Goal: Information Seeking & Learning: Learn about a topic

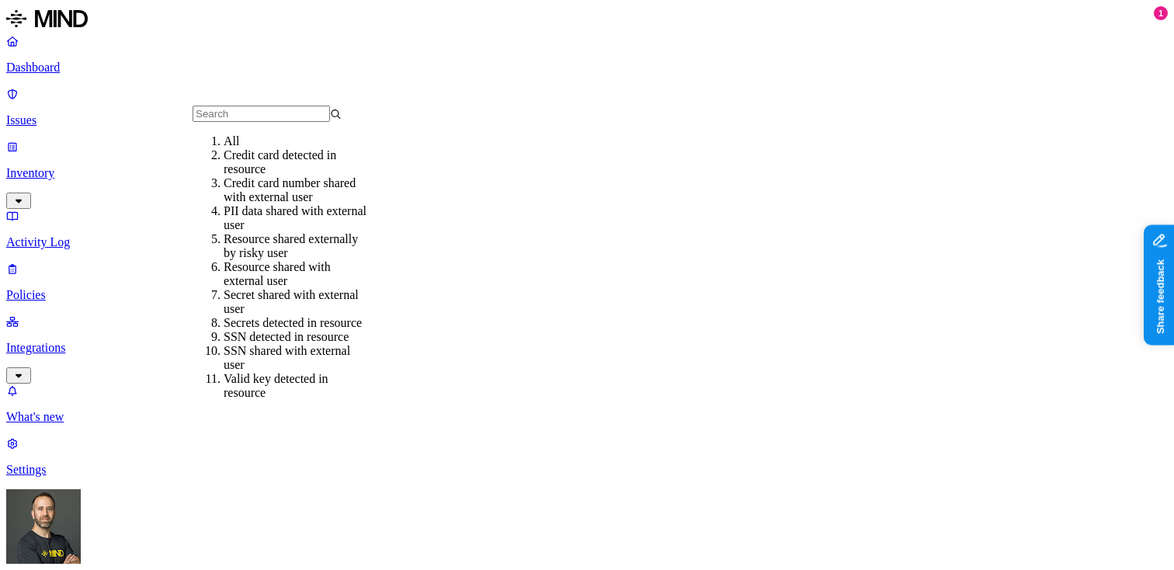
click at [241, 120] on input "text" at bounding box center [261, 114] width 137 height 16
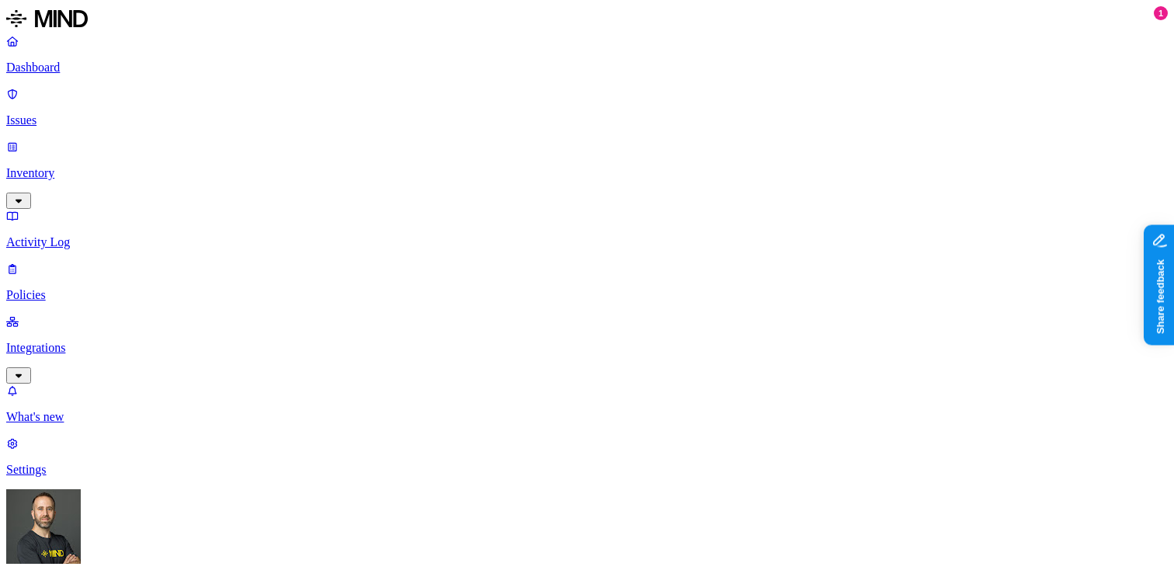
click at [99, 63] on p "Dashboard" at bounding box center [587, 68] width 1162 height 14
click at [135, 113] on p "Issues" at bounding box center [587, 120] width 1162 height 14
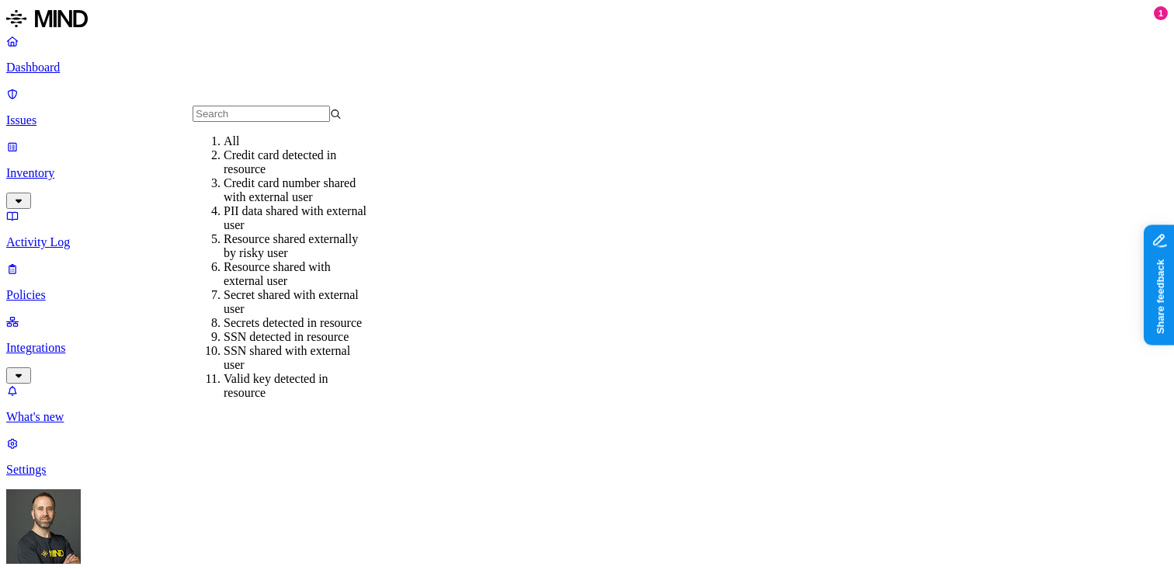
scroll to position [127, 0]
click at [296, 288] on div "Secret shared with external user" at bounding box center [298, 302] width 149 height 28
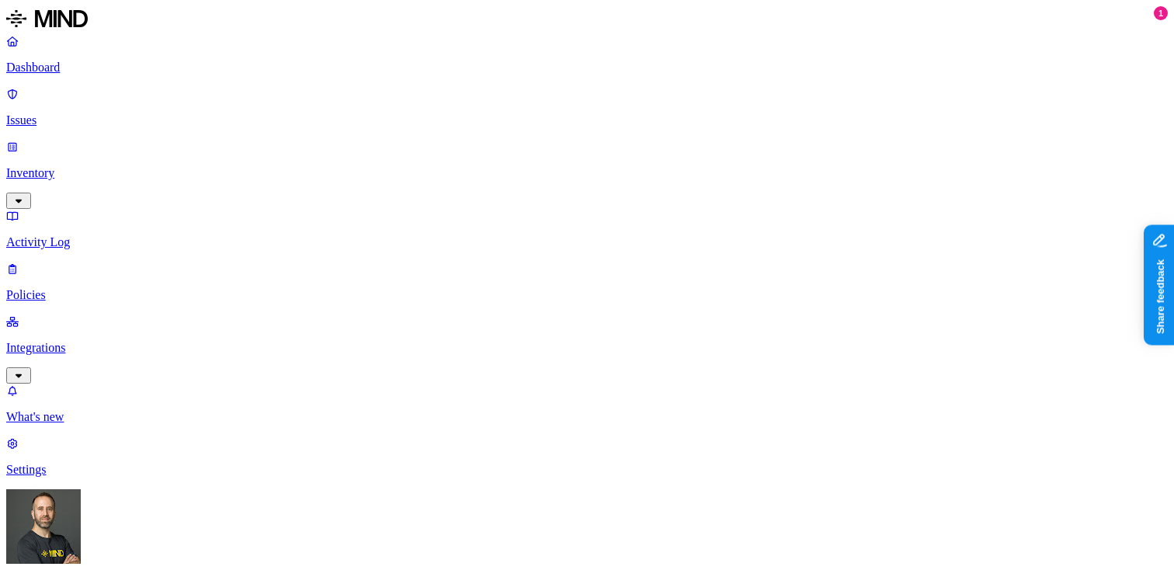
scroll to position [553, 239]
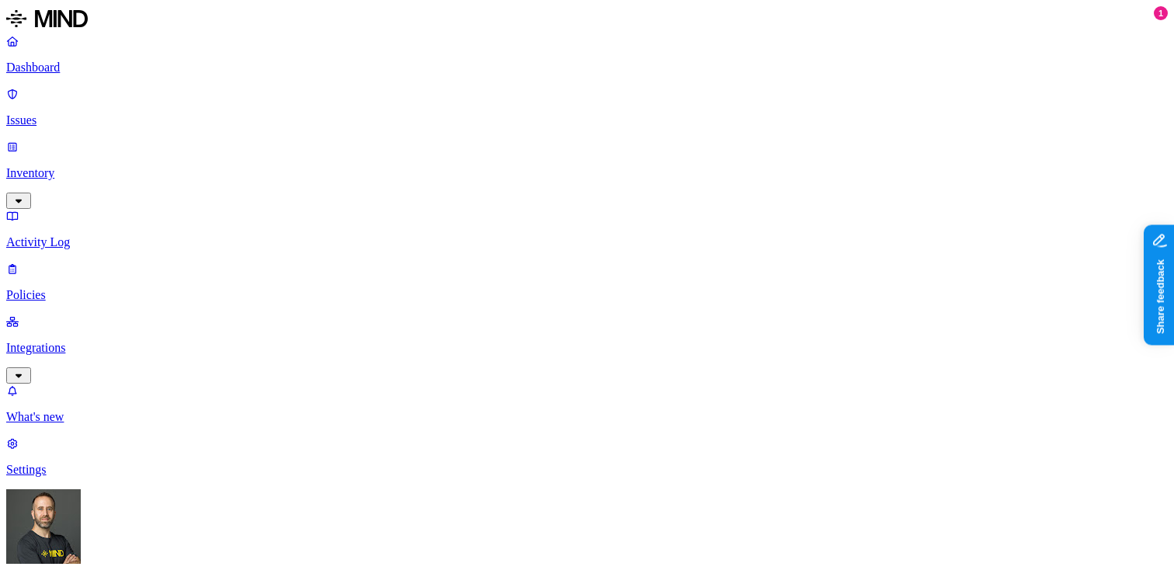
click at [69, 342] on nav "Dashboard Issues Inventory Activity Log Policies Integrations What's new 1 Sett…" at bounding box center [587, 255] width 1162 height 443
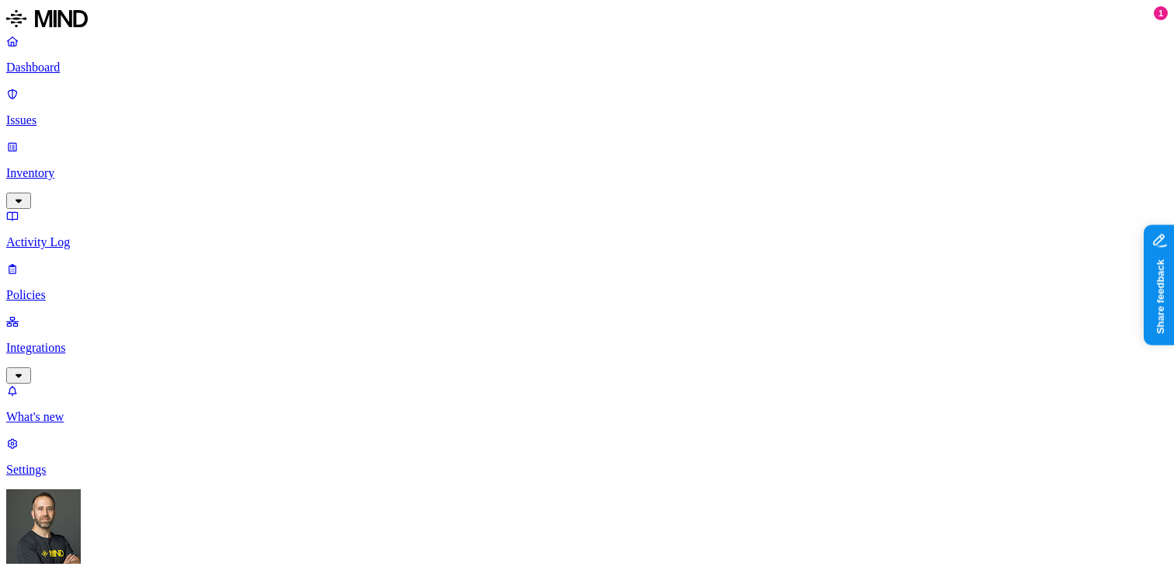
click at [118, 61] on p "Dashboard" at bounding box center [587, 68] width 1162 height 14
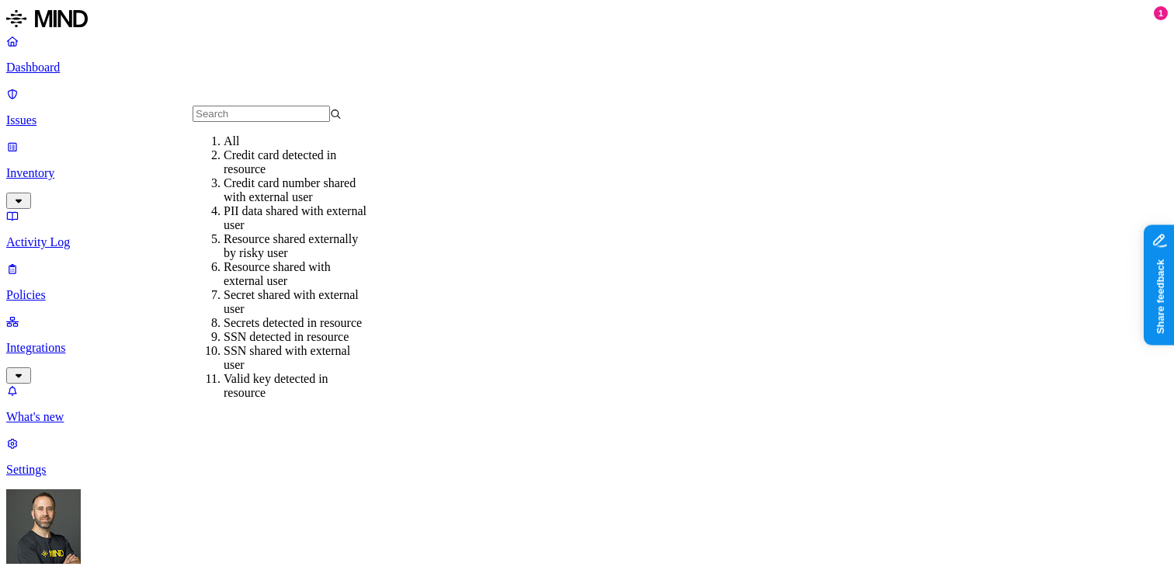
click at [241, 148] on div "All" at bounding box center [298, 141] width 149 height 14
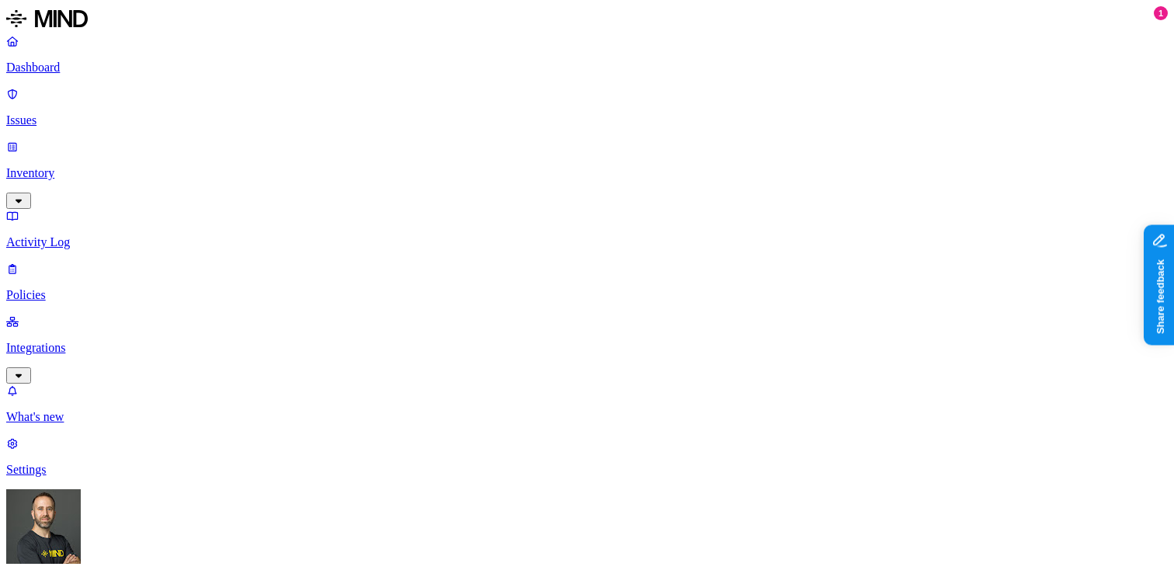
click at [108, 71] on p "Dashboard" at bounding box center [587, 68] width 1162 height 14
click at [105, 64] on p "Dashboard" at bounding box center [587, 68] width 1162 height 14
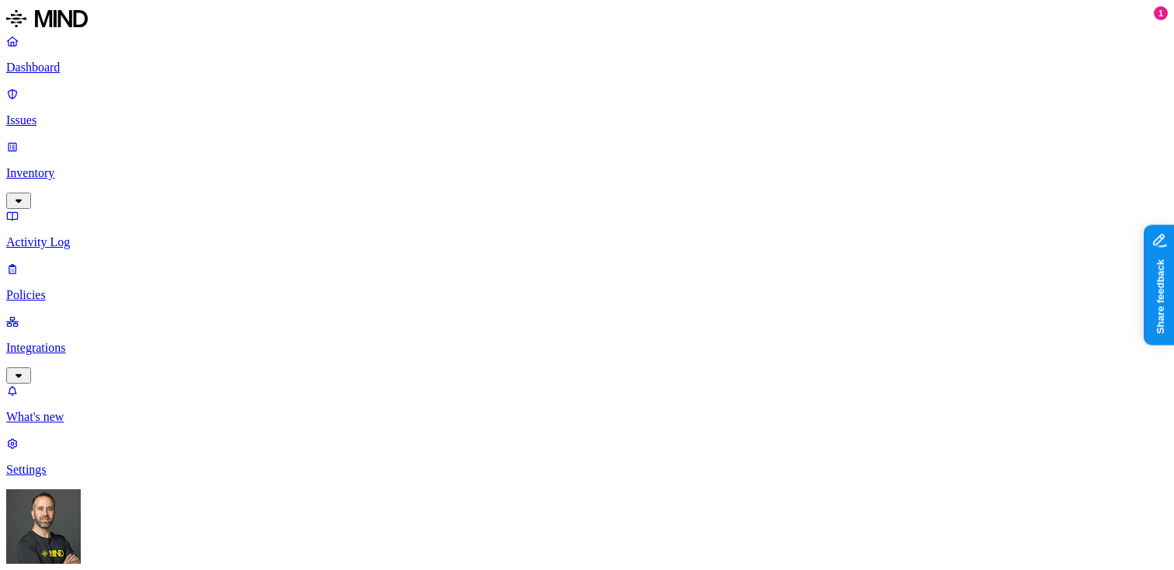
click at [106, 66] on p "Dashboard" at bounding box center [587, 68] width 1162 height 14
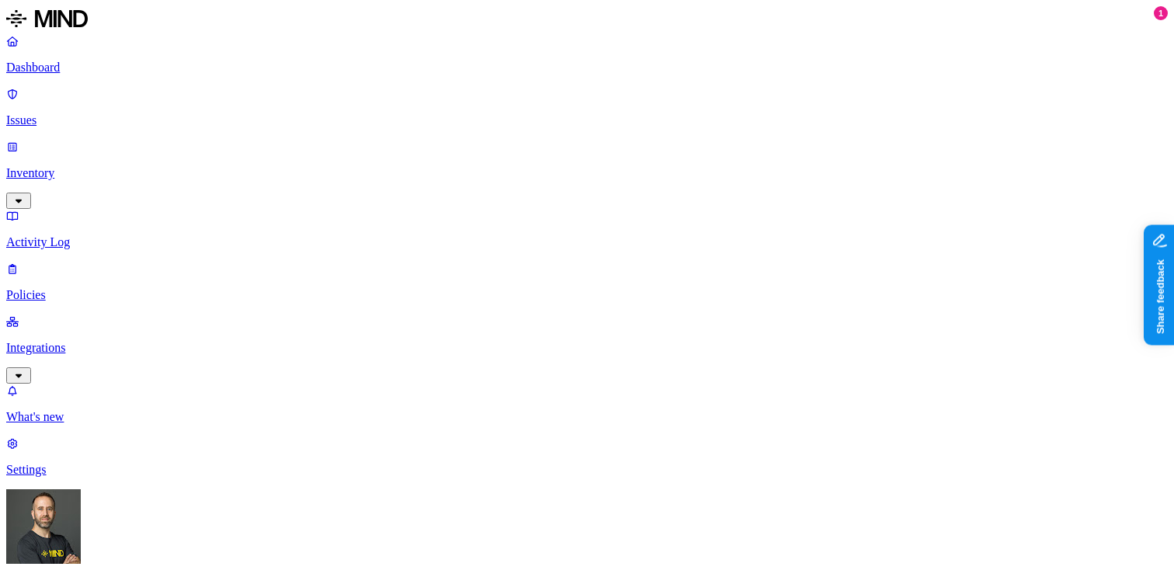
click at [123, 65] on p "Dashboard" at bounding box center [587, 68] width 1162 height 14
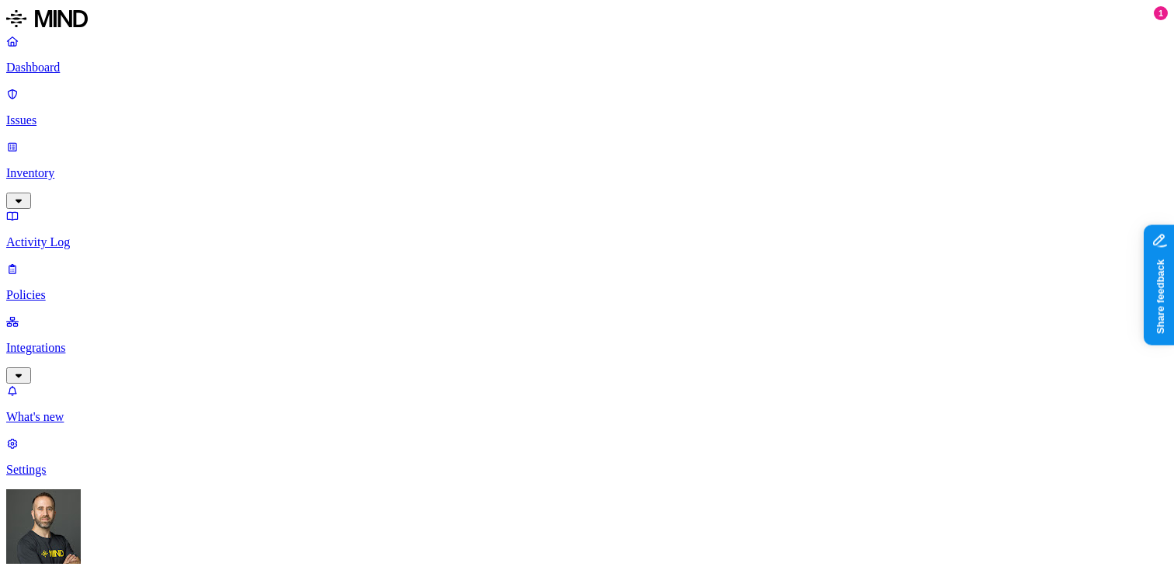
scroll to position [245, 0]
click at [124, 71] on p "Dashboard" at bounding box center [587, 68] width 1162 height 14
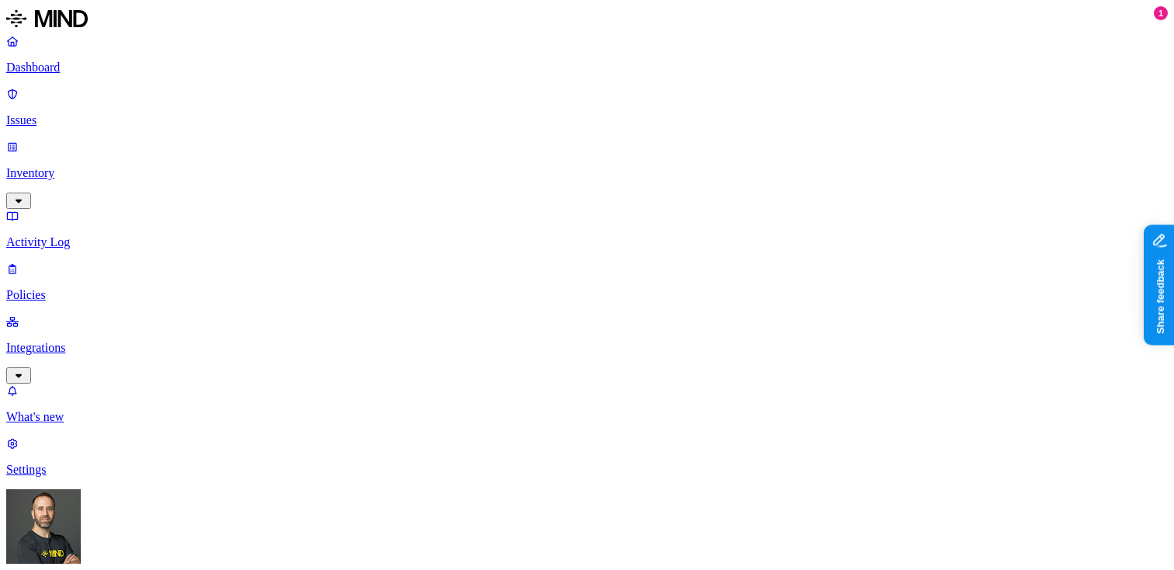
click at [127, 166] on p "Inventory" at bounding box center [587, 173] width 1162 height 14
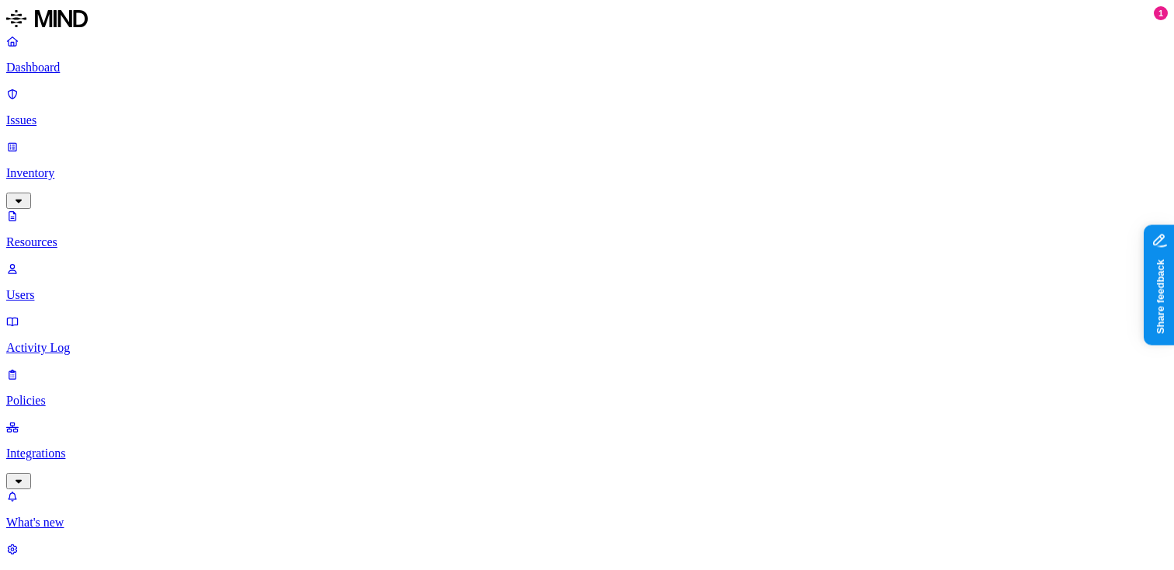
click at [462, 201] on button "button" at bounding box center [468, 203] width 12 height 5
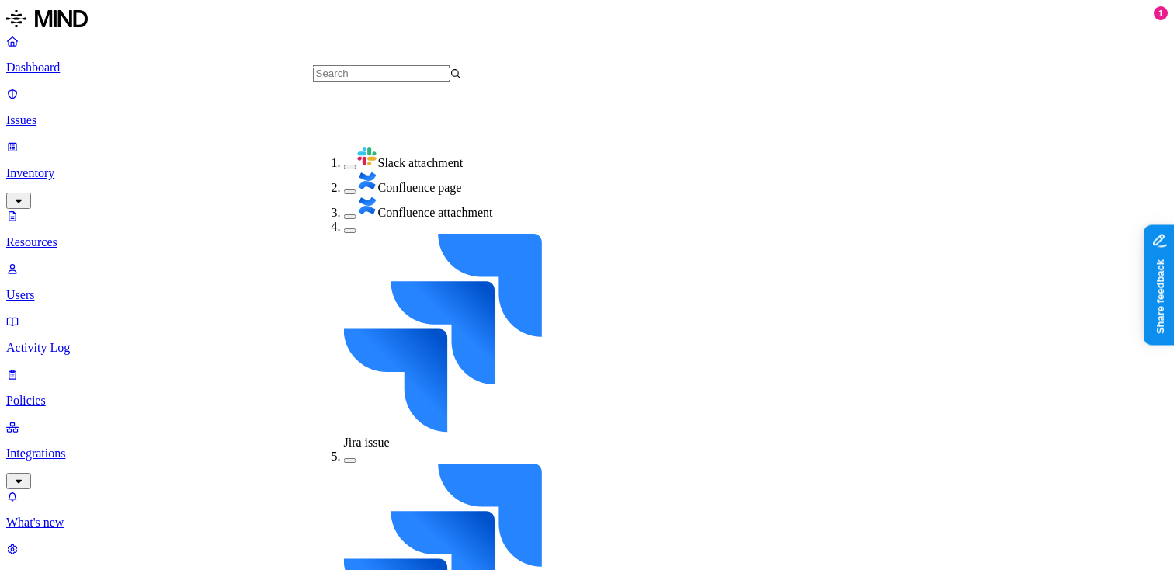
scroll to position [154, 0]
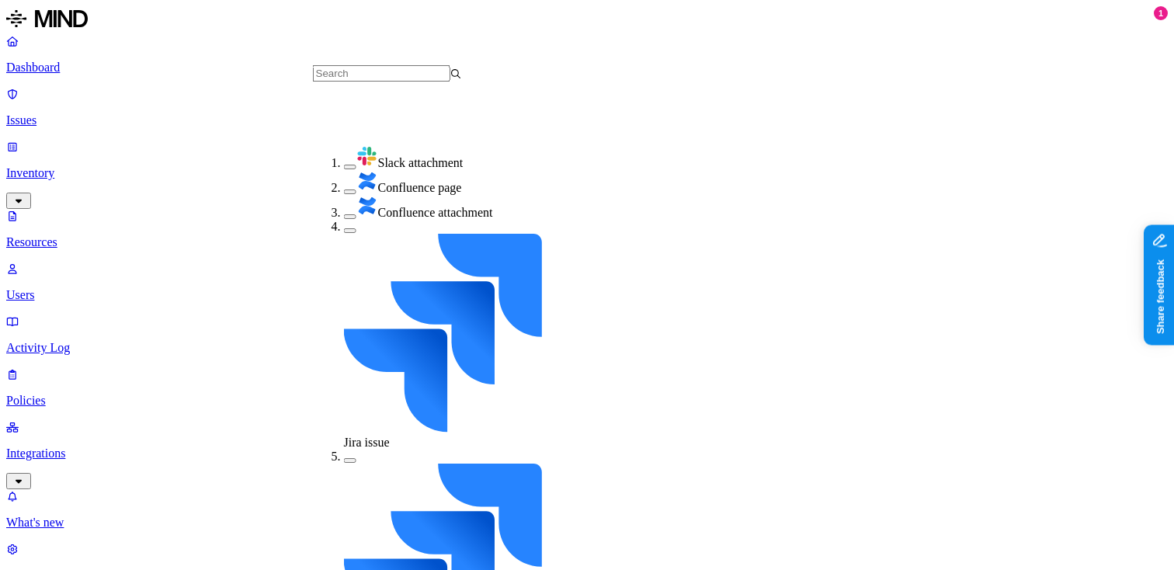
scroll to position [183, 0]
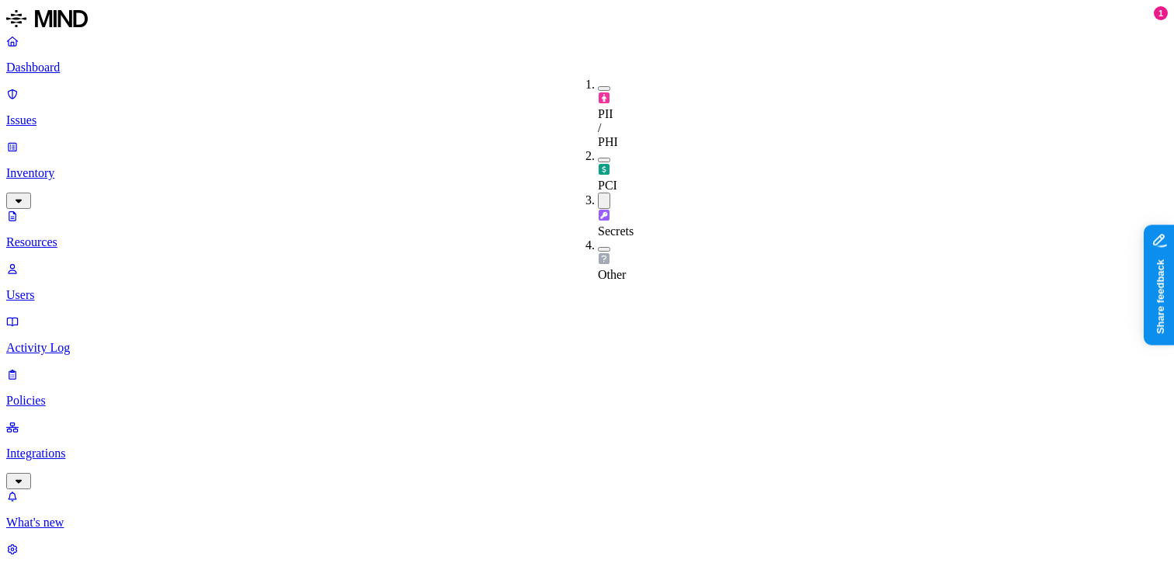
click at [598, 158] on button "button" at bounding box center [604, 160] width 12 height 5
click at [598, 195] on button "button" at bounding box center [604, 203] width 12 height 16
click at [598, 86] on button "button" at bounding box center [604, 88] width 12 height 5
click at [598, 151] on button "button" at bounding box center [604, 159] width 12 height 16
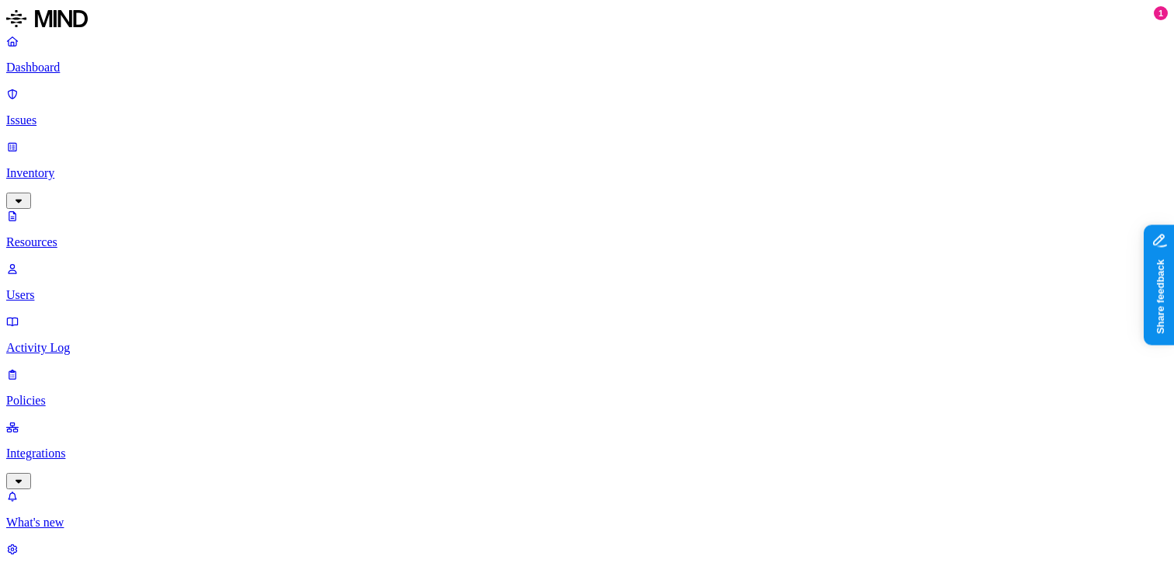
click at [598, 83] on button "button" at bounding box center [604, 86] width 12 height 16
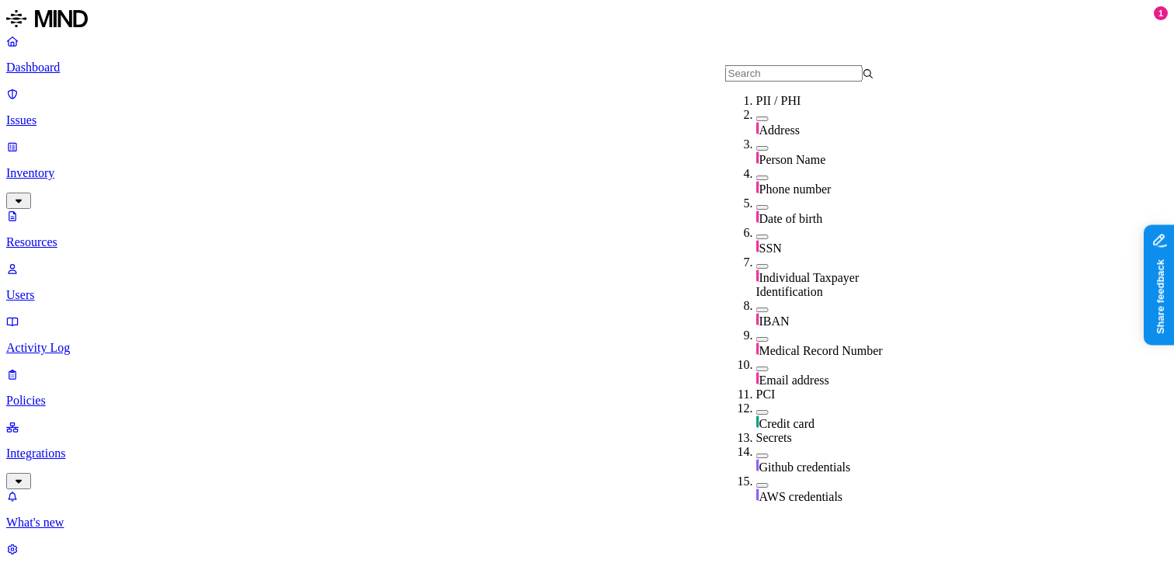
scroll to position [98, 0]
click at [756, 235] on button "button" at bounding box center [762, 237] width 12 height 5
click at [756, 226] on button "button" at bounding box center [762, 234] width 12 height 16
click at [756, 299] on div "IBAN" at bounding box center [830, 314] width 149 height 30
click at [756, 299] on div "IBAN" at bounding box center [830, 315] width 149 height 32
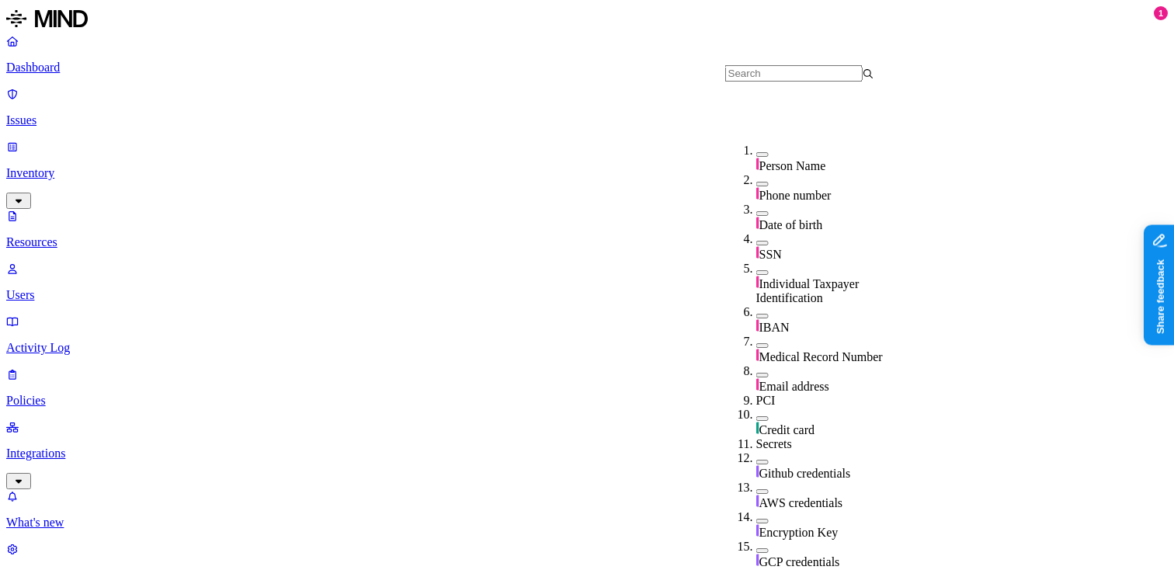
scroll to position [189, 0]
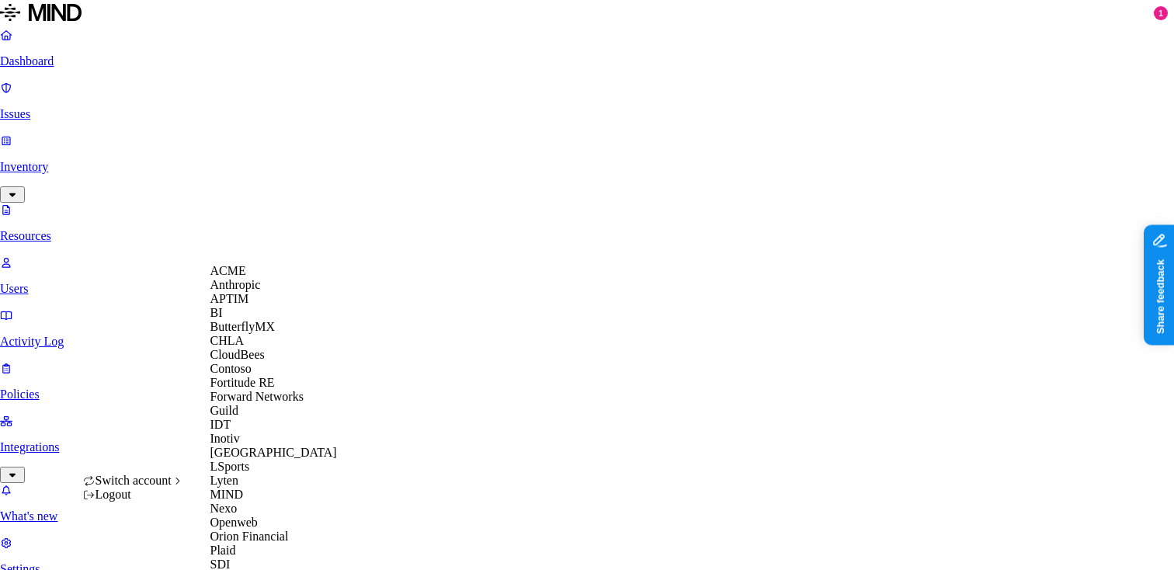
scroll to position [481, 0]
click at [246, 516] on span "Openweb" at bounding box center [233, 522] width 47 height 13
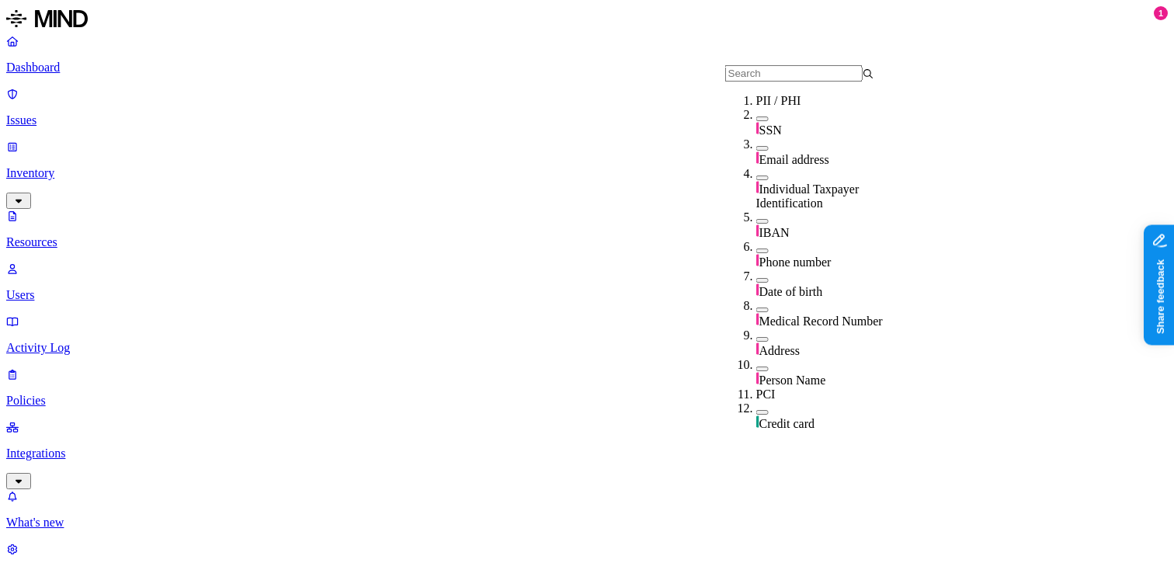
click at [756, 121] on button "button" at bounding box center [762, 118] width 12 height 5
click at [756, 124] on button "button" at bounding box center [762, 116] width 12 height 16
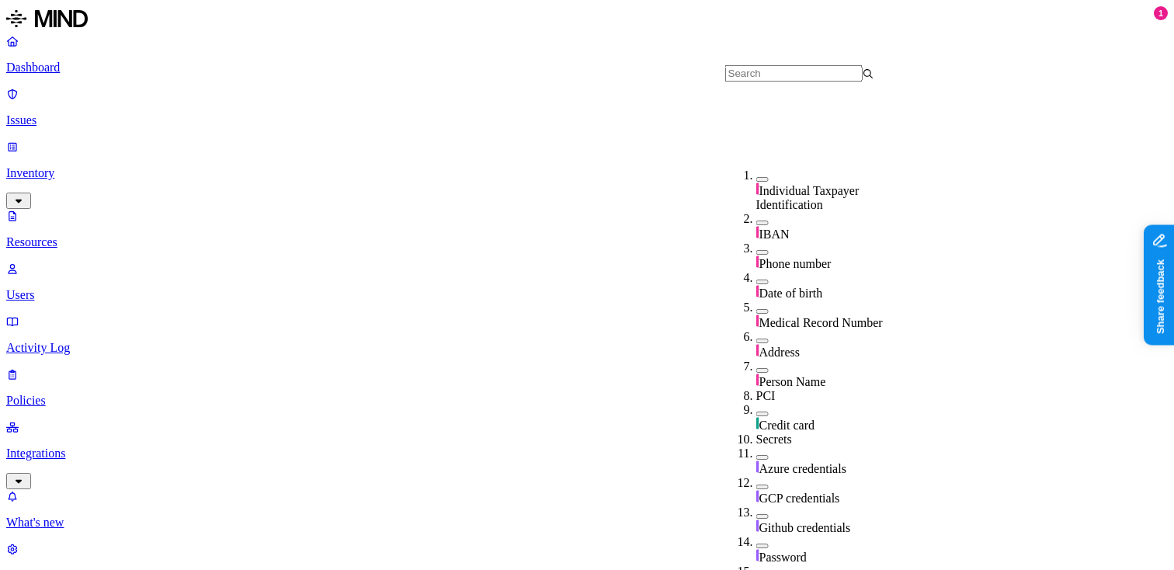
scroll to position [264, 0]
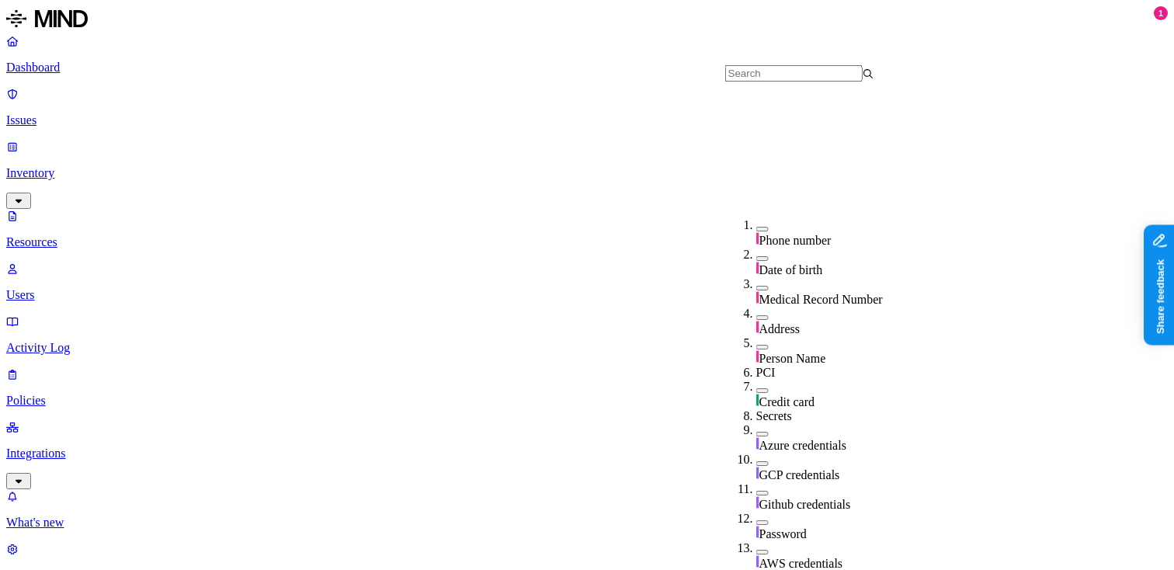
click at [756, 388] on button "button" at bounding box center [762, 390] width 12 height 5
click at [756, 380] on button "button" at bounding box center [762, 388] width 12 height 16
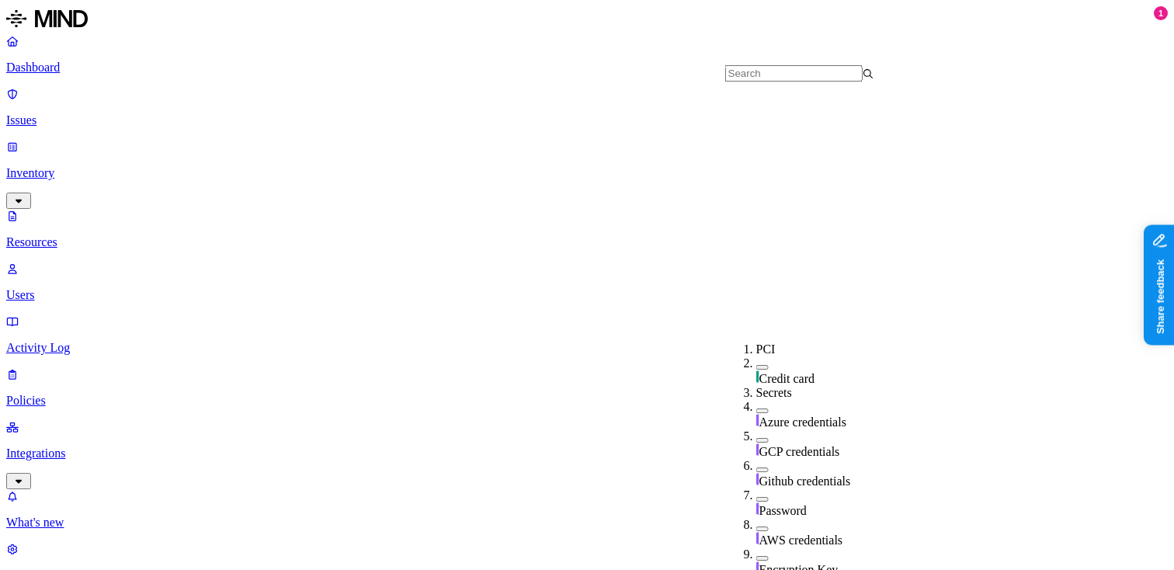
scroll to position [404, 0]
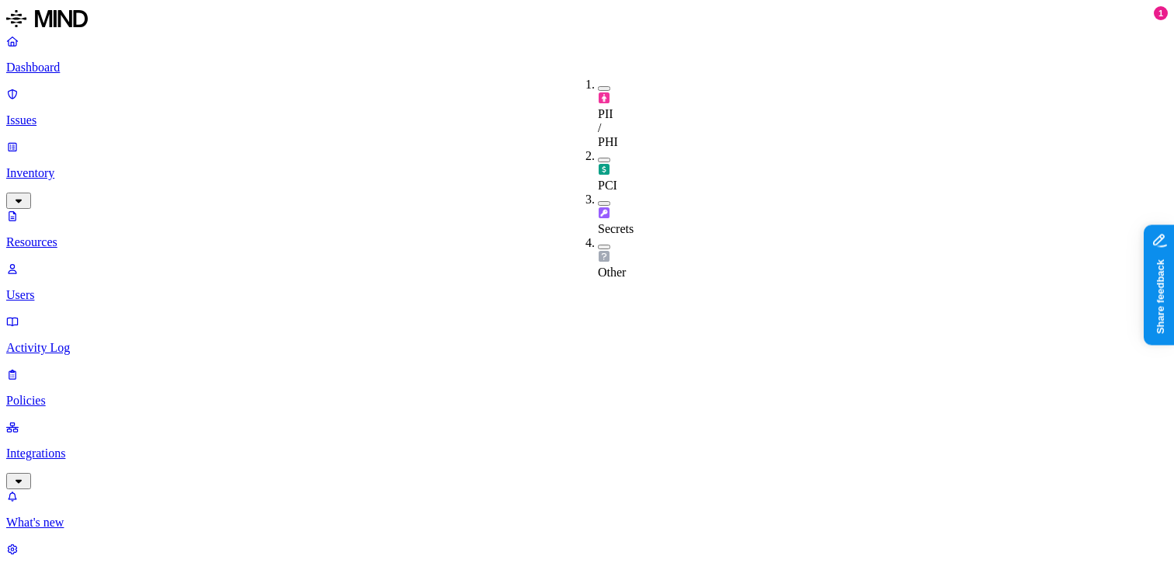
click at [598, 201] on button "button" at bounding box center [604, 203] width 12 height 5
click at [598, 193] on button "button" at bounding box center [604, 201] width 12 height 16
click at [104, 68] on p "Dashboard" at bounding box center [587, 68] width 1162 height 14
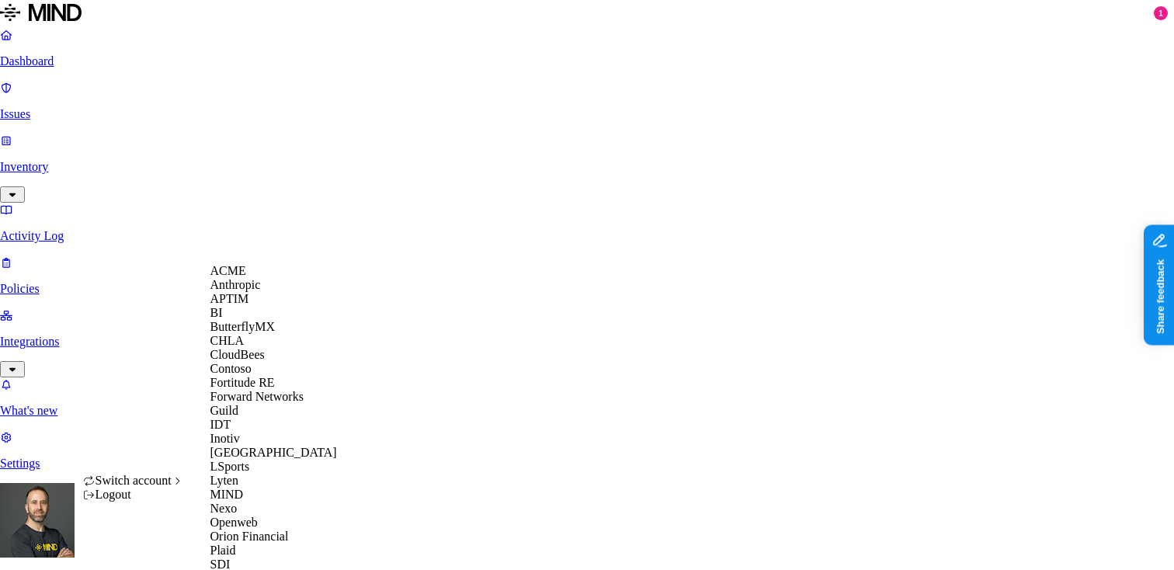
click at [261, 276] on div "ACME" at bounding box center [285, 271] width 151 height 14
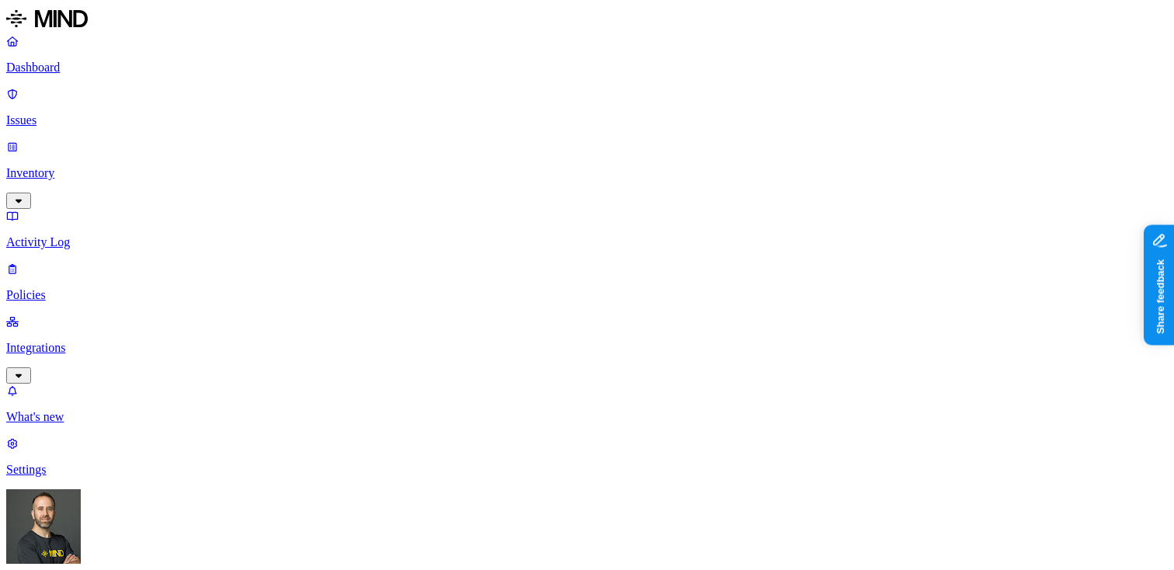
click at [93, 424] on p "What's new" at bounding box center [587, 417] width 1162 height 14
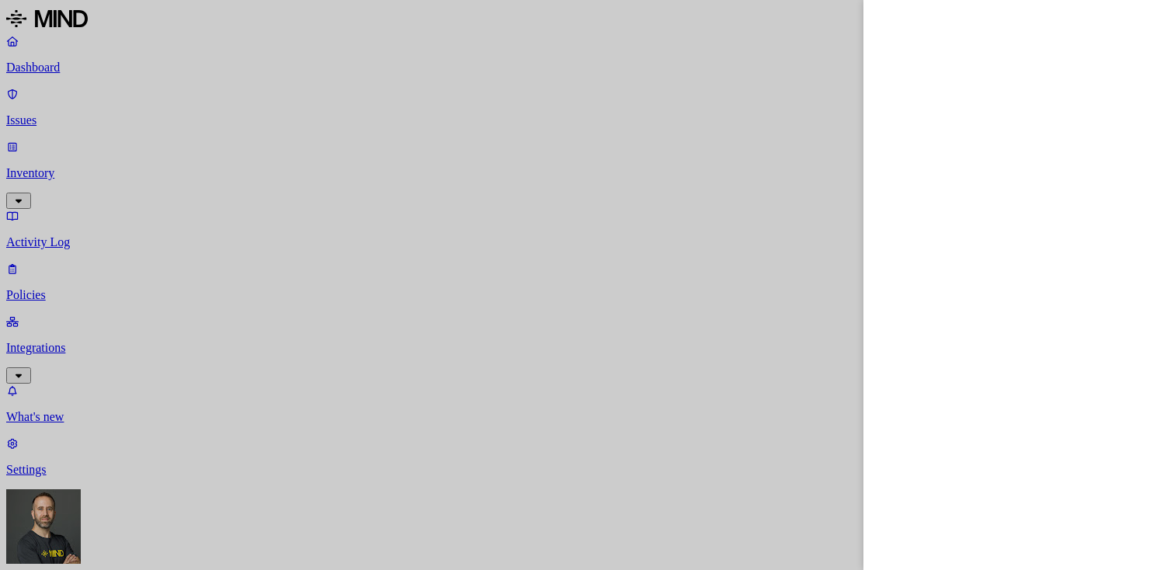
click at [652, 46] on div at bounding box center [587, 285] width 1174 height 570
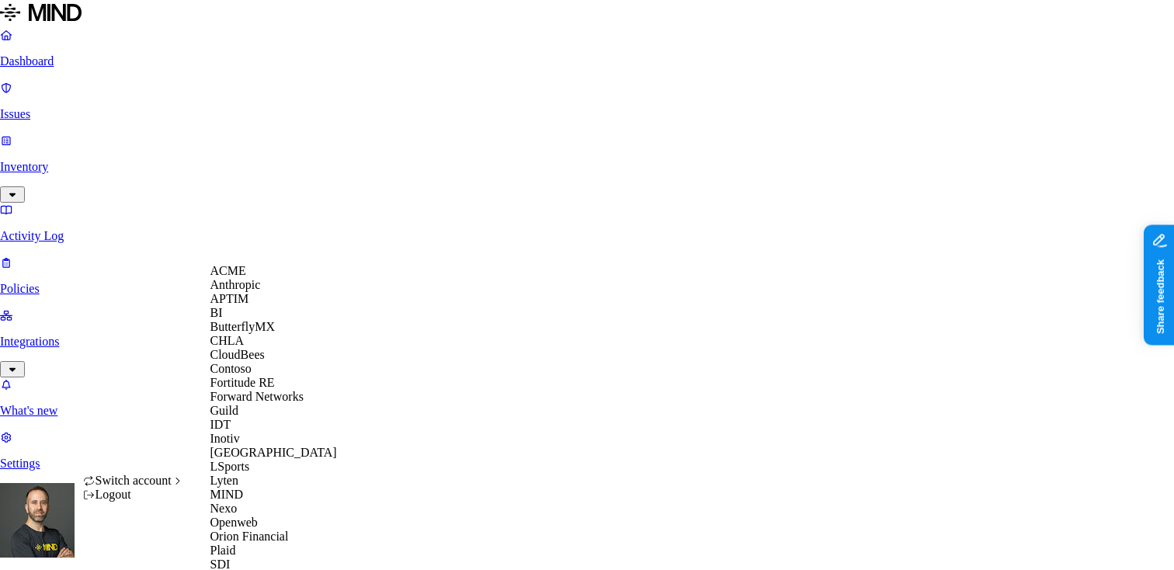
click at [256, 361] on span "CloudBees" at bounding box center [237, 354] width 54 height 13
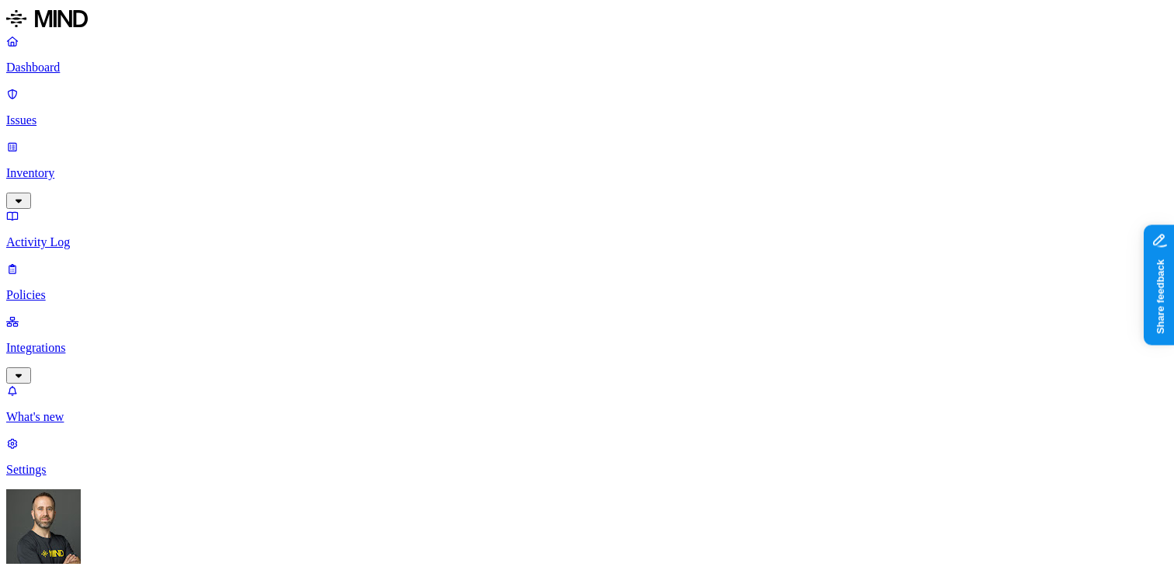
click at [106, 113] on p "Issues" at bounding box center [587, 120] width 1162 height 14
click at [281, 232] on button "button" at bounding box center [287, 234] width 12 height 5
click at [281, 164] on button "button" at bounding box center [287, 172] width 12 height 16
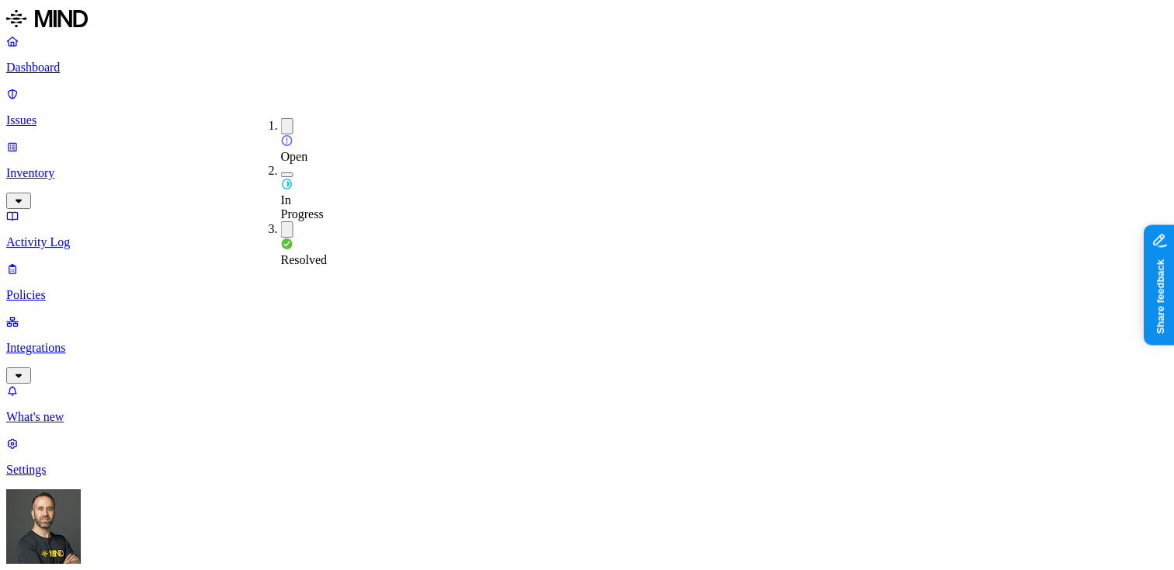
click at [281, 119] on button "button" at bounding box center [287, 126] width 12 height 16
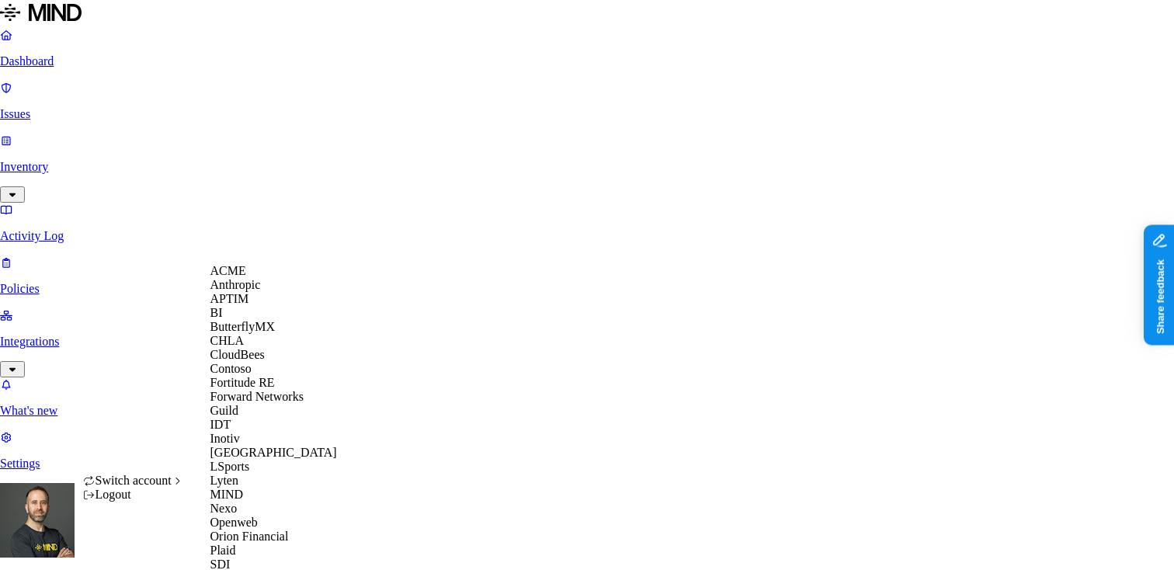
scroll to position [547, 0]
click at [262, 569] on span "Southern [US_STATE] Health" at bounding box center [285, 578] width 151 height 13
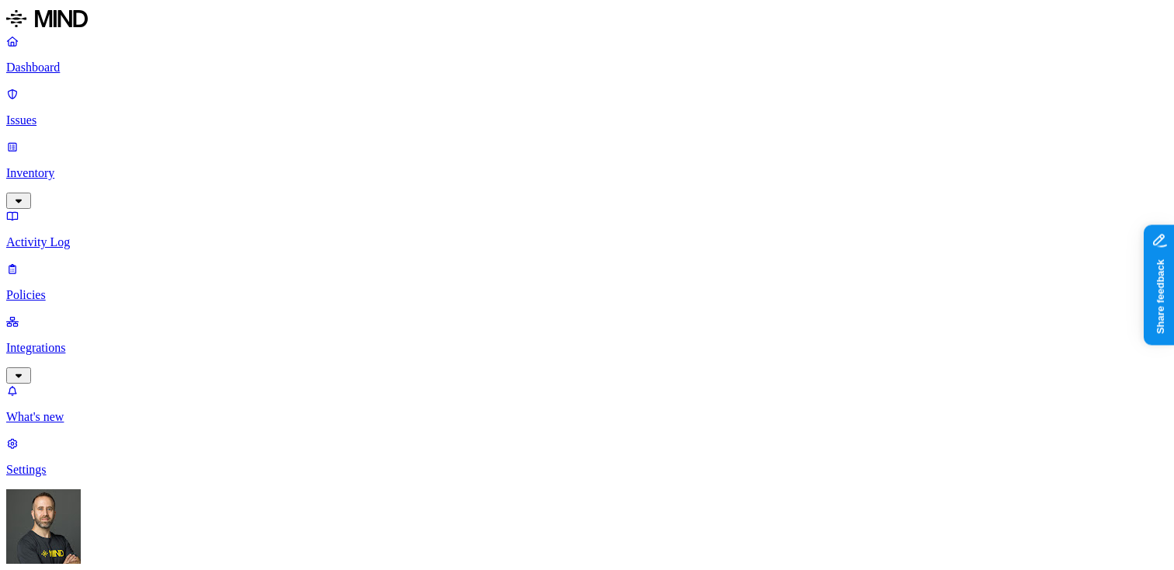
click at [116, 72] on p "Dashboard" at bounding box center [587, 68] width 1162 height 14
click at [133, 288] on p "Policies" at bounding box center [587, 295] width 1162 height 14
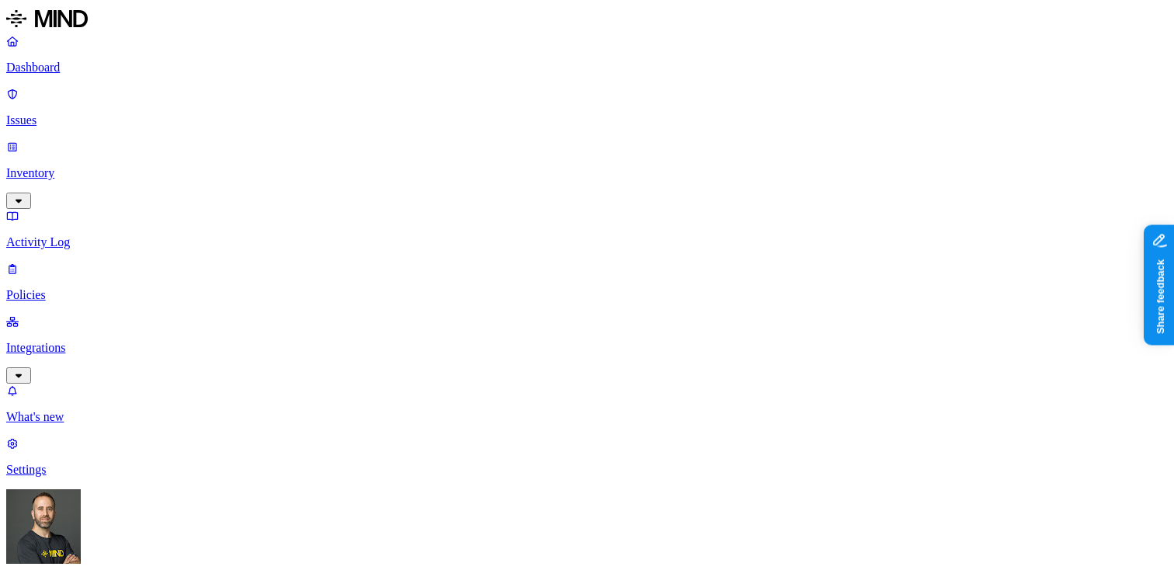
drag, startPoint x: 936, startPoint y: 123, endPoint x: 1047, endPoint y: 148, distance: 113.8
drag, startPoint x: 824, startPoint y: 123, endPoint x: 930, endPoint y: 122, distance: 106.4
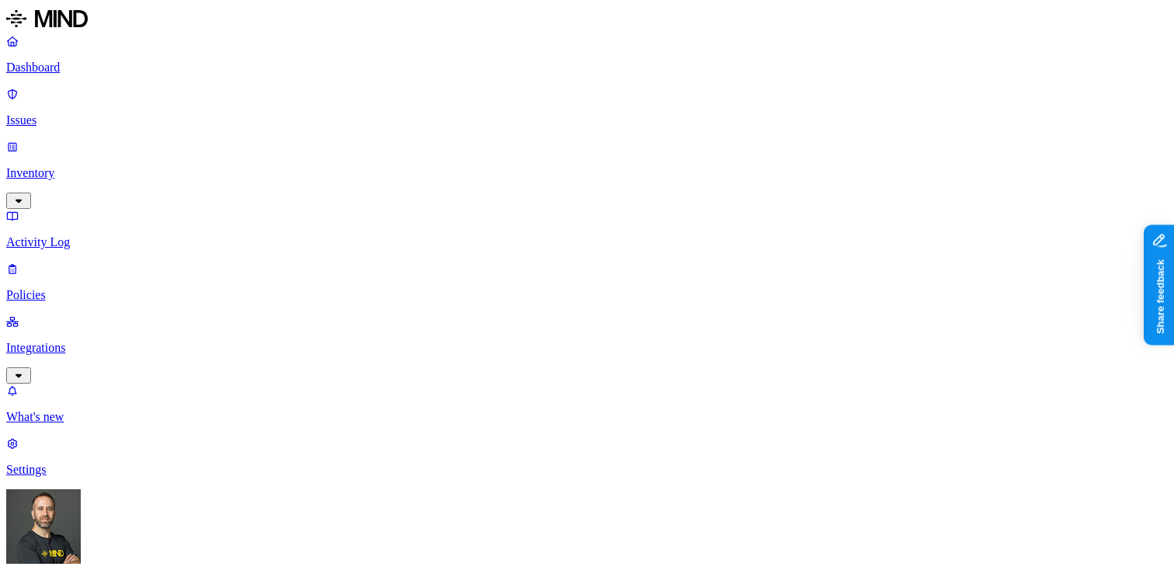
drag, startPoint x: 930, startPoint y: 122, endPoint x: 989, endPoint y: 107, distance: 60.1
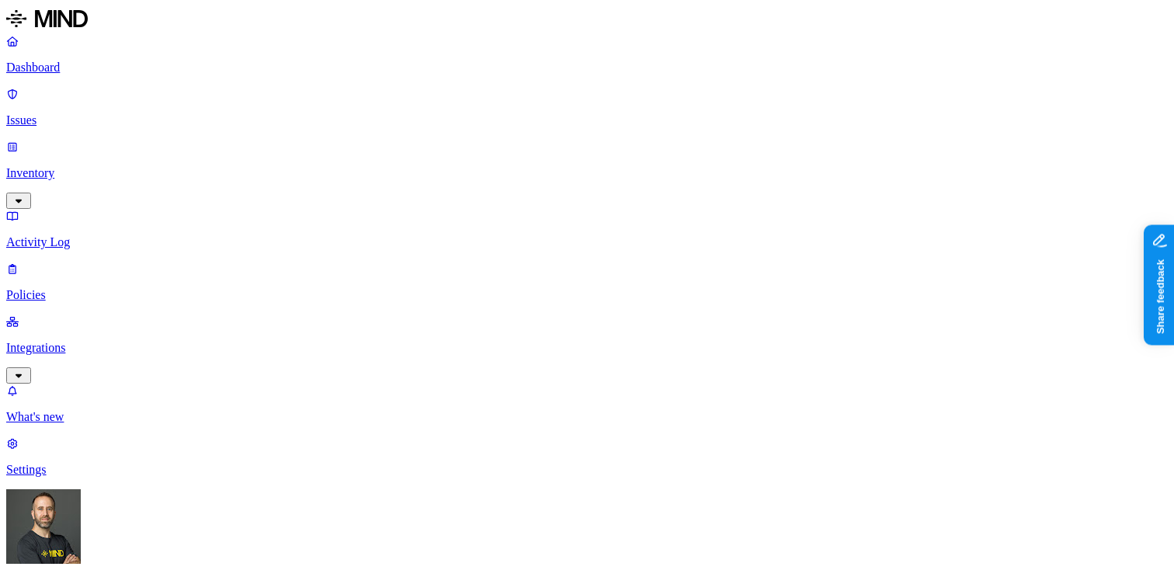
scroll to position [179, 0]
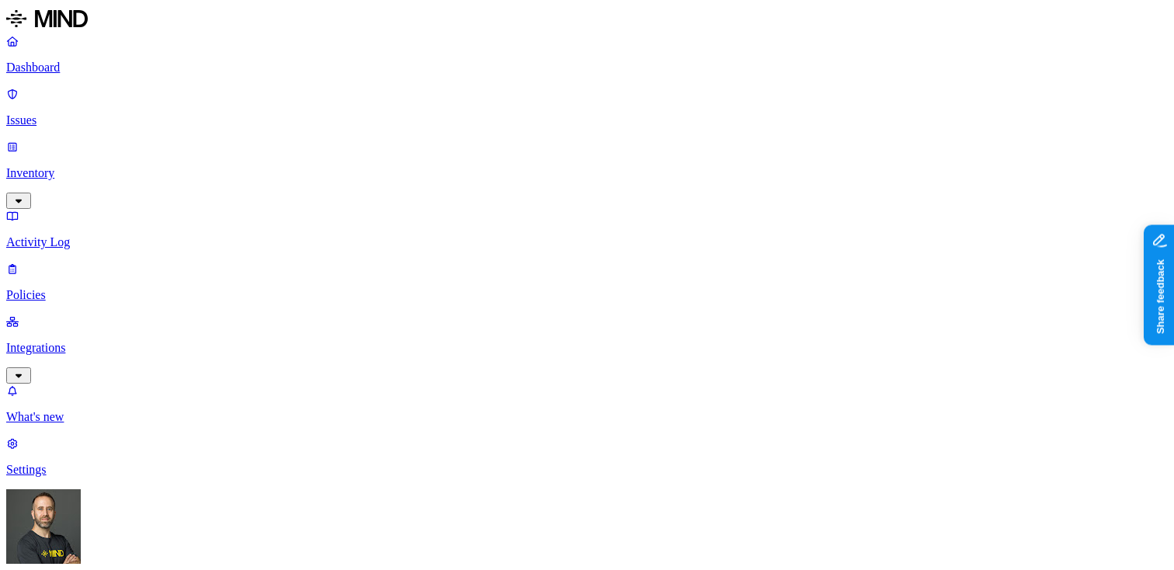
scroll to position [76, 0]
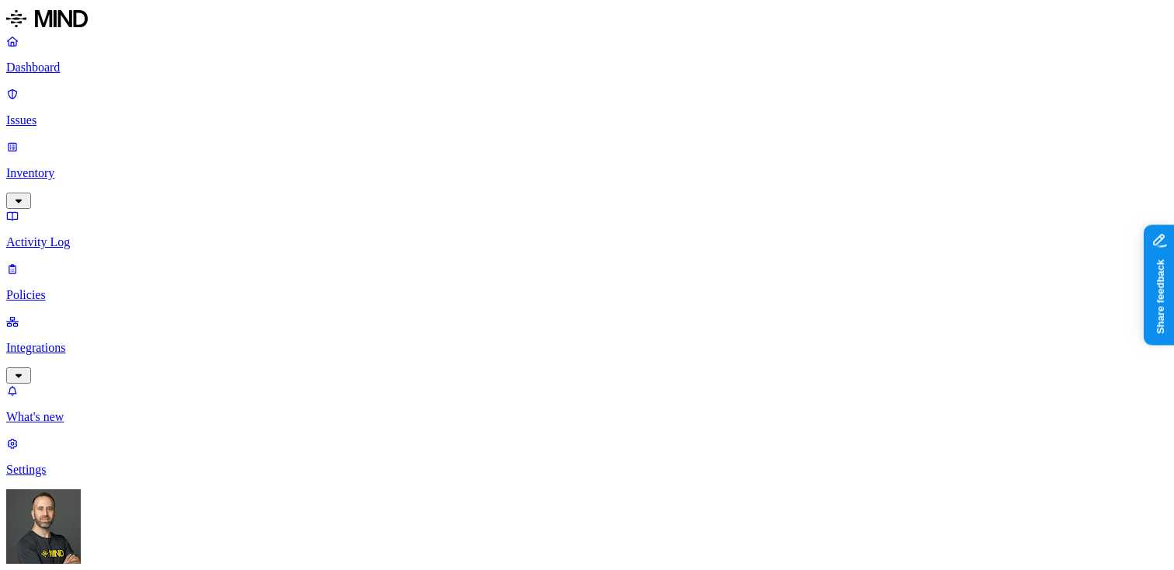
scroll to position [93, 0]
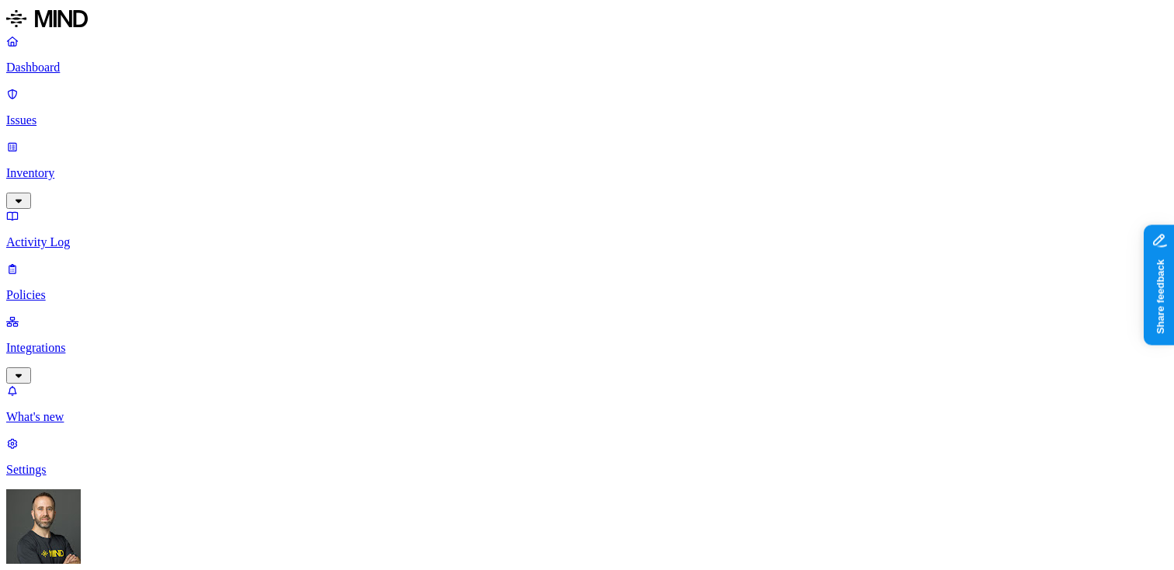
scroll to position [18, 0]
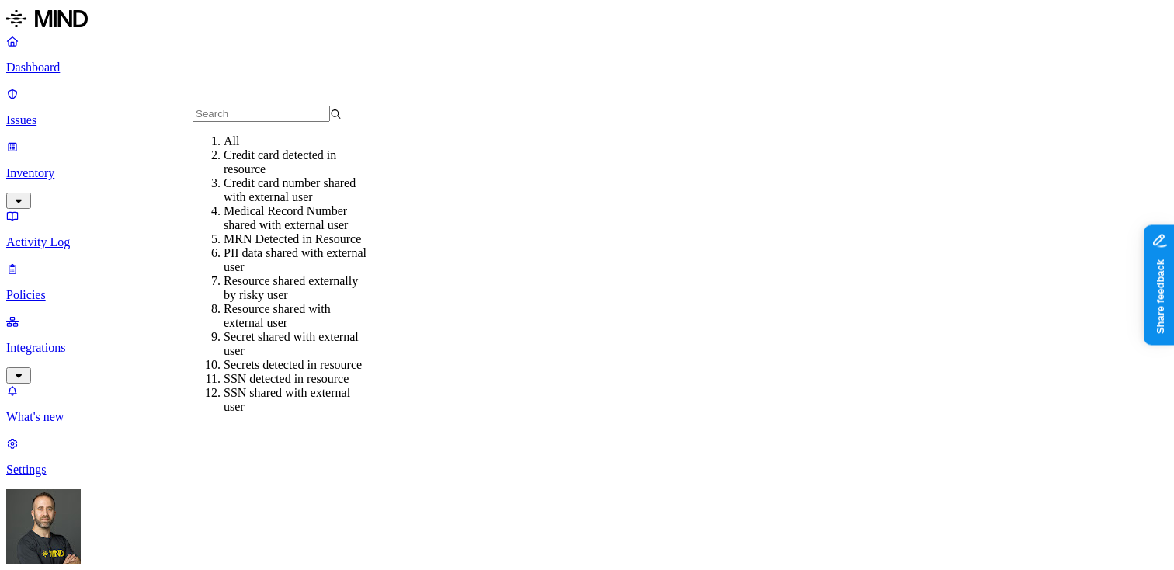
click at [81, 288] on p "Policies" at bounding box center [587, 295] width 1162 height 14
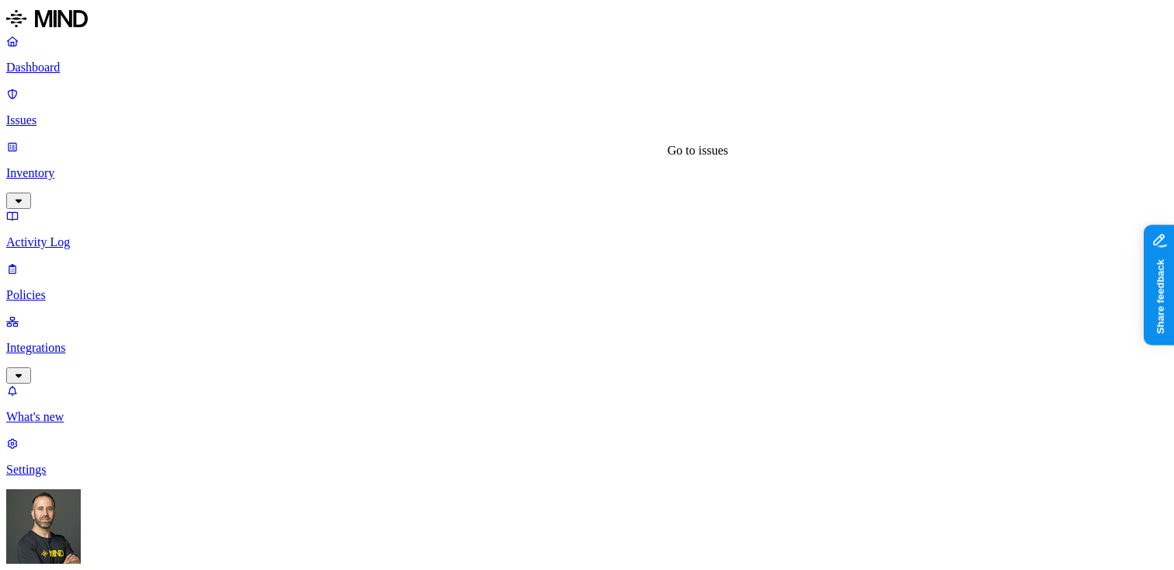
drag, startPoint x: 602, startPoint y: 127, endPoint x: 653, endPoint y: 126, distance: 51.3
drag, startPoint x: 653, startPoint y: 126, endPoint x: 695, endPoint y: 130, distance: 42.1
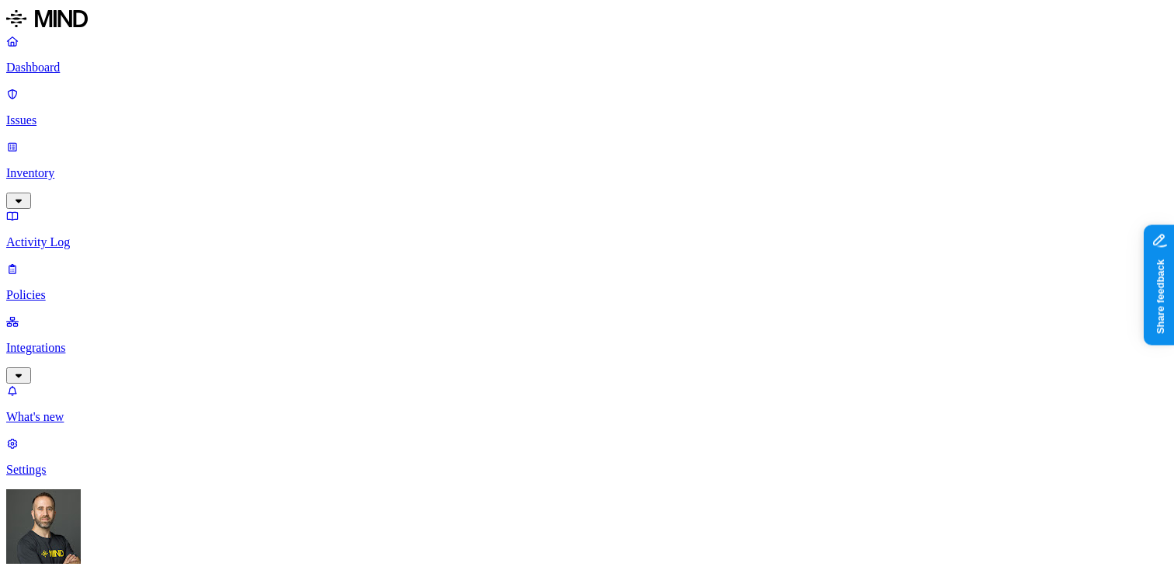
click at [82, 262] on link "Policies" at bounding box center [587, 282] width 1162 height 40
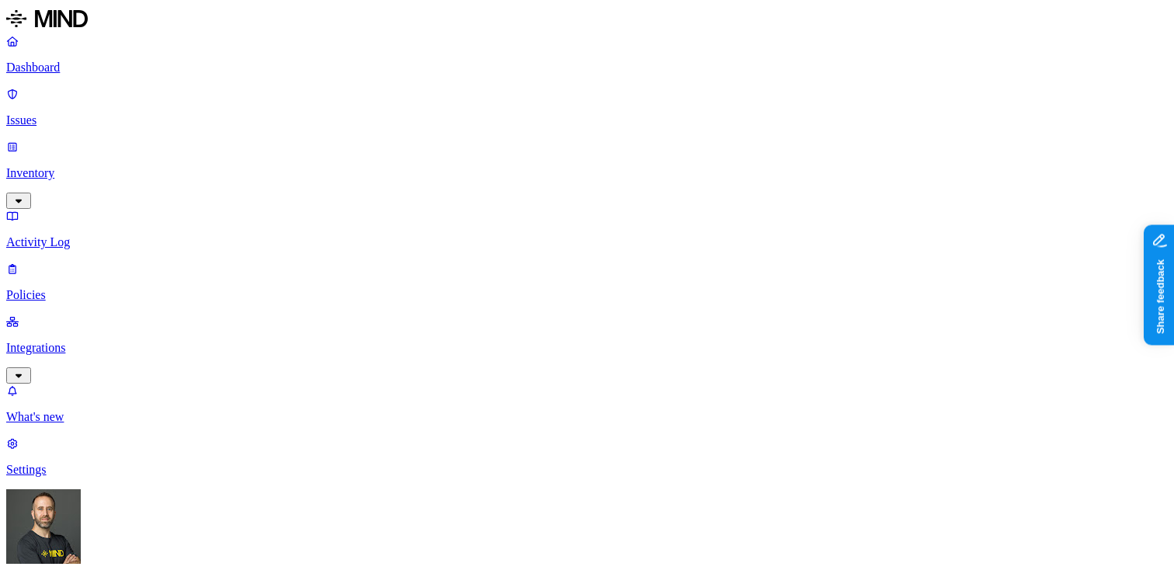
scroll to position [311, 0]
drag, startPoint x: 933, startPoint y: 127, endPoint x: 981, endPoint y: 141, distance: 49.4
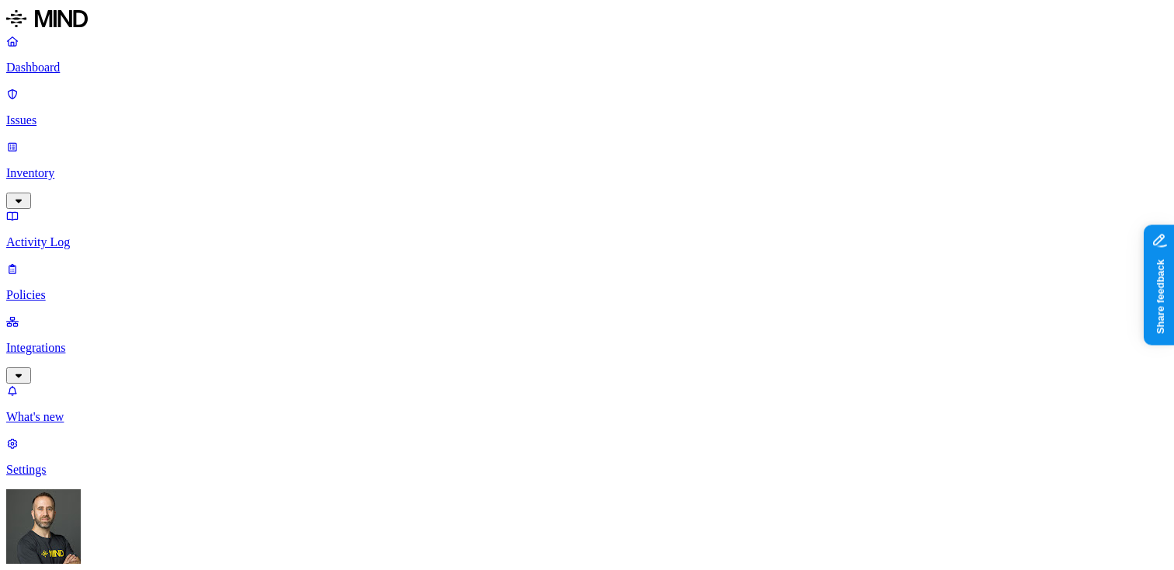
click at [68, 288] on p "Policies" at bounding box center [587, 295] width 1162 height 14
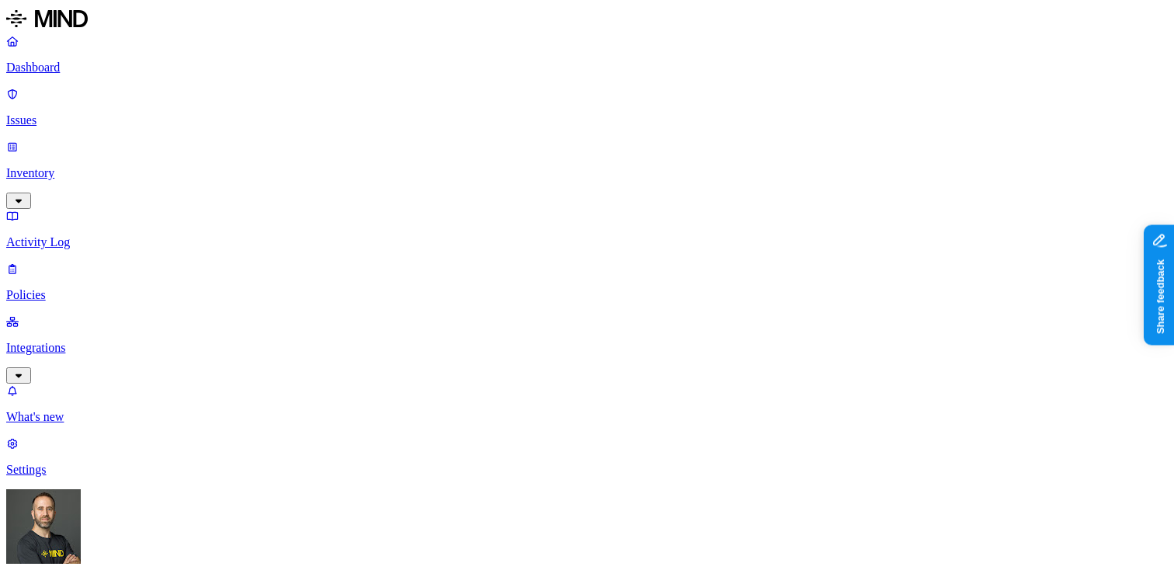
scroll to position [204, 0]
drag, startPoint x: 800, startPoint y: 126, endPoint x: 867, endPoint y: 130, distance: 66.9
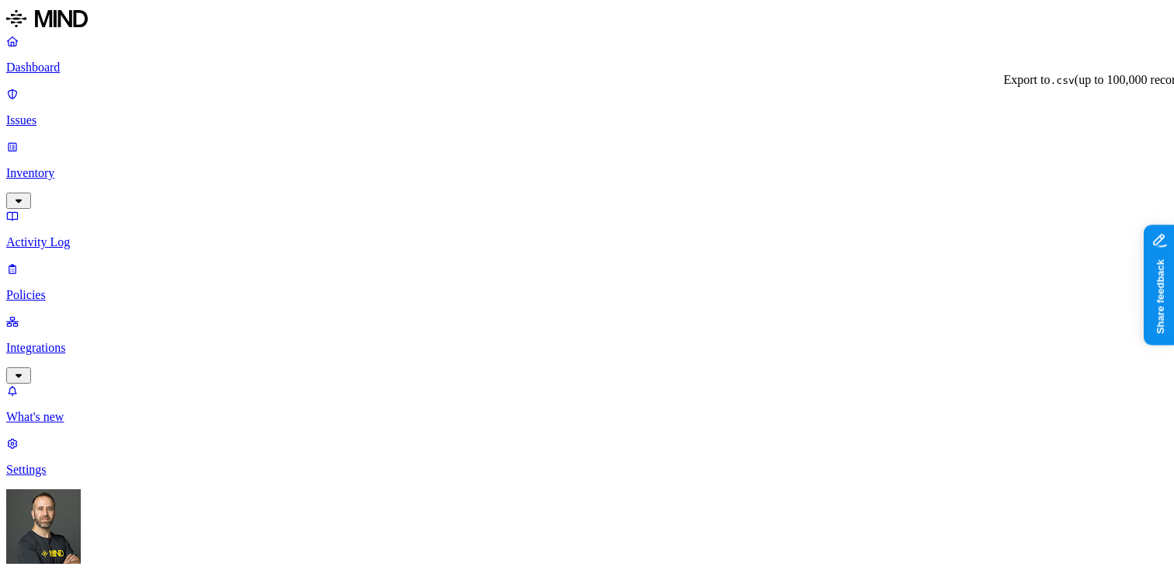
click at [99, 64] on p "Dashboard" at bounding box center [587, 68] width 1162 height 14
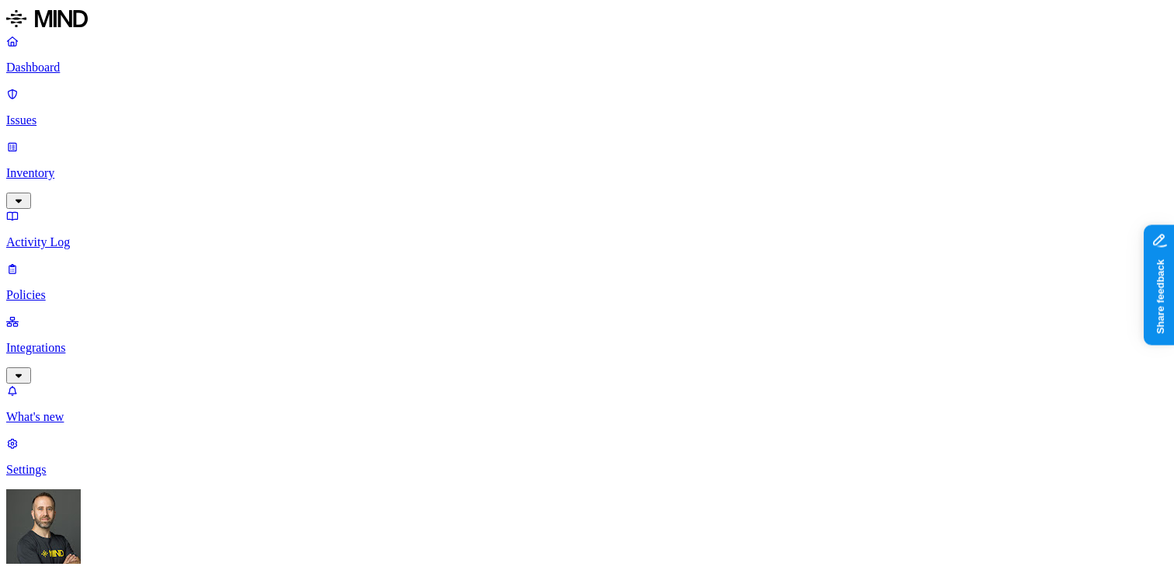
click at [533, 124] on div "All" at bounding box center [533, 125] width 0 height 14
click at [397, 232] on button "button" at bounding box center [403, 234] width 12 height 5
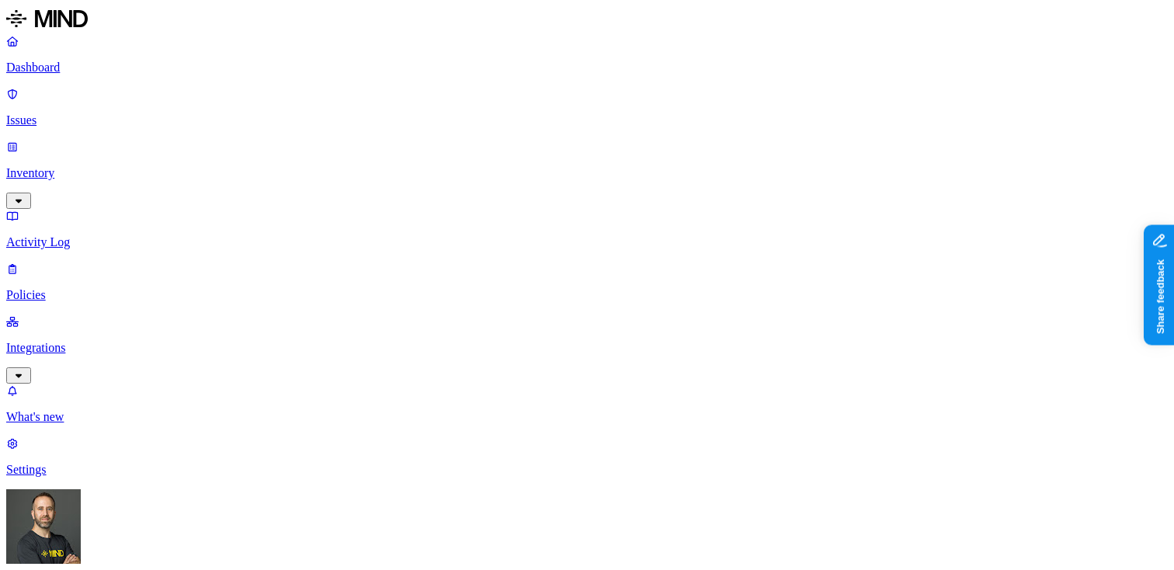
scroll to position [0, 103]
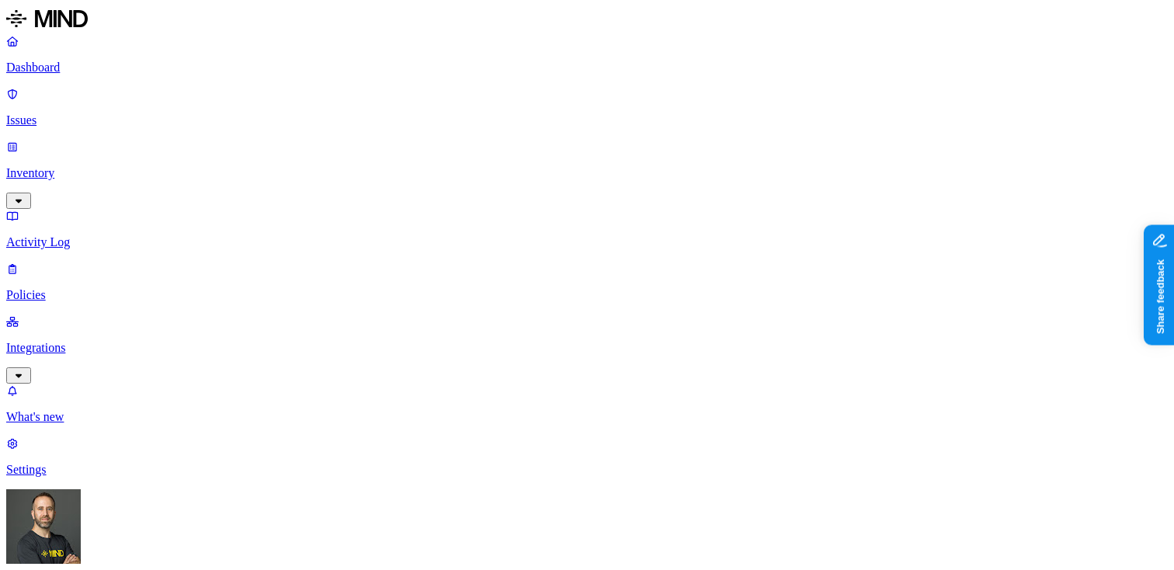
drag, startPoint x: 558, startPoint y: 123, endPoint x: 674, endPoint y: 141, distance: 117.2
drag, startPoint x: 677, startPoint y: 127, endPoint x: 749, endPoint y: 148, distance: 74.5
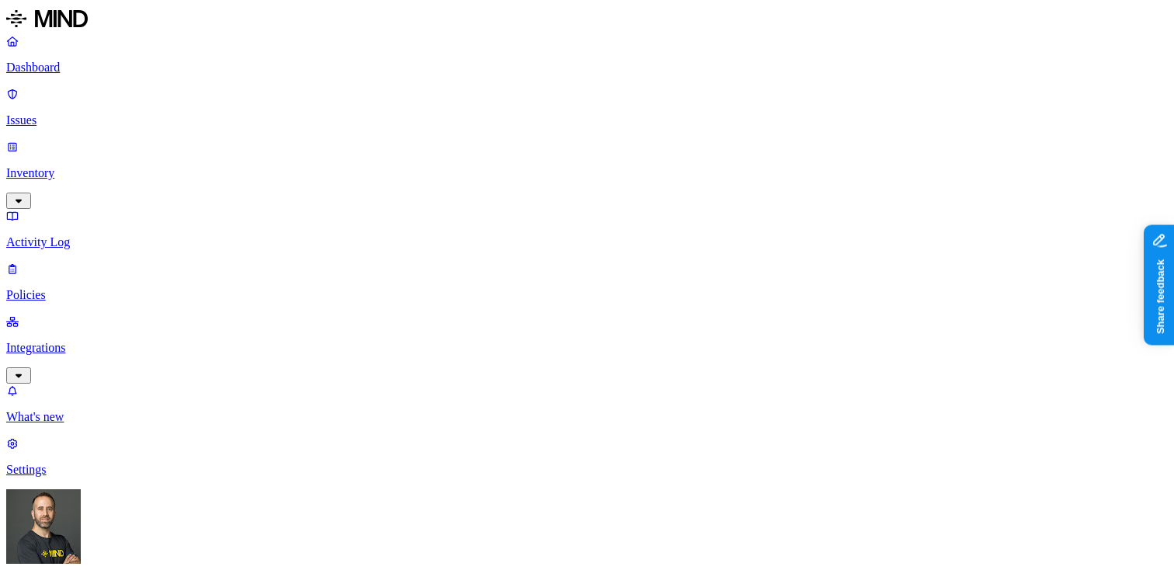
drag, startPoint x: 558, startPoint y: 124, endPoint x: 633, endPoint y: 136, distance: 76.2
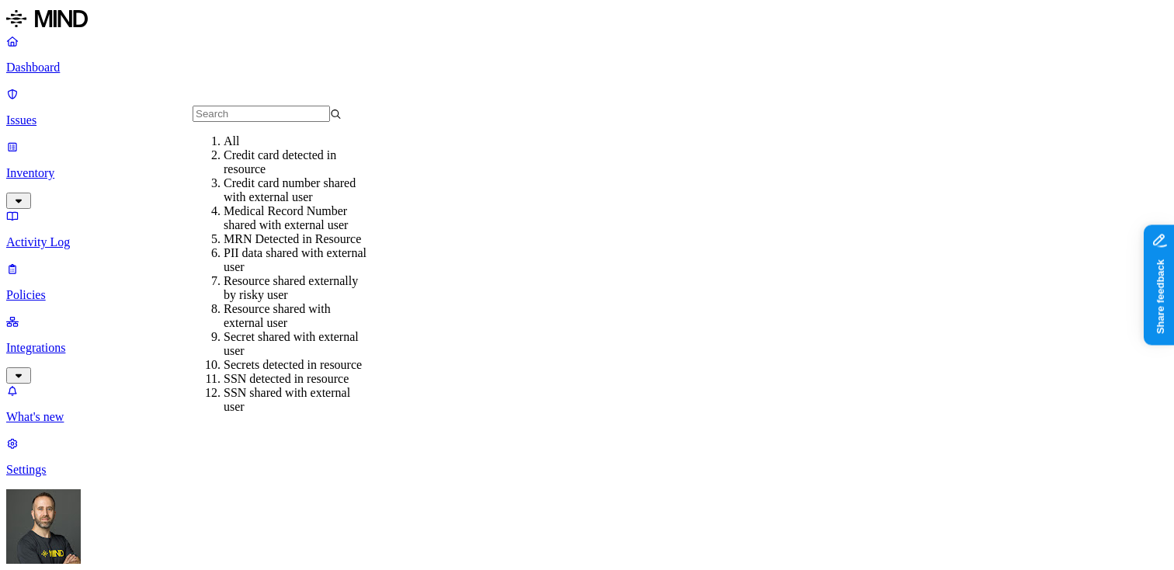
click at [294, 228] on div "Medical Record Number shared with external user" at bounding box center [298, 218] width 149 height 28
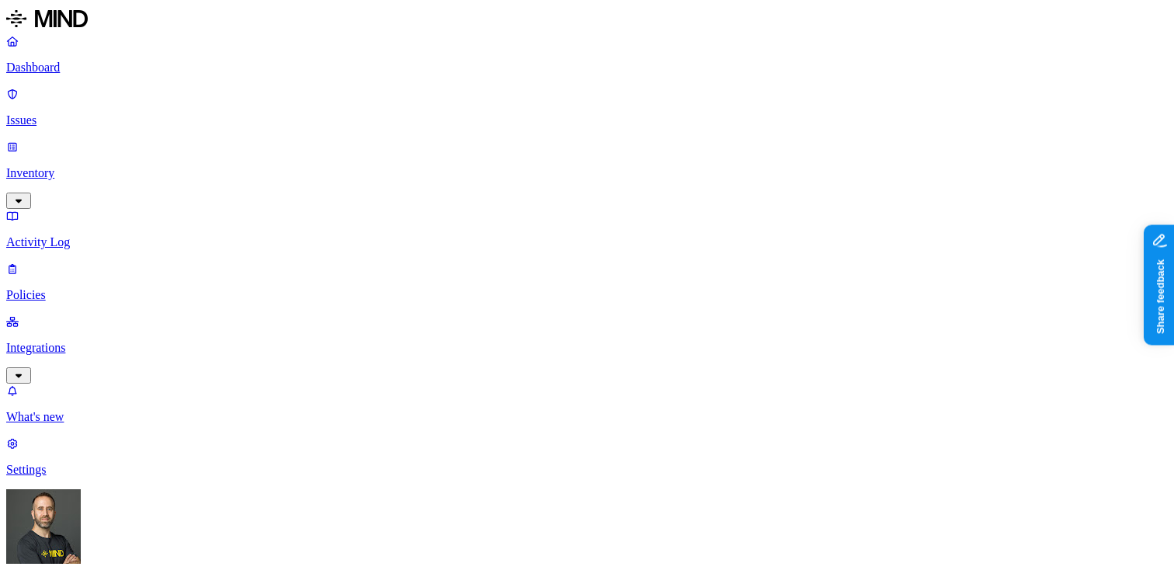
scroll to position [0, 59]
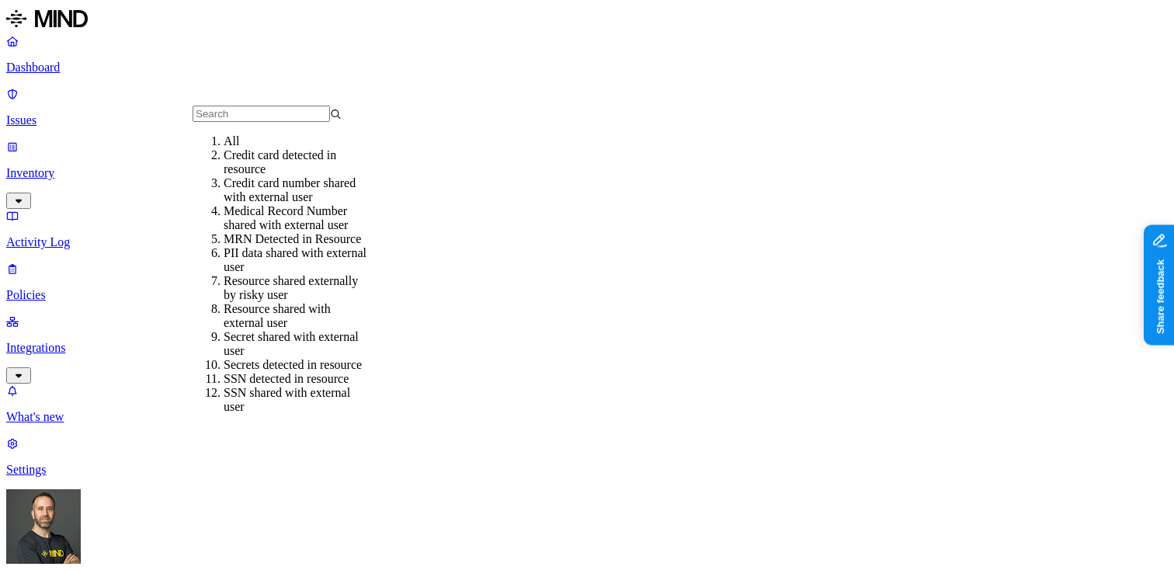
click at [324, 198] on div "Credit card number shared with external user" at bounding box center [298, 190] width 149 height 28
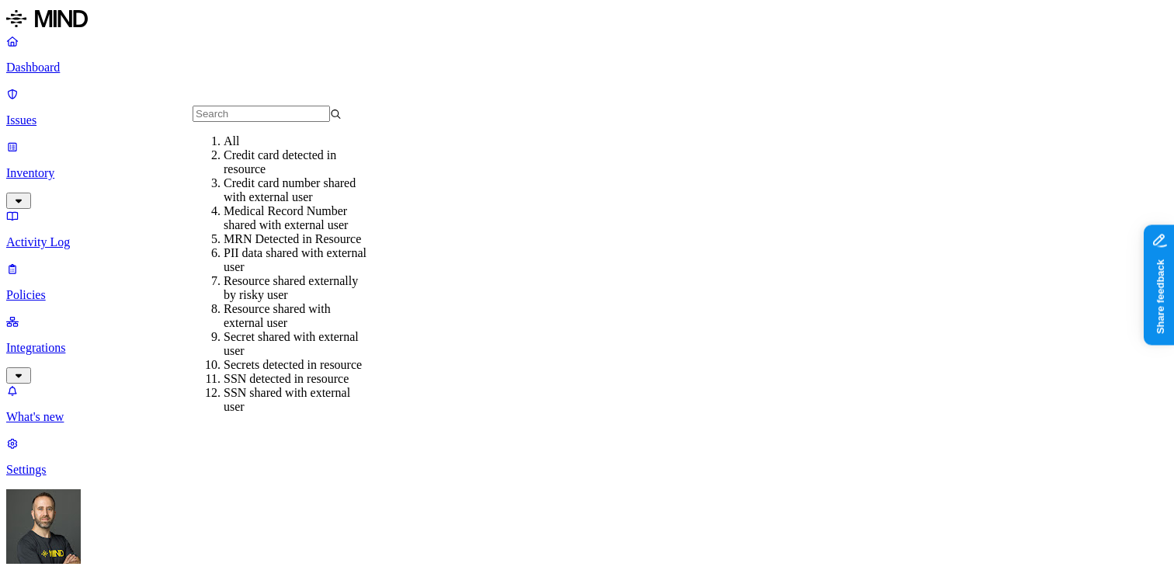
click at [287, 169] on div "Credit card detected in resource" at bounding box center [298, 162] width 149 height 28
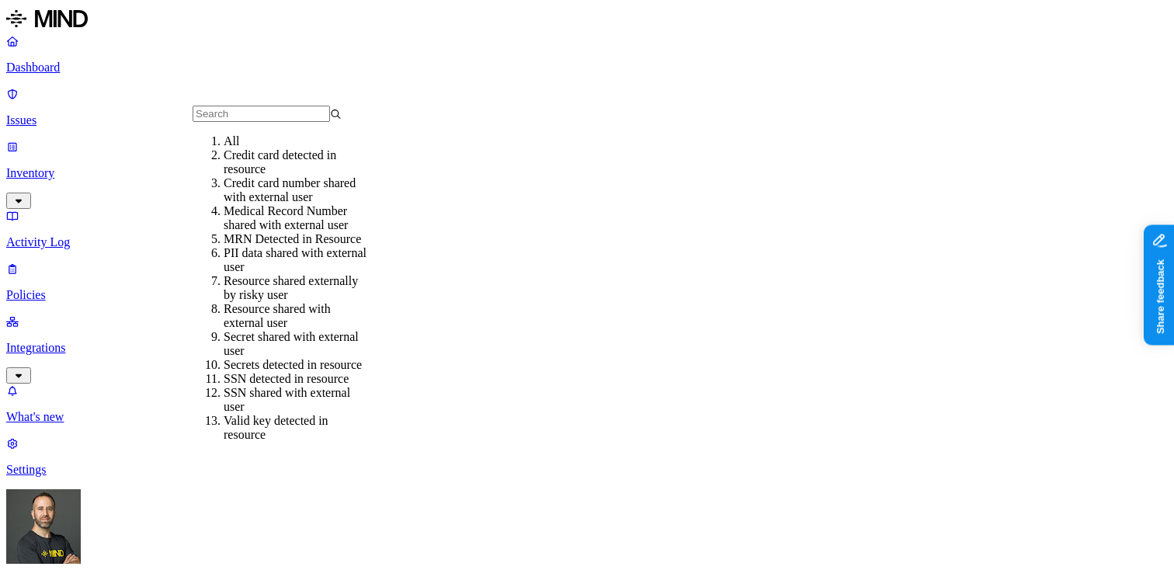
scroll to position [98, 0]
click at [321, 246] on div "PII data shared with external user" at bounding box center [298, 260] width 149 height 28
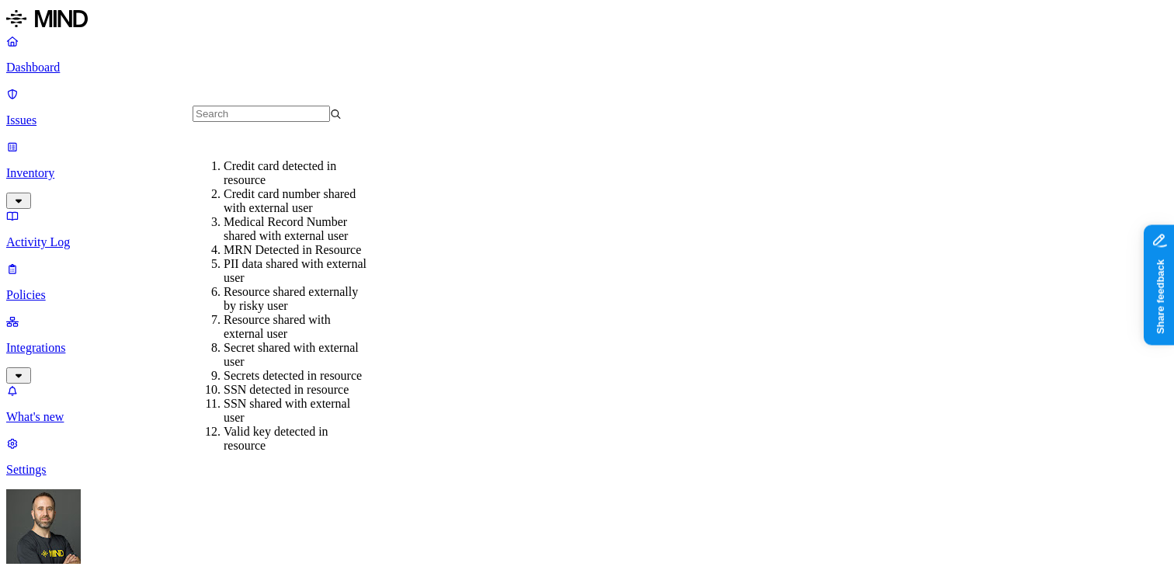
scroll to position [172, 0]
click at [325, 341] on div "Secret shared with external user" at bounding box center [298, 355] width 149 height 28
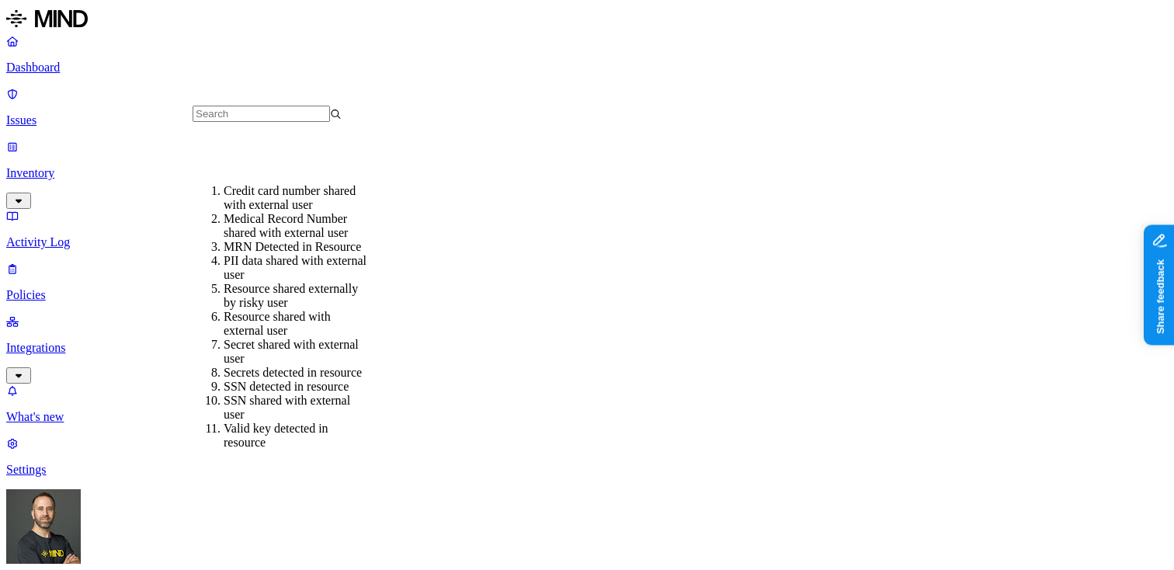
scroll to position [173, 0]
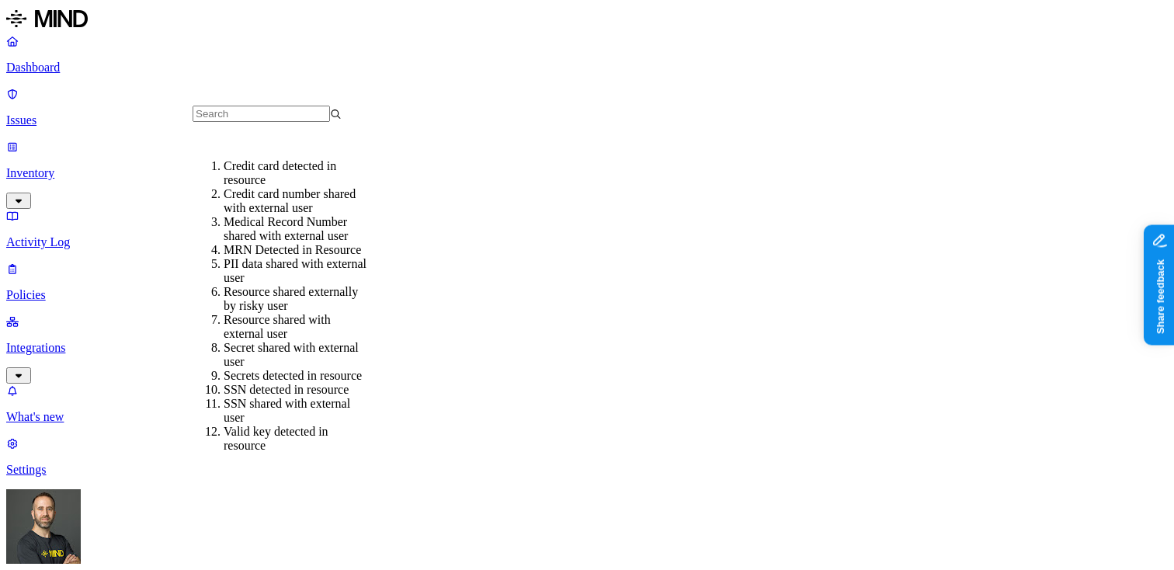
click at [306, 369] on div "Secrets detected in resource" at bounding box center [298, 376] width 149 height 14
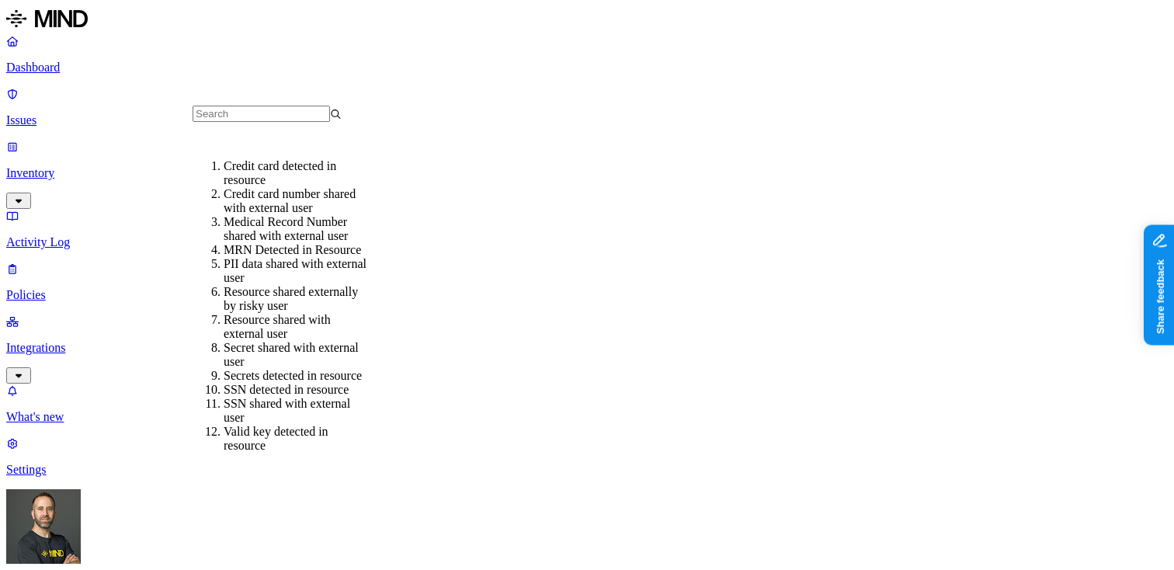
scroll to position [172, 0]
click at [283, 383] on div "SSN detected in resource" at bounding box center [298, 390] width 149 height 14
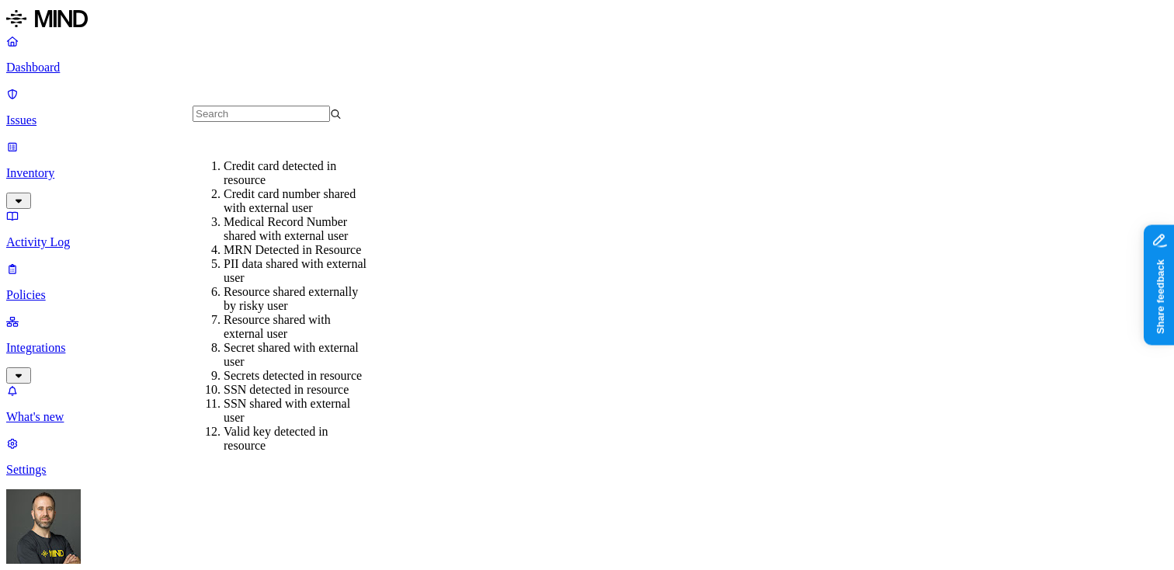
scroll to position [172, 0]
click at [259, 397] on div "SSN shared with external user" at bounding box center [298, 411] width 149 height 28
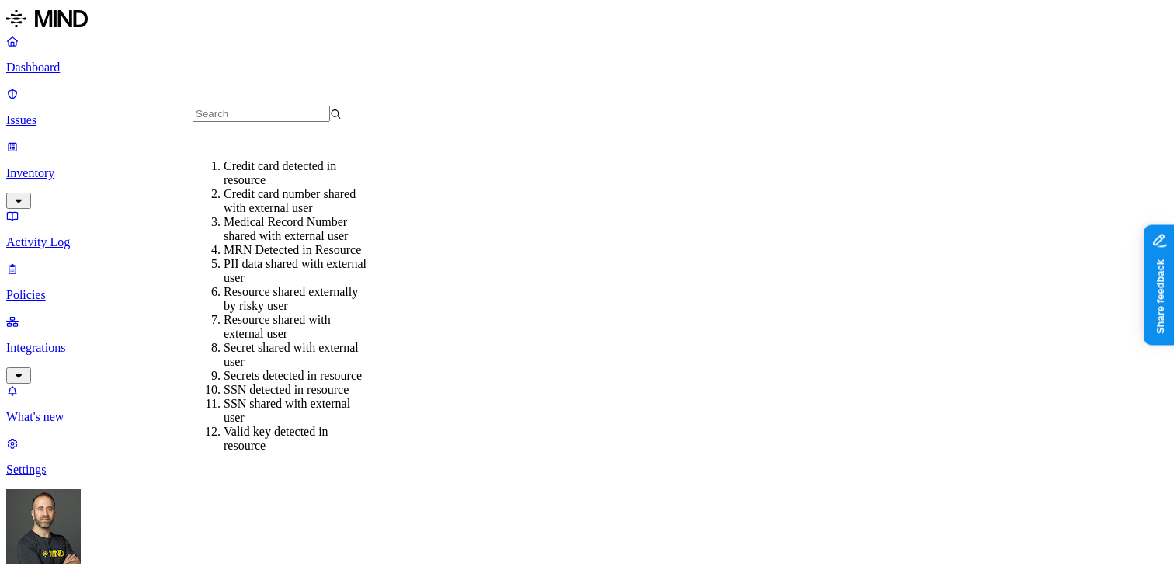
scroll to position [172, 0]
click at [266, 425] on div "Valid key detected in resource" at bounding box center [298, 439] width 149 height 28
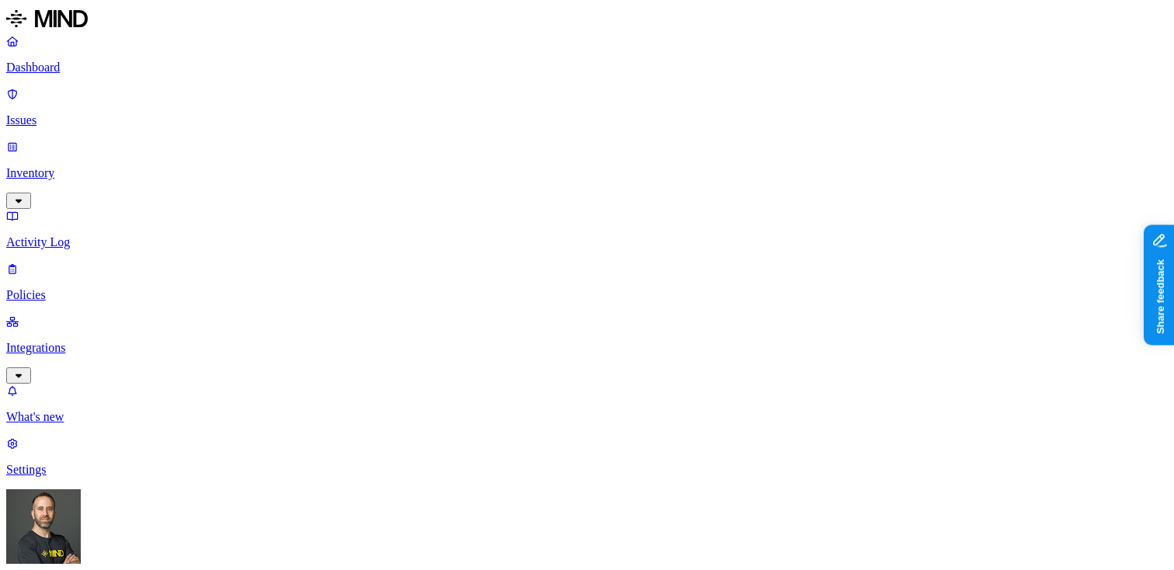
click at [117, 72] on p "Dashboard" at bounding box center [587, 68] width 1162 height 14
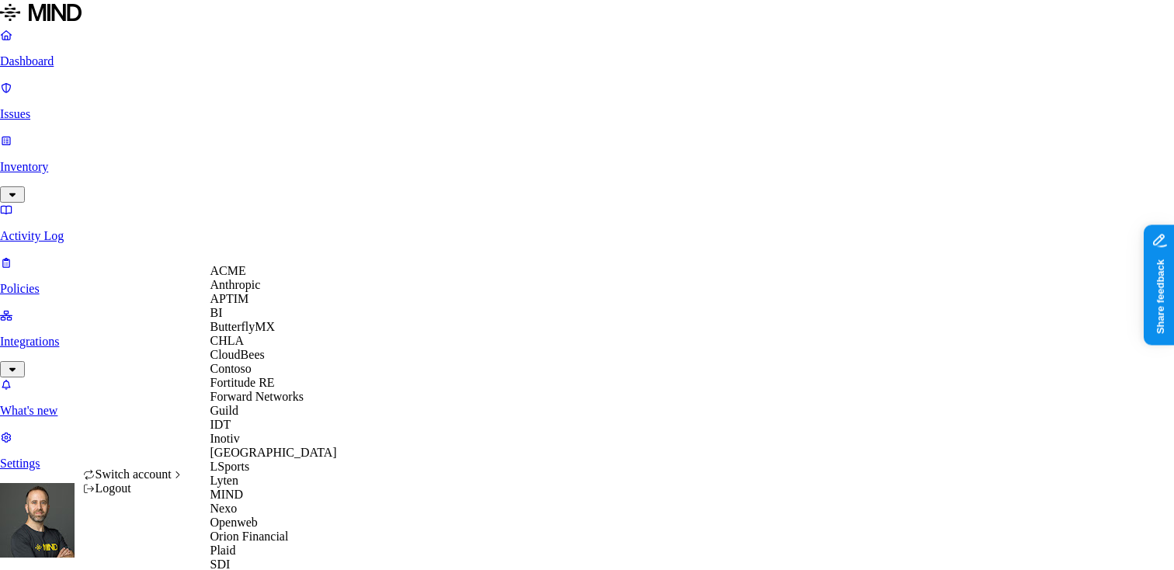
click at [251, 361] on span "CloudBees" at bounding box center [237, 354] width 54 height 13
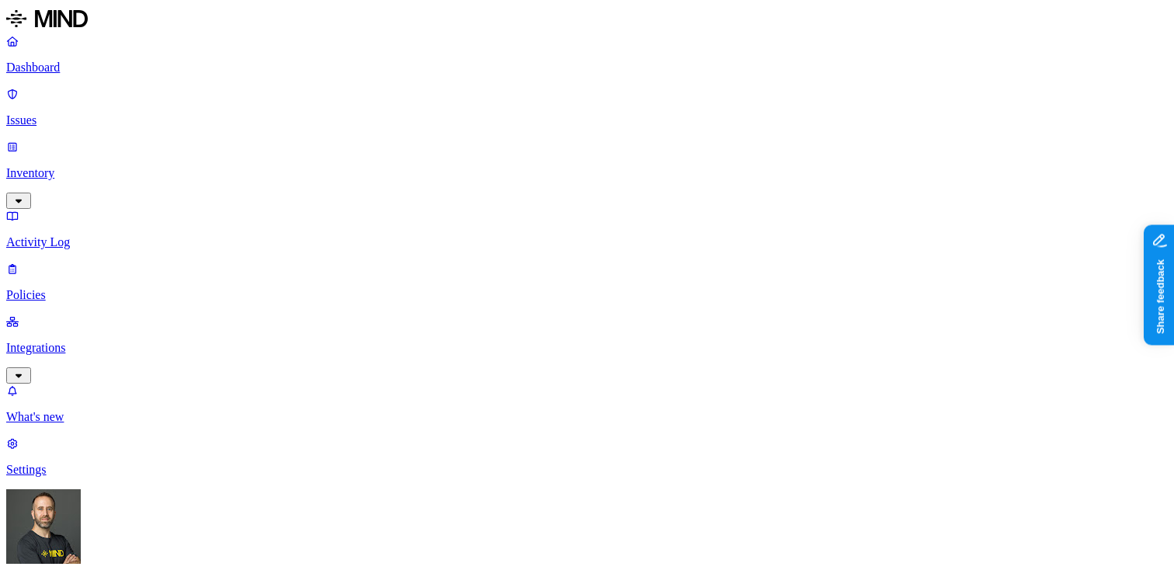
click at [113, 67] on p "Dashboard" at bounding box center [587, 68] width 1162 height 14
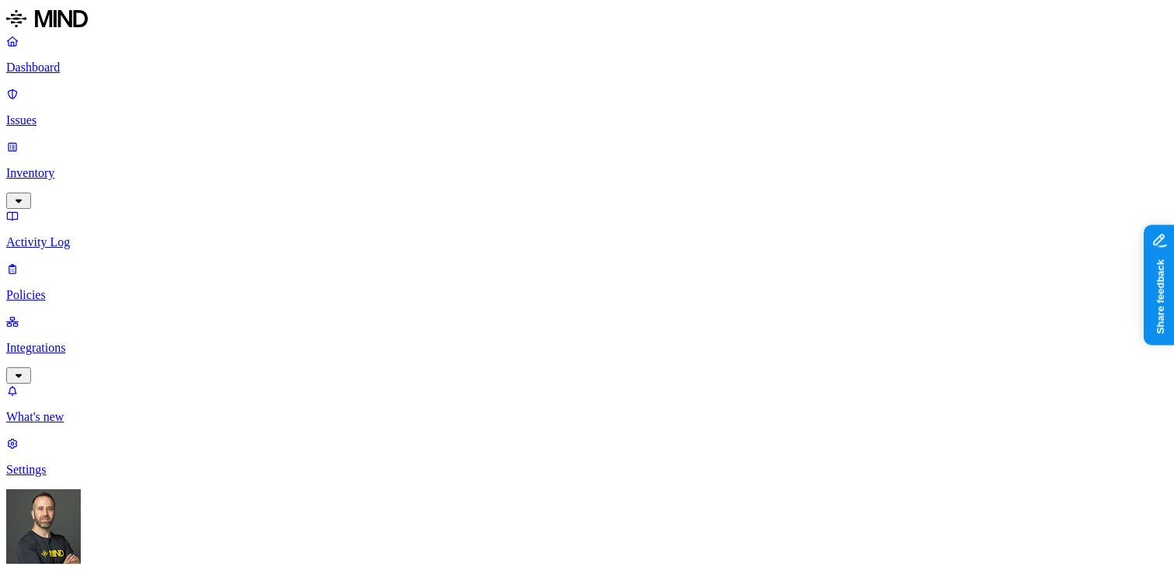
click at [106, 73] on p "Dashboard" at bounding box center [587, 68] width 1162 height 14
click at [97, 113] on p "Issues" at bounding box center [587, 120] width 1162 height 14
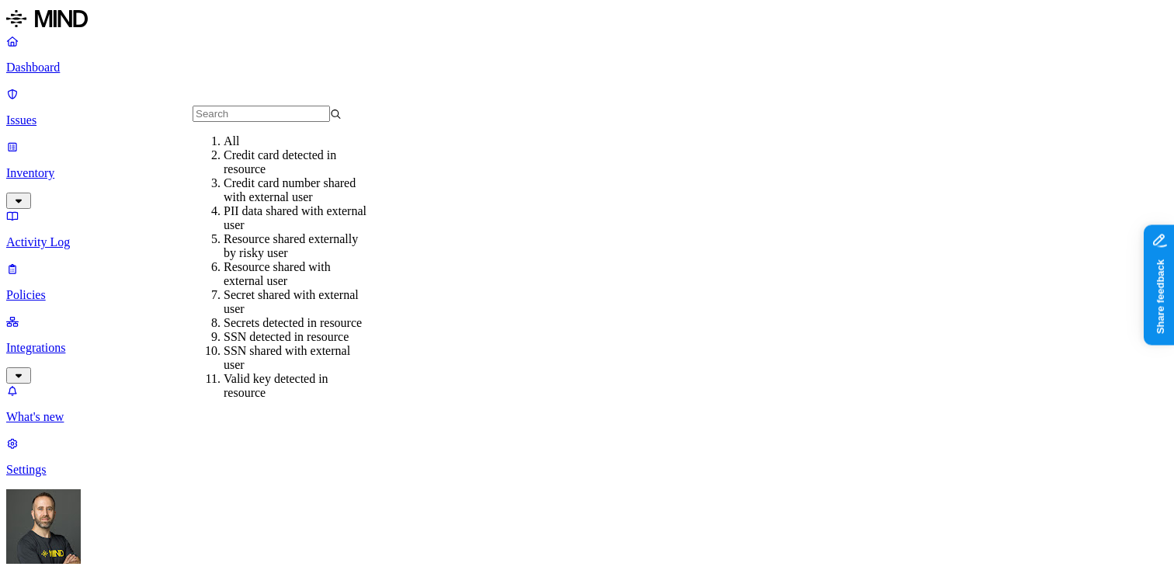
scroll to position [127, 0]
click at [294, 288] on div "Secret shared with external user" at bounding box center [298, 302] width 149 height 28
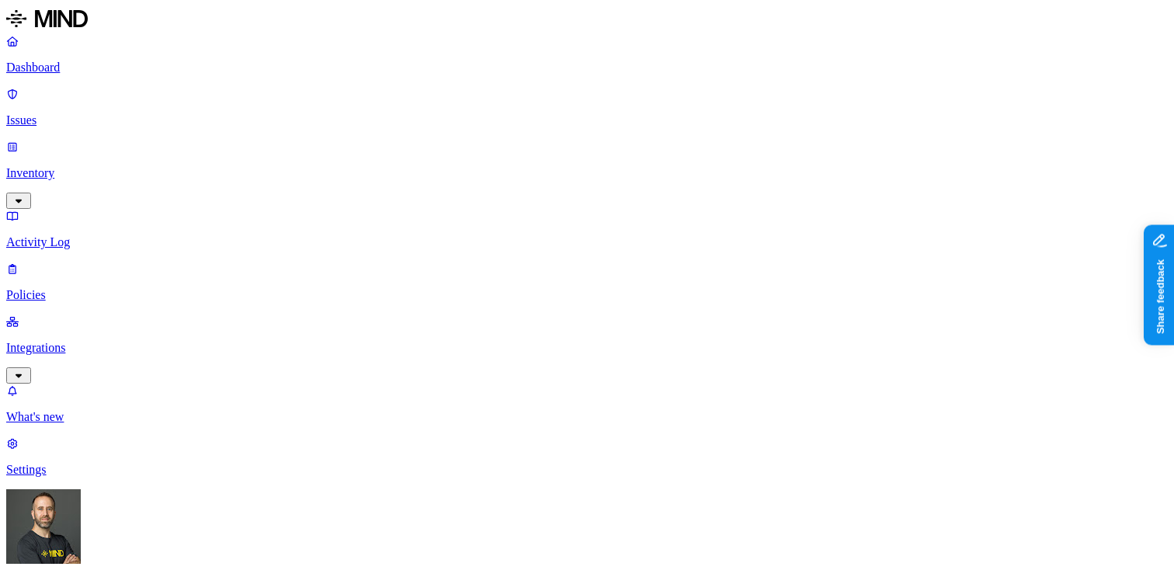
click at [101, 166] on p "Inventory" at bounding box center [587, 173] width 1162 height 14
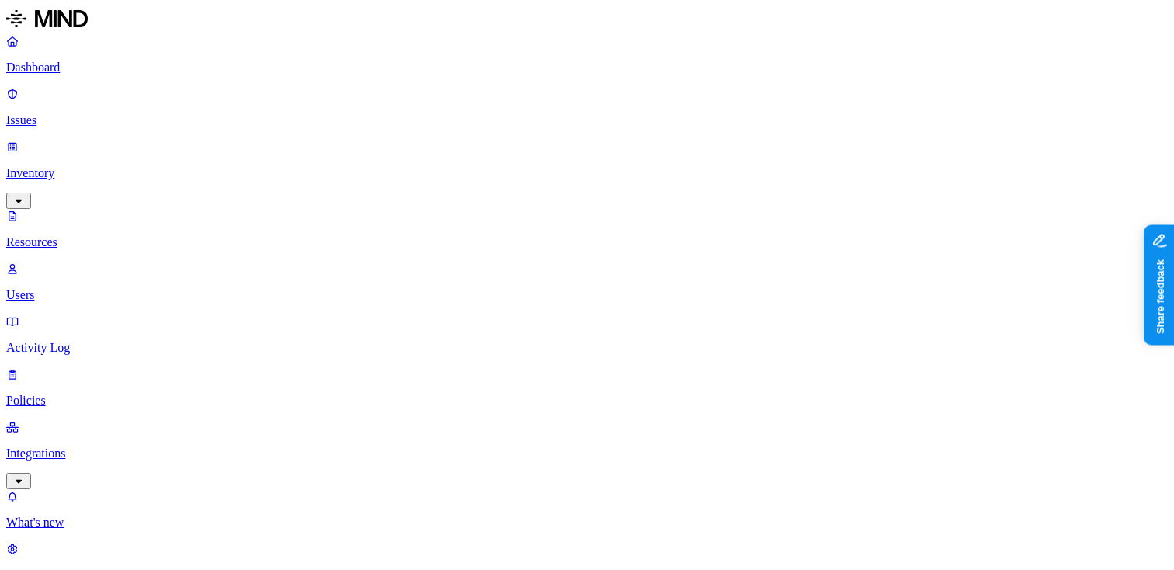
click at [103, 64] on p "Dashboard" at bounding box center [587, 68] width 1162 height 14
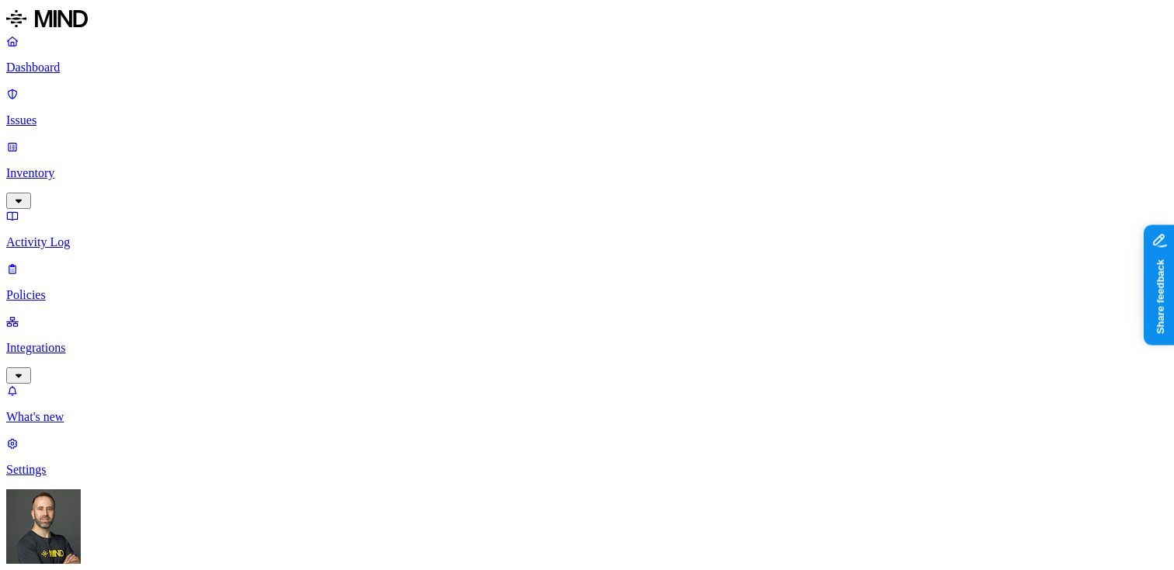
click at [103, 113] on p "Issues" at bounding box center [587, 120] width 1162 height 14
type input "sec"
click at [300, 190] on div "Secret shared with external user" at bounding box center [298, 176] width 149 height 28
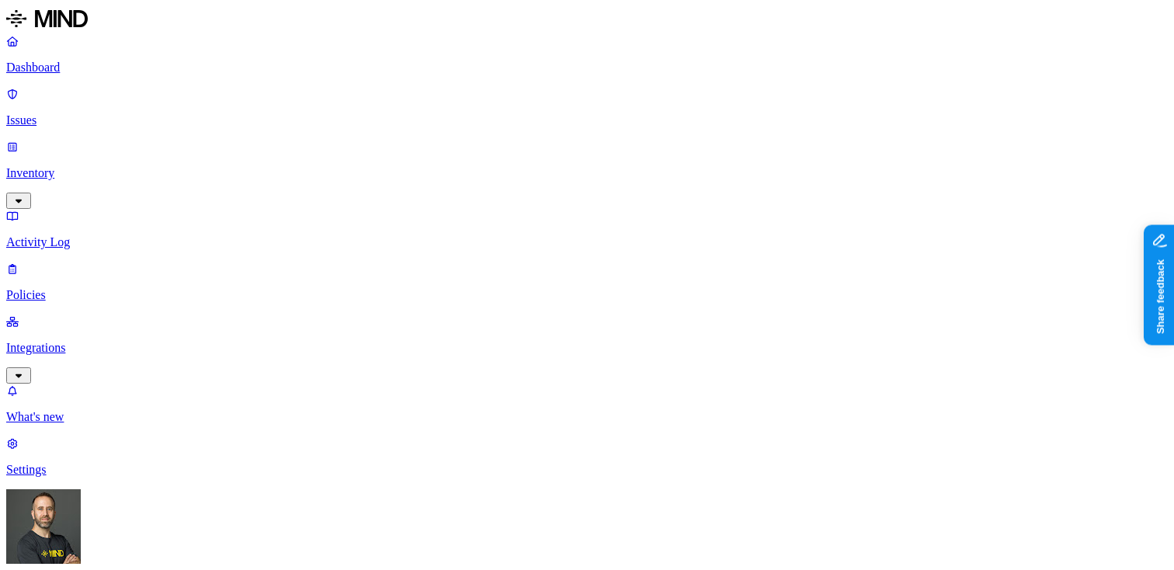
click at [411, 232] on button "button" at bounding box center [417, 234] width 12 height 5
click at [411, 164] on button "button" at bounding box center [417, 172] width 12 height 16
click at [411, 123] on button "button" at bounding box center [417, 126] width 12 height 16
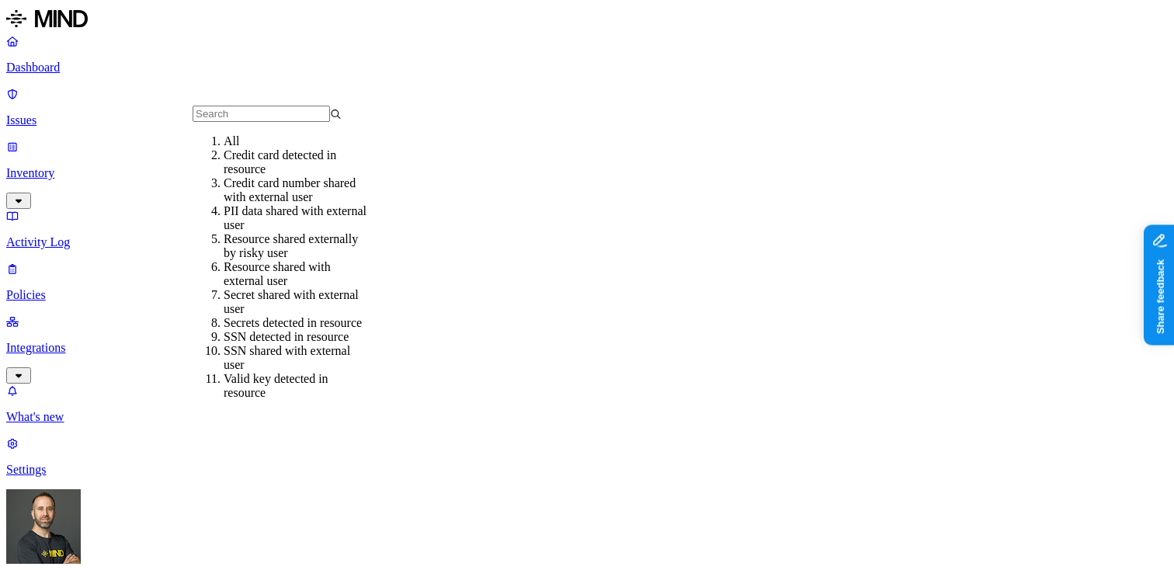
click at [224, 148] on div "All" at bounding box center [298, 141] width 149 height 14
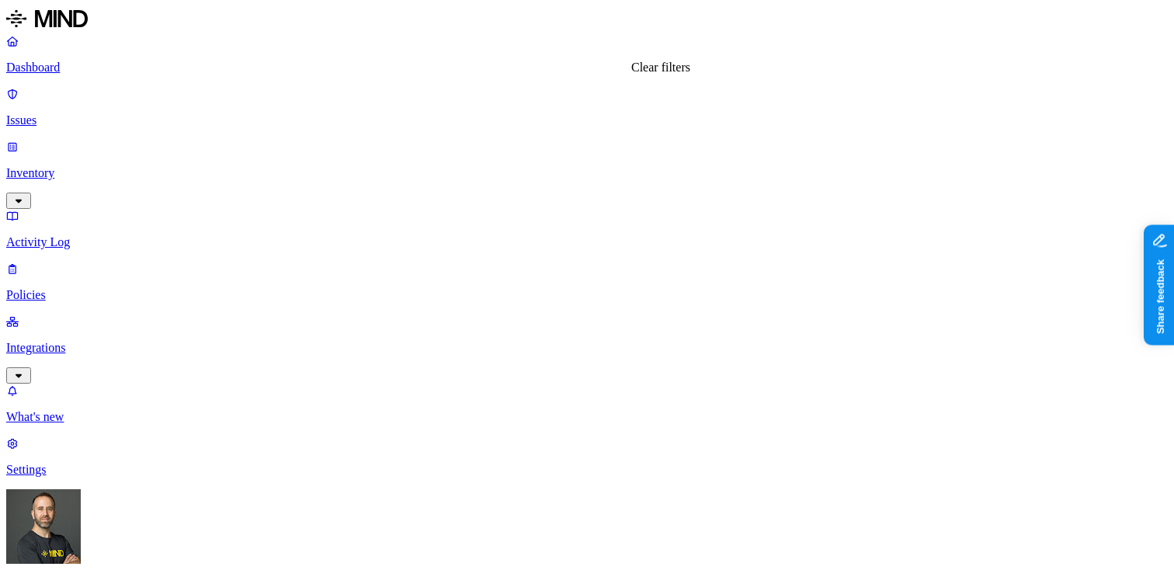
click at [281, 228] on button "button" at bounding box center [287, 230] width 12 height 5
click at [87, 68] on p "Dashboard" at bounding box center [587, 68] width 1162 height 14
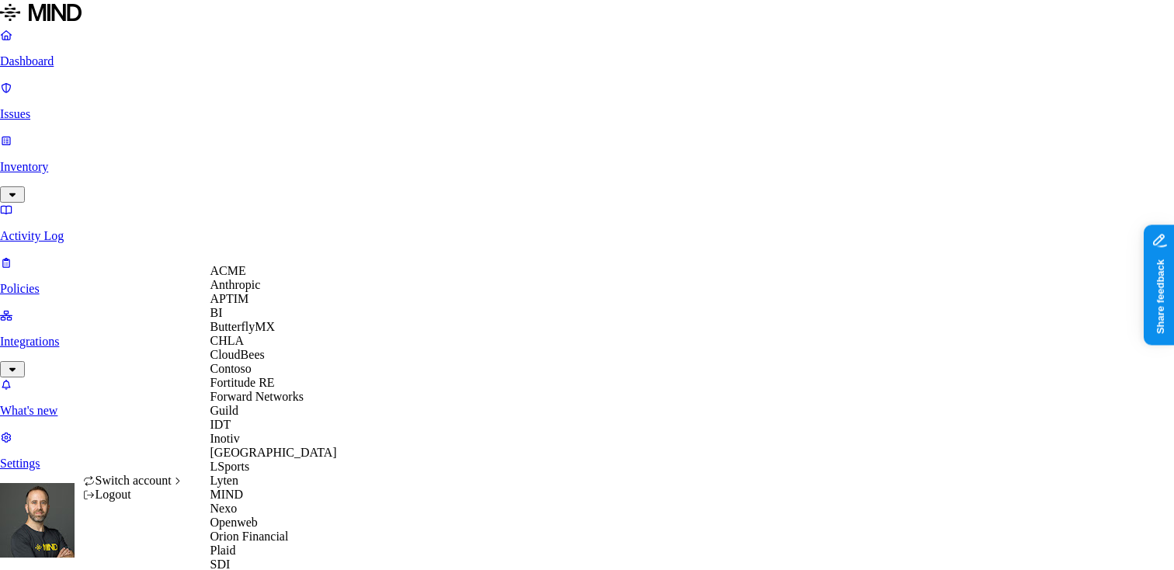
scroll to position [420, 0]
click at [257, 516] on span "Openweb" at bounding box center [233, 522] width 47 height 13
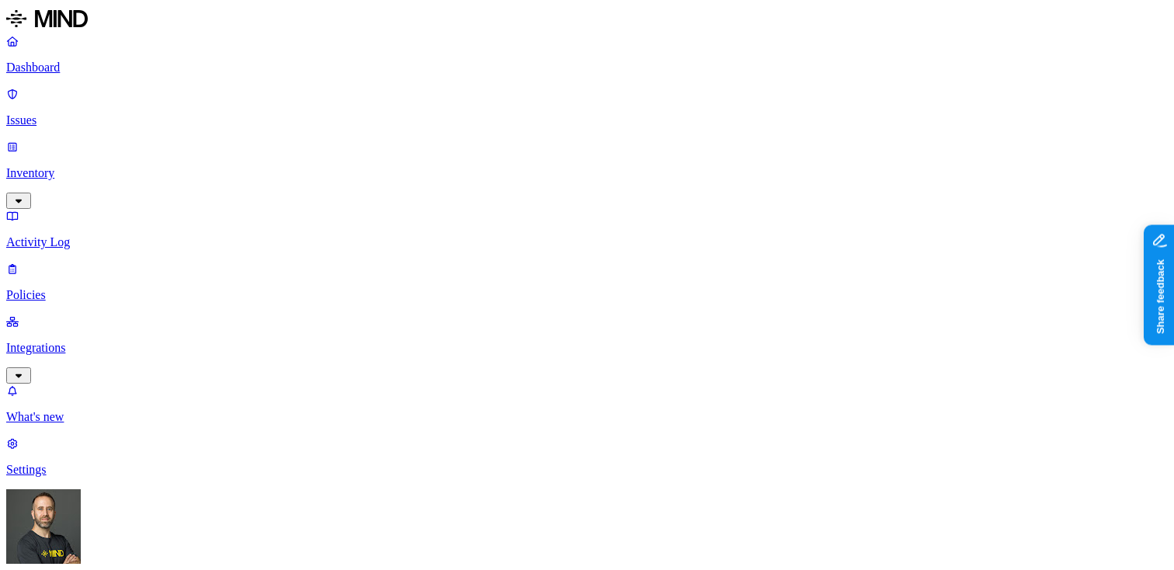
click at [113, 166] on p "Inventory" at bounding box center [587, 173] width 1162 height 14
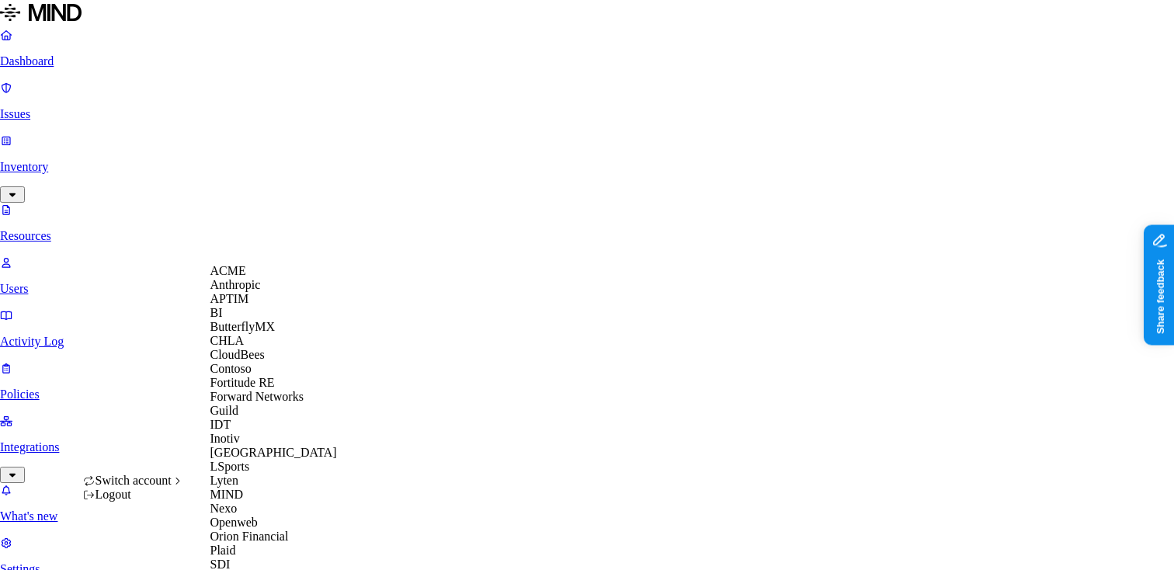
scroll to position [49, 0]
click at [256, 361] on span "CloudBees" at bounding box center [237, 354] width 54 height 13
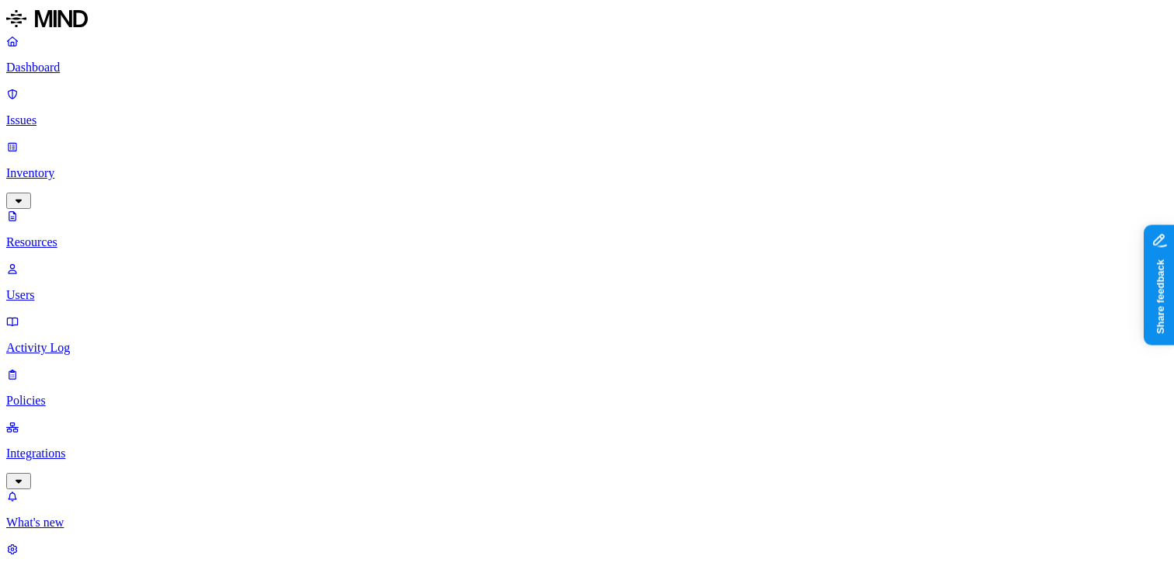
click at [94, 113] on p "Issues" at bounding box center [587, 120] width 1162 height 14
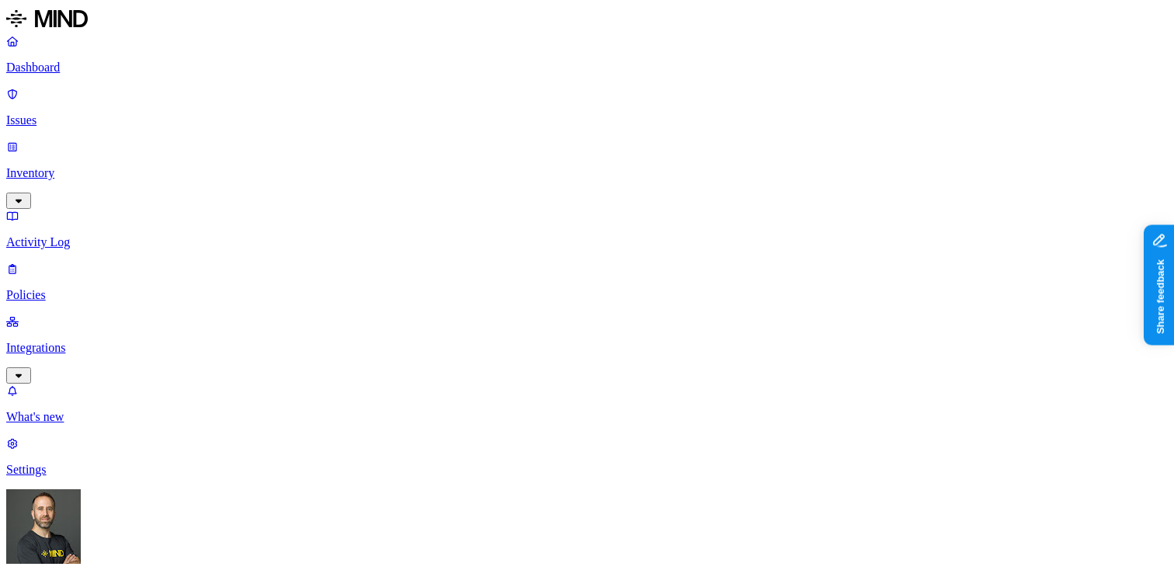
click at [281, 232] on button "button" at bounding box center [287, 234] width 12 height 5
click at [281, 164] on div "In Progress" at bounding box center [281, 194] width 0 height 60
click at [281, 123] on button "button" at bounding box center [287, 126] width 12 height 16
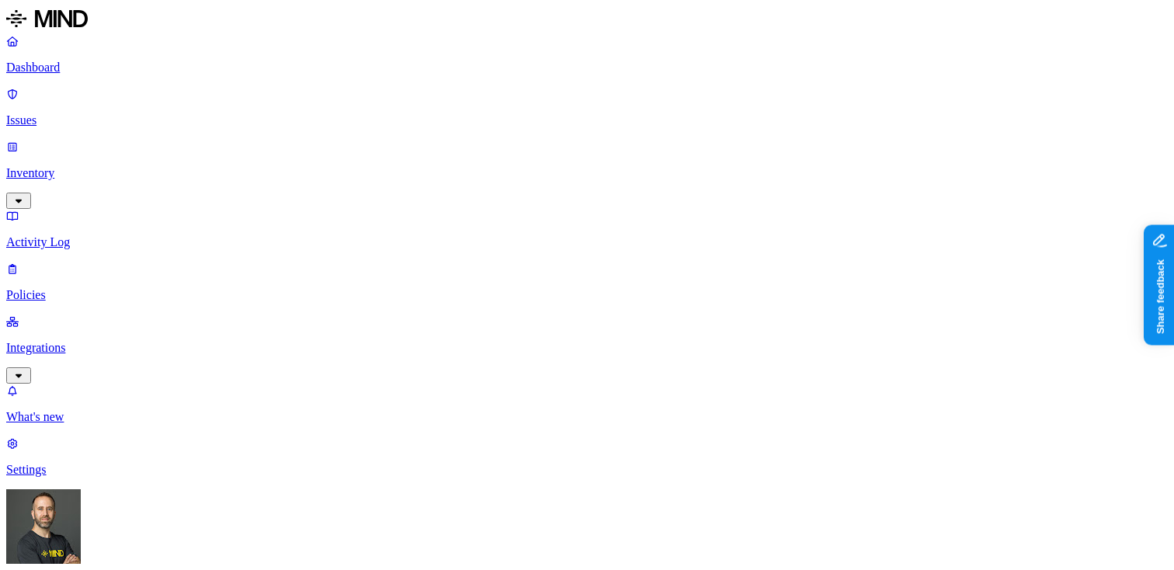
click at [56, 61] on p "Dashboard" at bounding box center [587, 68] width 1162 height 14
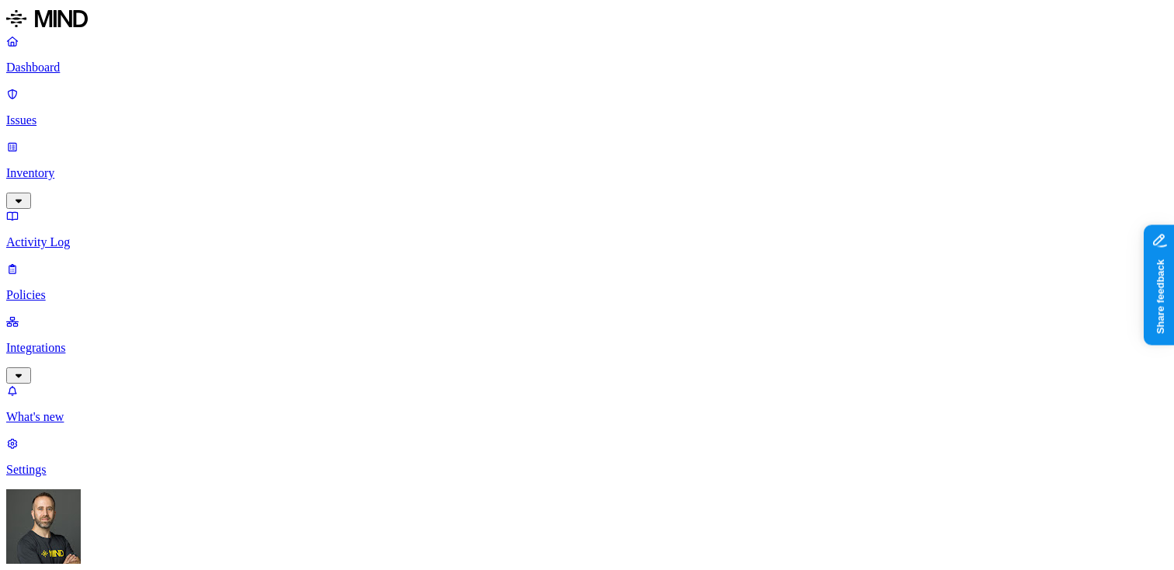
click at [119, 341] on p "Integrations" at bounding box center [587, 348] width 1162 height 14
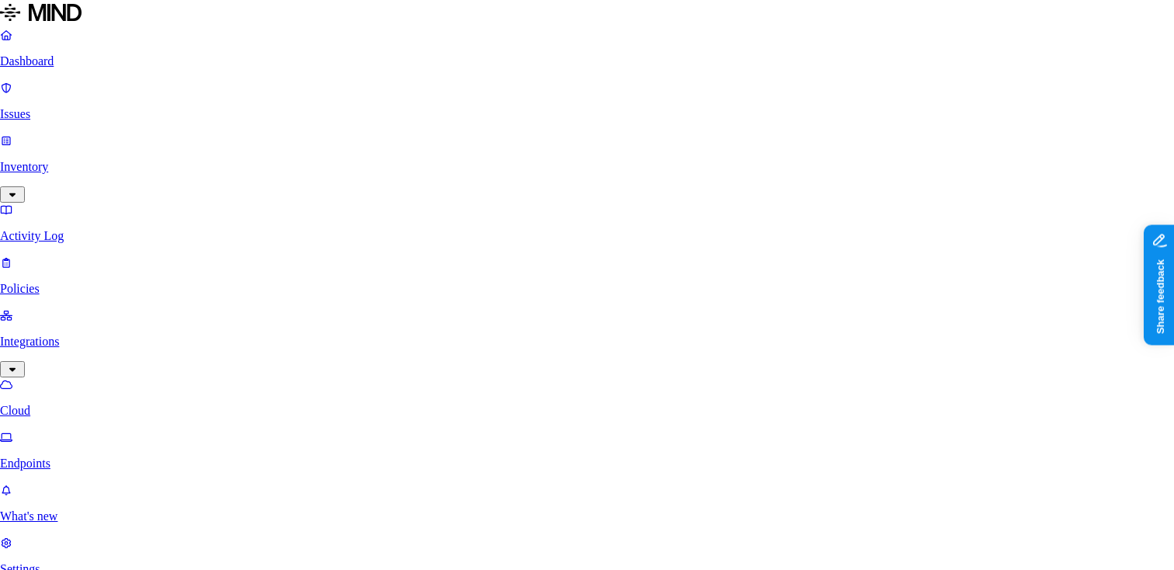
scroll to position [580, 0]
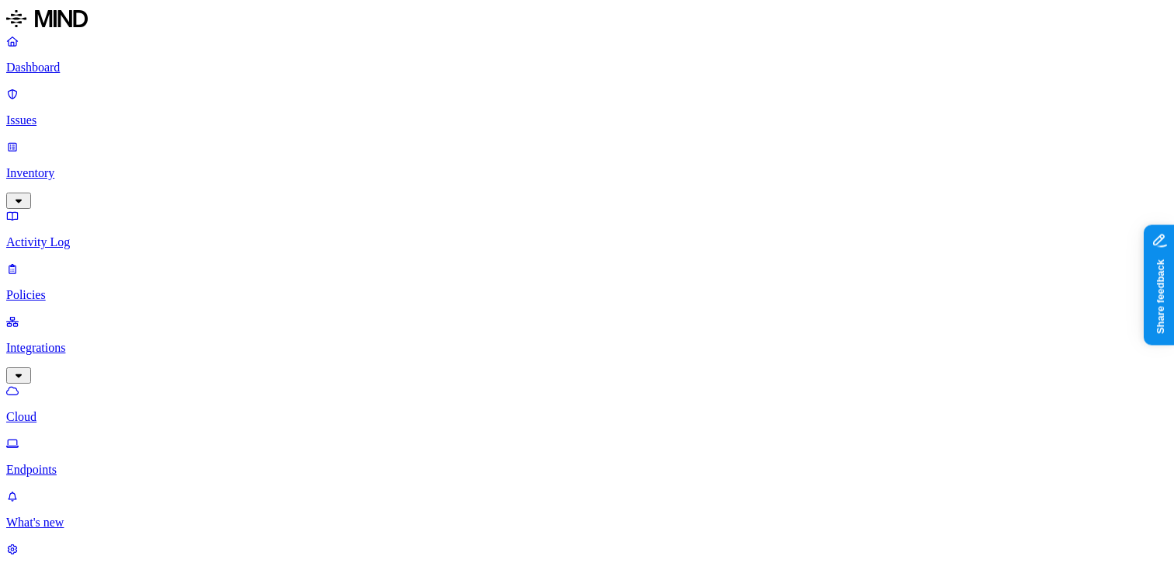
click at [137, 437] on nav "Dashboard Issues Inventory Activity Log Policies Integrations Cloud Endpoints W…" at bounding box center [587, 308] width 1162 height 548
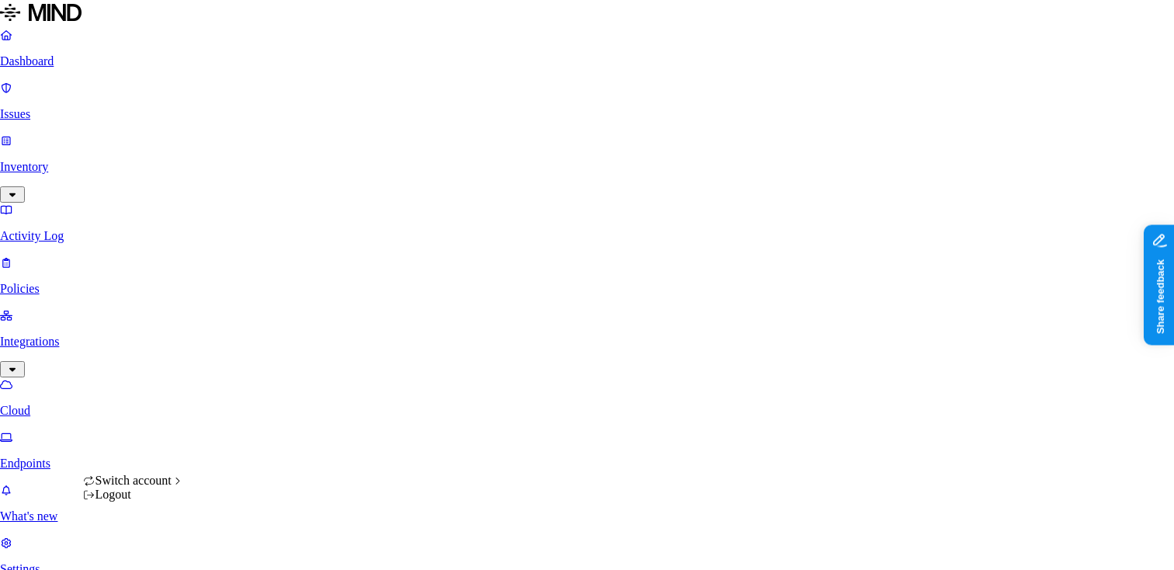
click at [147, 502] on div "Logout" at bounding box center [133, 495] width 101 height 14
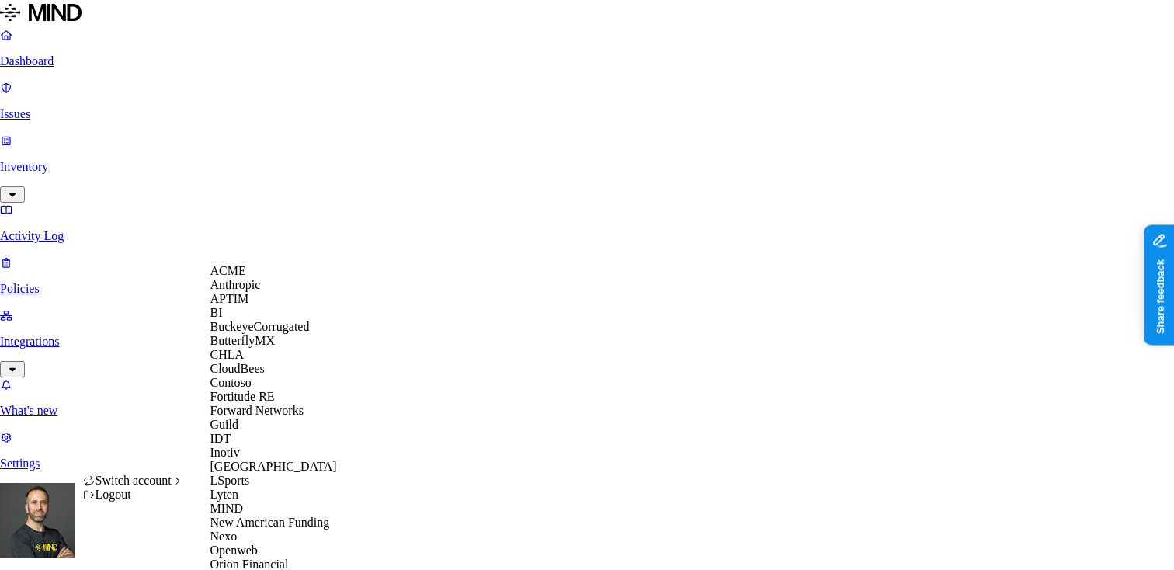
scroll to position [374, 0]
click at [274, 516] on span "New American Funding" at bounding box center [270, 522] width 120 height 13
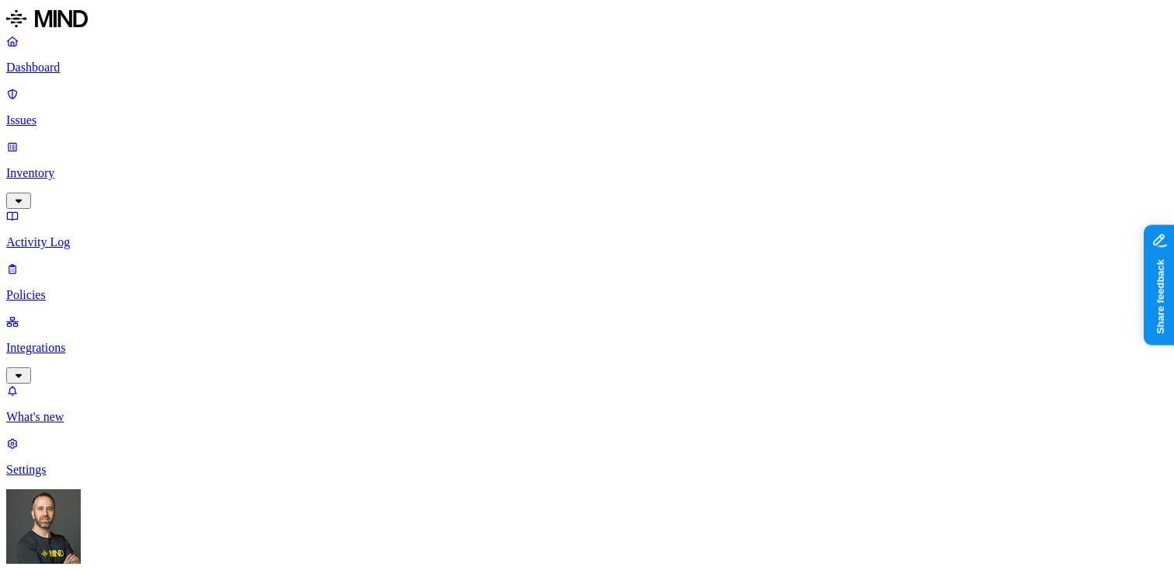
click at [152, 543] on html "Dashboard Issues Inventory Activity Log Policies Integrations What's new 1 Sett…" at bounding box center [587, 481] width 1174 height 963
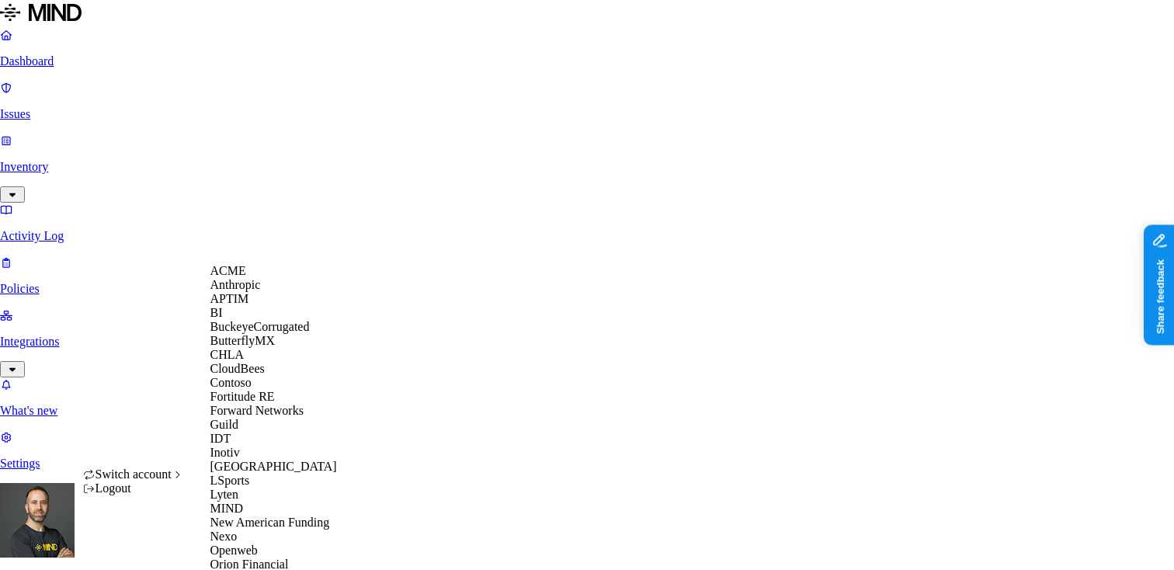
click at [271, 333] on span "BuckeyeCorrugated" at bounding box center [259, 326] width 99 height 13
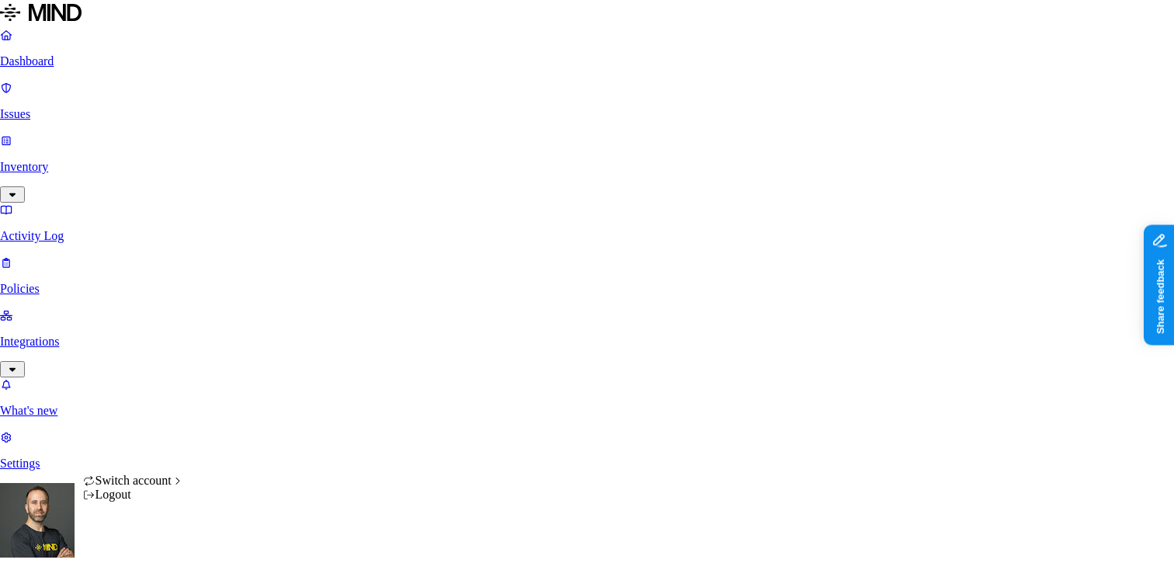
click at [144, 552] on html "Dashboard Issues Inventory Activity Log Policies Integrations What's new 1 Sett…" at bounding box center [587, 478] width 1174 height 957
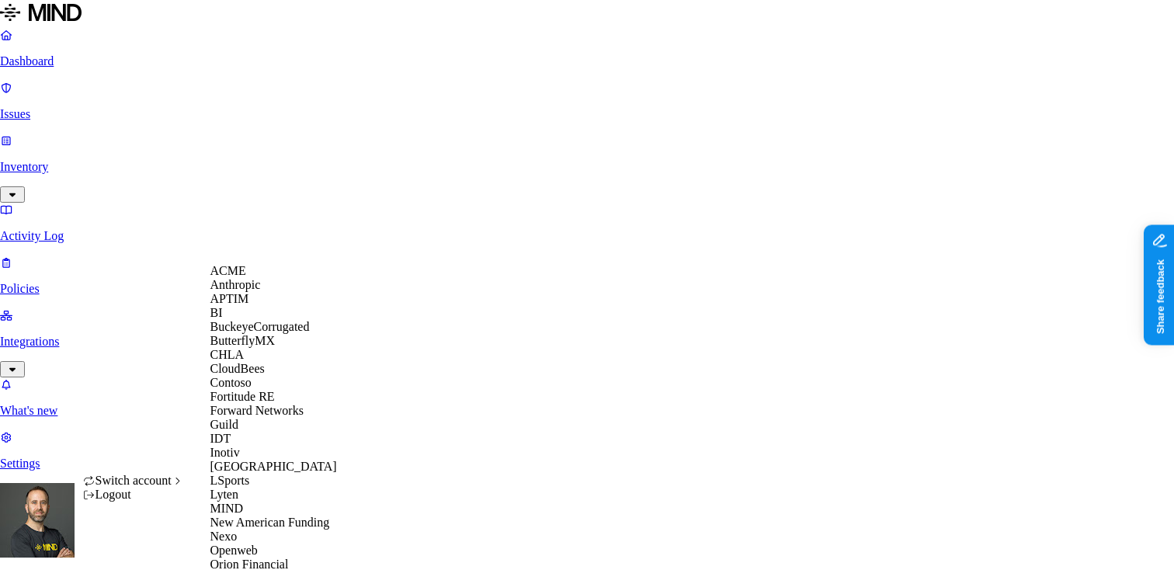
click at [249, 305] on span "APTIM" at bounding box center [229, 298] width 39 height 13
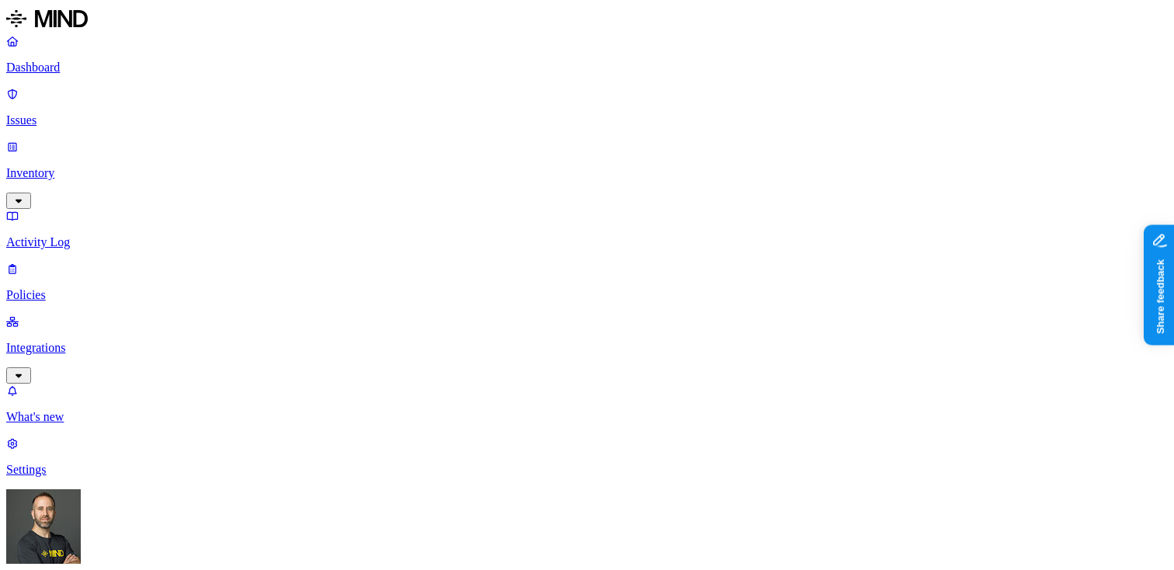
click at [63, 62] on p "Dashboard" at bounding box center [587, 68] width 1162 height 14
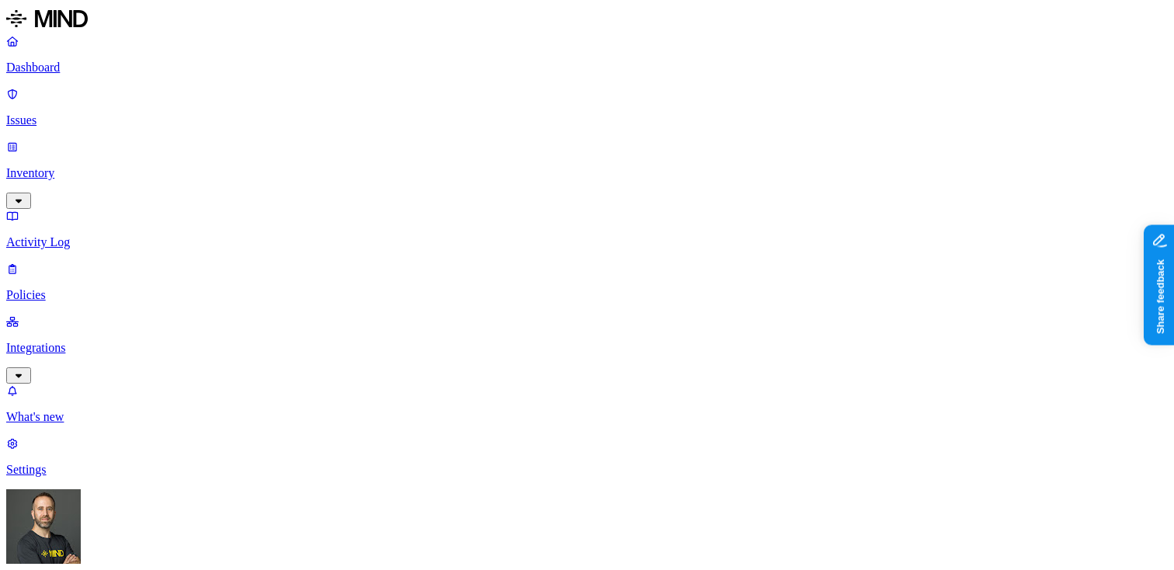
click at [105, 68] on p "Dashboard" at bounding box center [587, 68] width 1162 height 14
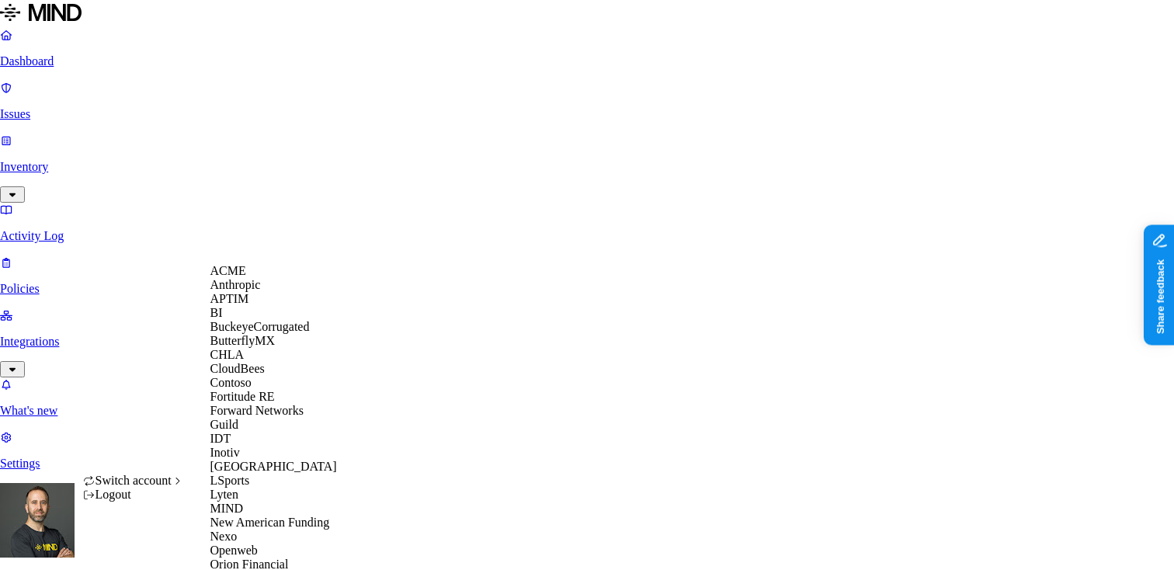
scroll to position [603, 0]
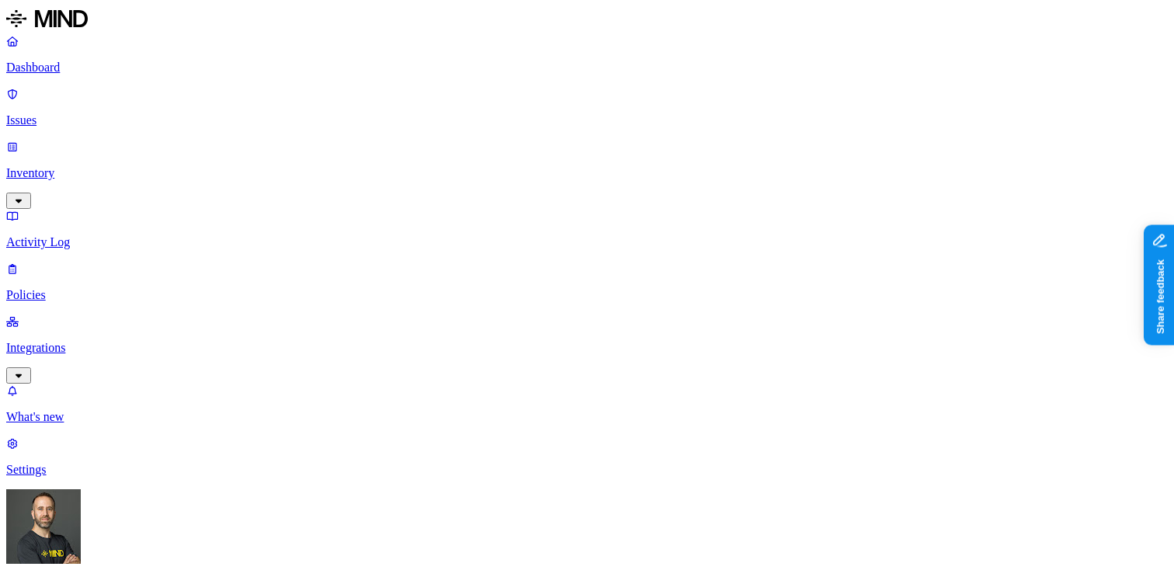
click at [25, 196] on icon "button" at bounding box center [18, 201] width 12 height 10
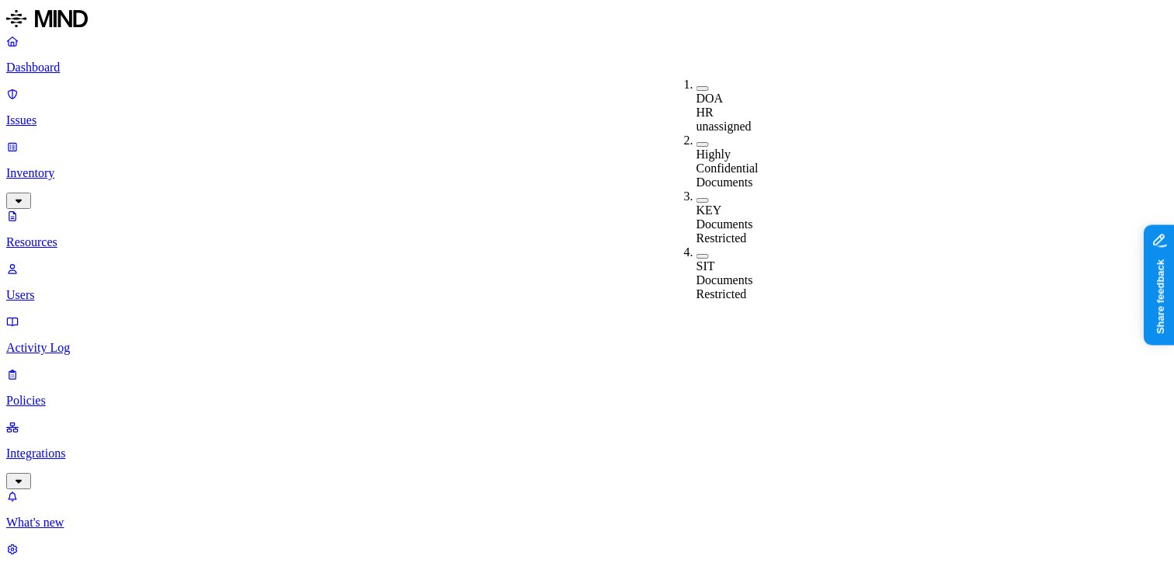
click at [697, 86] on button "button" at bounding box center [703, 88] width 12 height 5
click at [697, 82] on button "button" at bounding box center [703, 86] width 12 height 16
click at [697, 142] on button "button" at bounding box center [703, 144] width 12 height 5
click at [697, 200] on button "button" at bounding box center [703, 202] width 12 height 5
click at [697, 259] on button "button" at bounding box center [703, 261] width 12 height 5
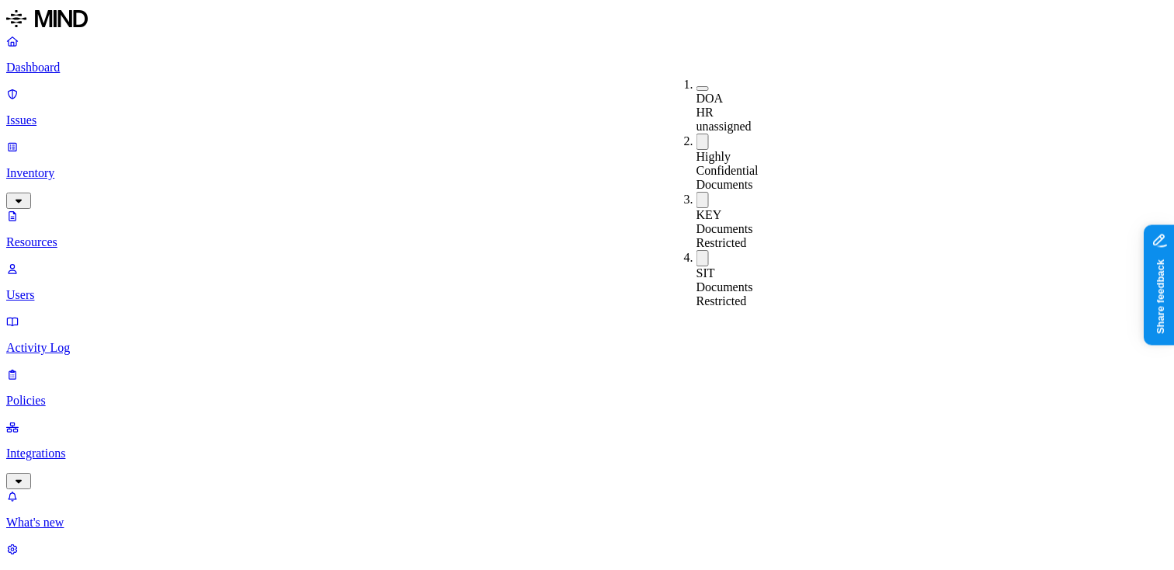
click at [697, 192] on button "button" at bounding box center [703, 200] width 12 height 16
click at [697, 134] on button "button" at bounding box center [703, 142] width 12 height 16
click at [697, 245] on button "button" at bounding box center [703, 253] width 12 height 16
click at [697, 86] on button "button" at bounding box center [703, 88] width 12 height 5
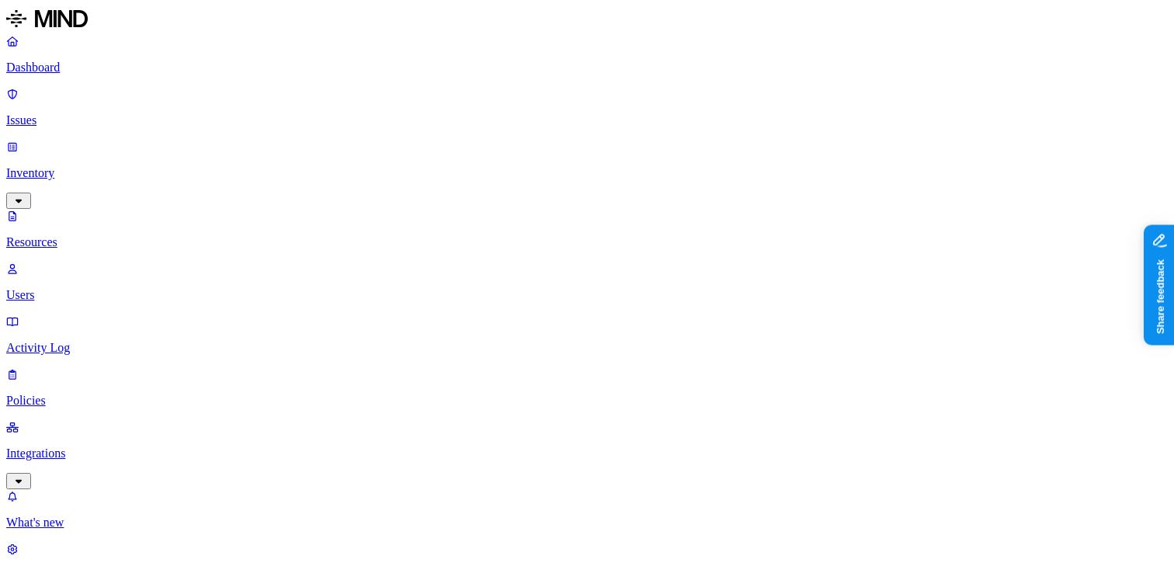
click at [845, 301] on div "Public" at bounding box center [845, 322] width 0 height 42
click at [67, 388] on nav "Dashboard Issues Inventory Resources Users Activity Log Policies Integrations W…" at bounding box center [587, 308] width 1162 height 548
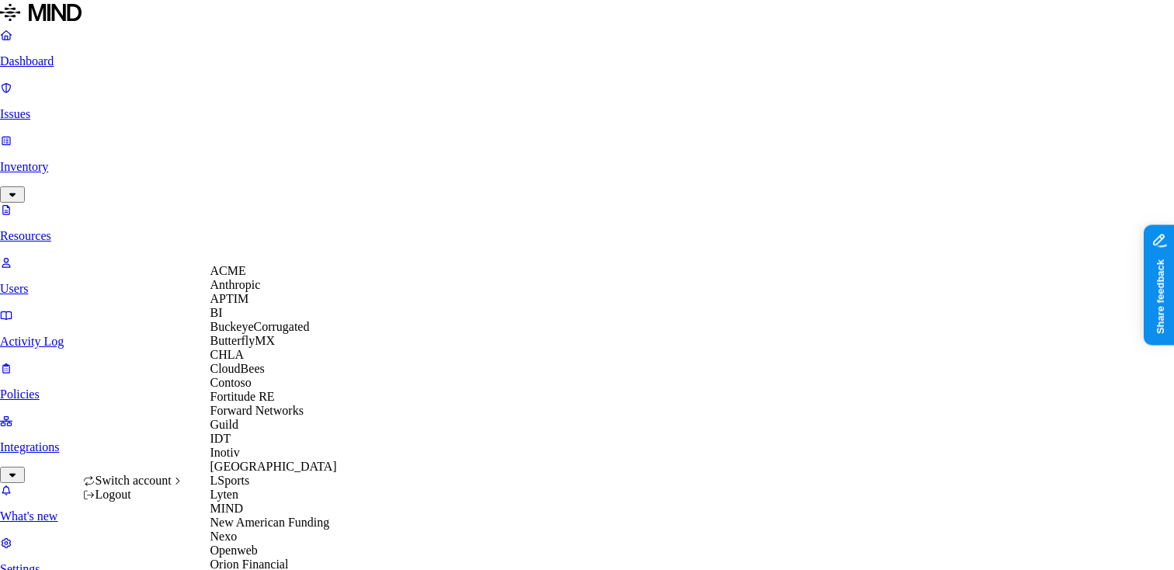
click at [266, 306] on div "APTIM" at bounding box center [285, 299] width 151 height 14
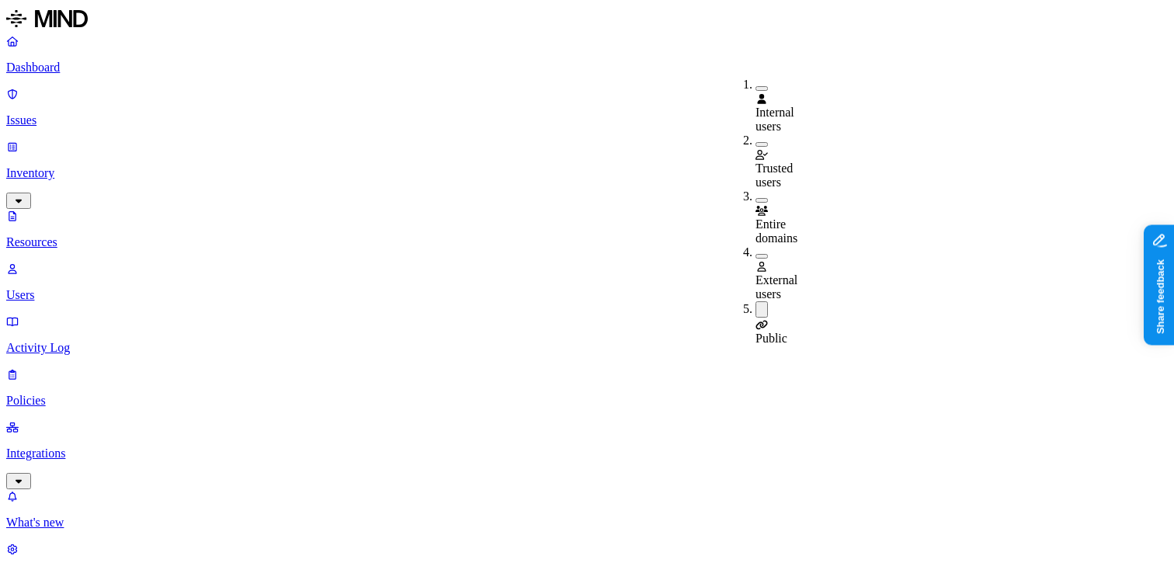
click at [756, 301] on button "button" at bounding box center [762, 309] width 12 height 16
click at [76, 235] on p "Resources" at bounding box center [587, 242] width 1162 height 14
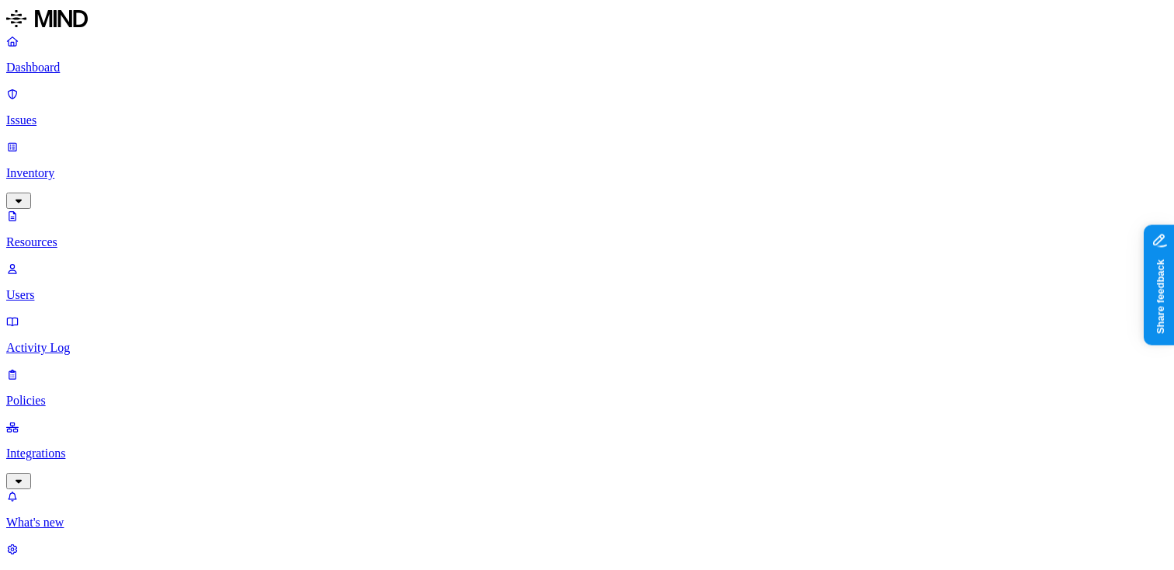
click at [697, 86] on button "button" at bounding box center [703, 88] width 12 height 5
click at [697, 83] on button "button" at bounding box center [703, 86] width 12 height 16
click at [697, 114] on button "button" at bounding box center [703, 116] width 12 height 5
click at [697, 112] on button "button" at bounding box center [703, 114] width 12 height 16
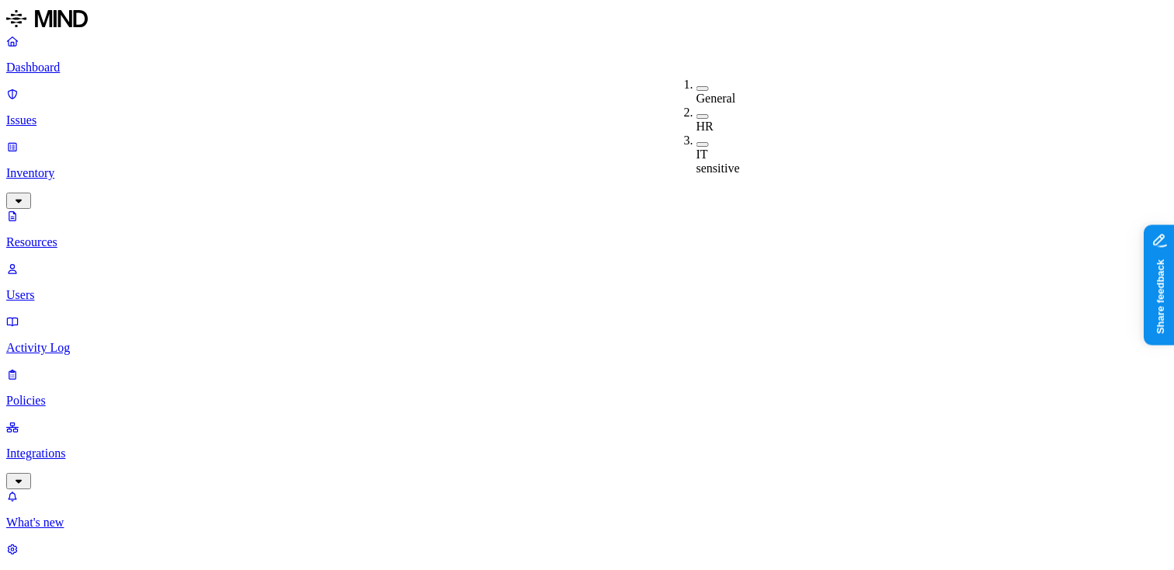
click at [697, 114] on button "button" at bounding box center [703, 116] width 12 height 5
click at [697, 112] on button "button" at bounding box center [703, 114] width 12 height 16
click at [697, 142] on button "button" at bounding box center [703, 144] width 12 height 5
click at [697, 136] on button "button" at bounding box center [703, 142] width 12 height 16
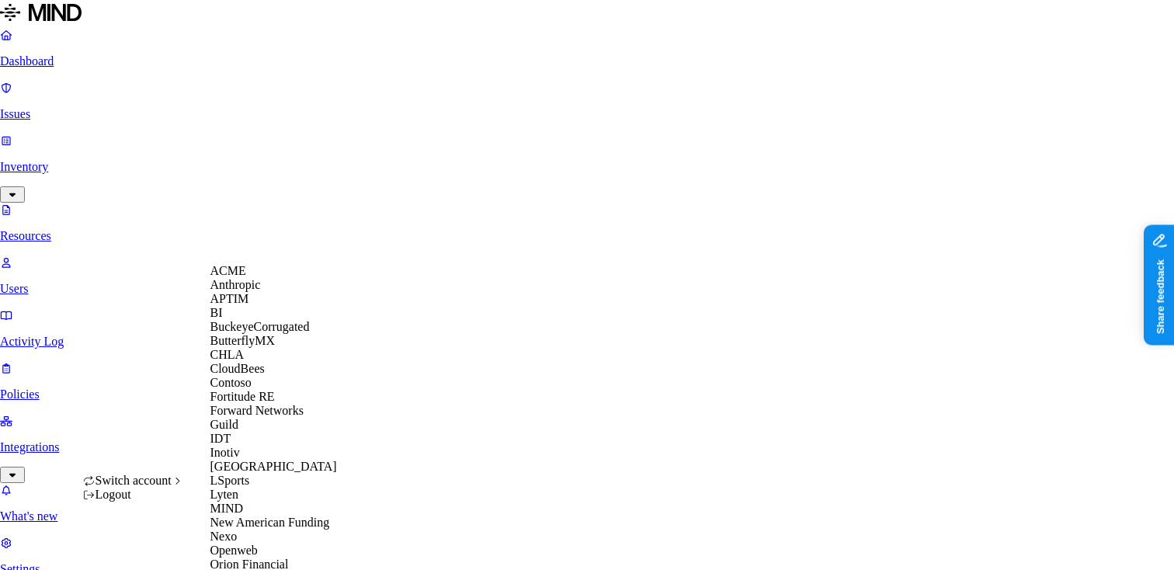
scroll to position [182, 0]
click at [275, 362] on div "CloudBees" at bounding box center [285, 369] width 151 height 14
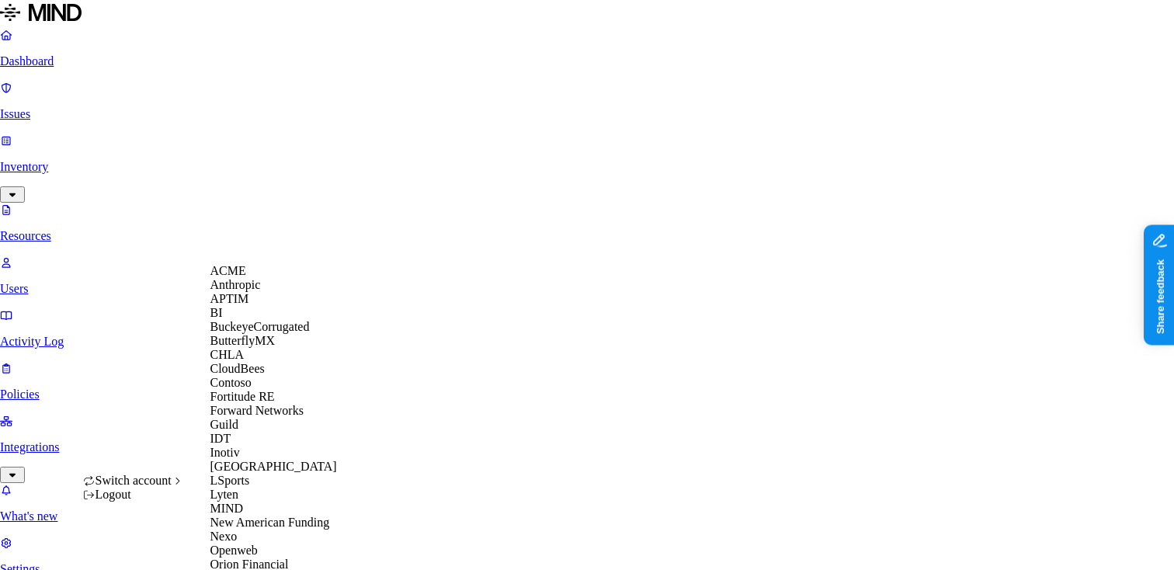
scroll to position [506, 0]
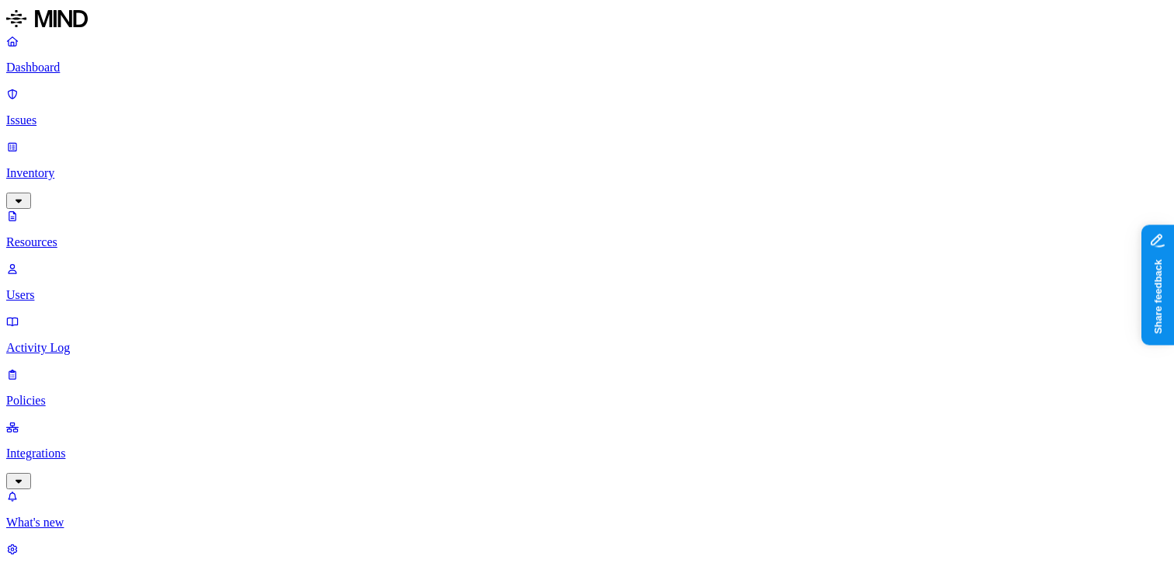
click at [94, 69] on p "Dashboard" at bounding box center [587, 68] width 1162 height 14
